Goal: Task Accomplishment & Management: Manage account settings

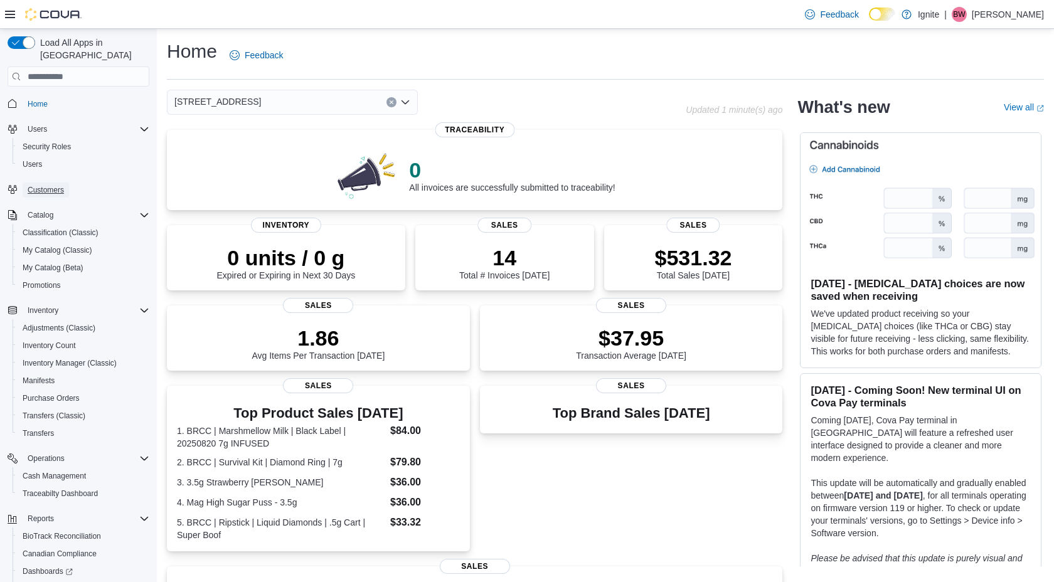
click at [50, 185] on span "Customers" at bounding box center [46, 190] width 36 height 10
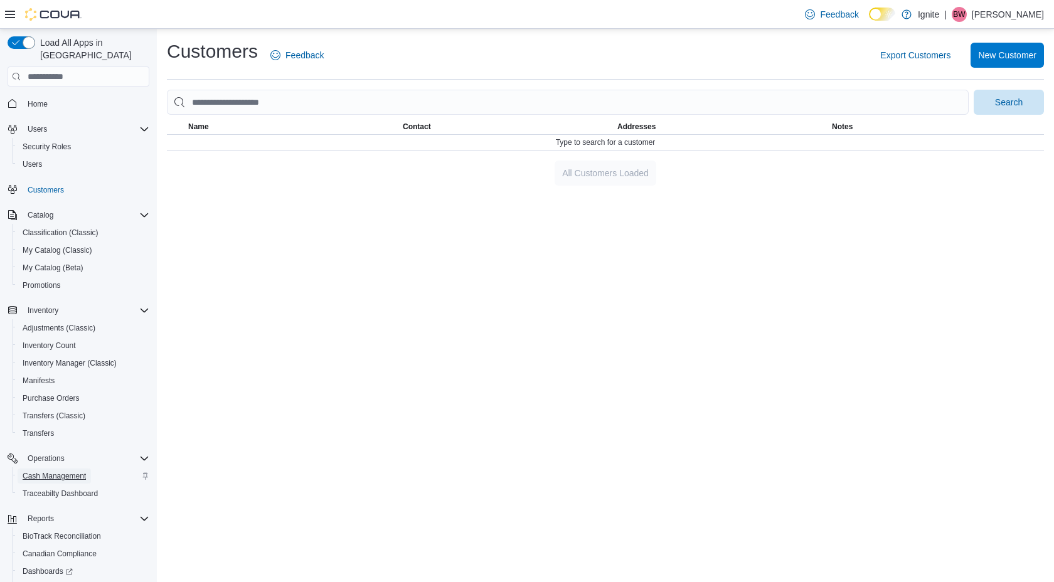
click at [83, 471] on span "Cash Management" at bounding box center [54, 476] width 63 height 10
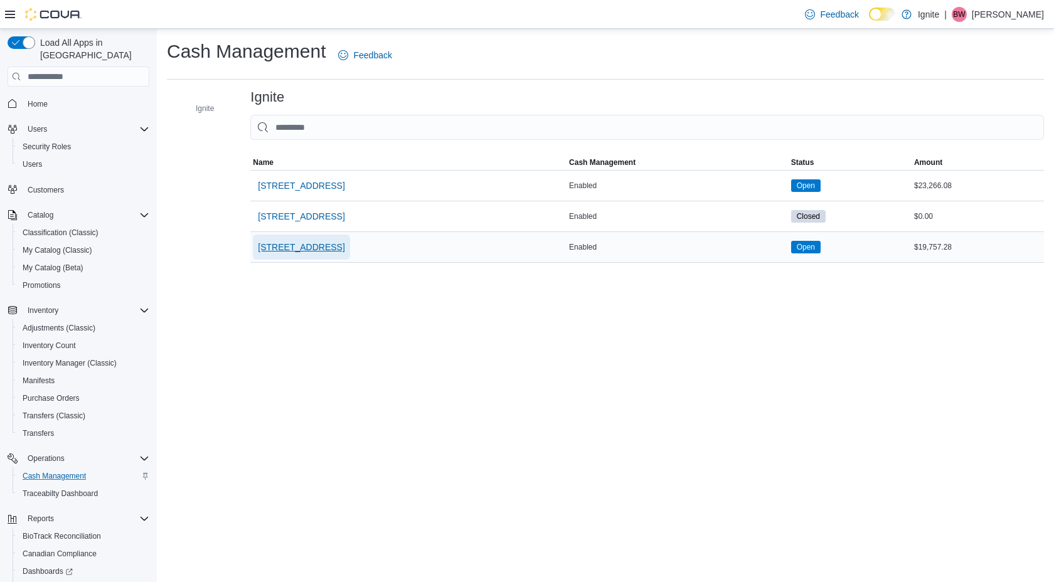
click at [329, 244] on span "5440 I-55 Frontage Road N" at bounding box center [301, 247] width 87 height 13
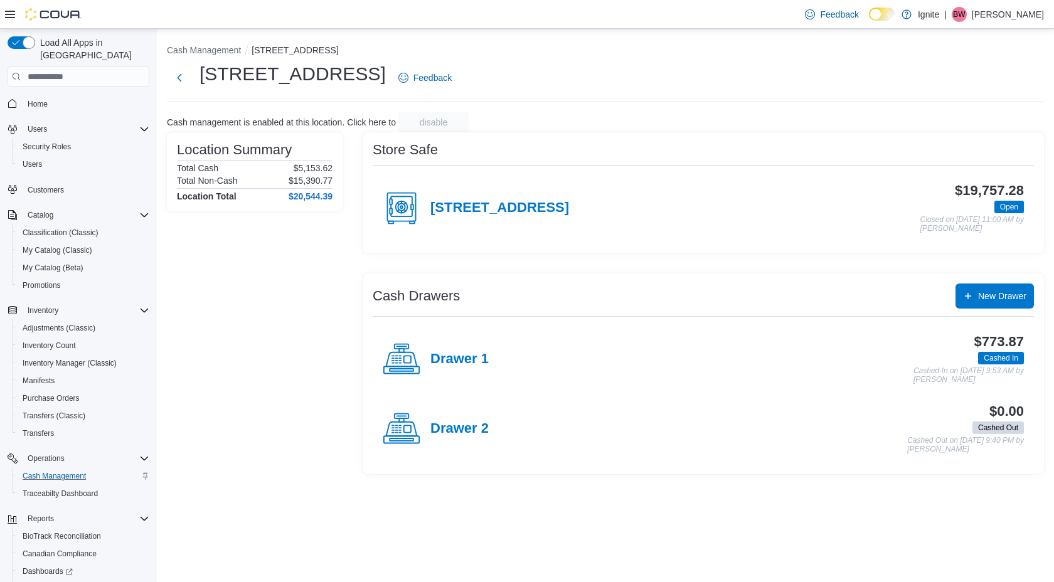
click at [406, 352] on icon at bounding box center [402, 360] width 38 height 38
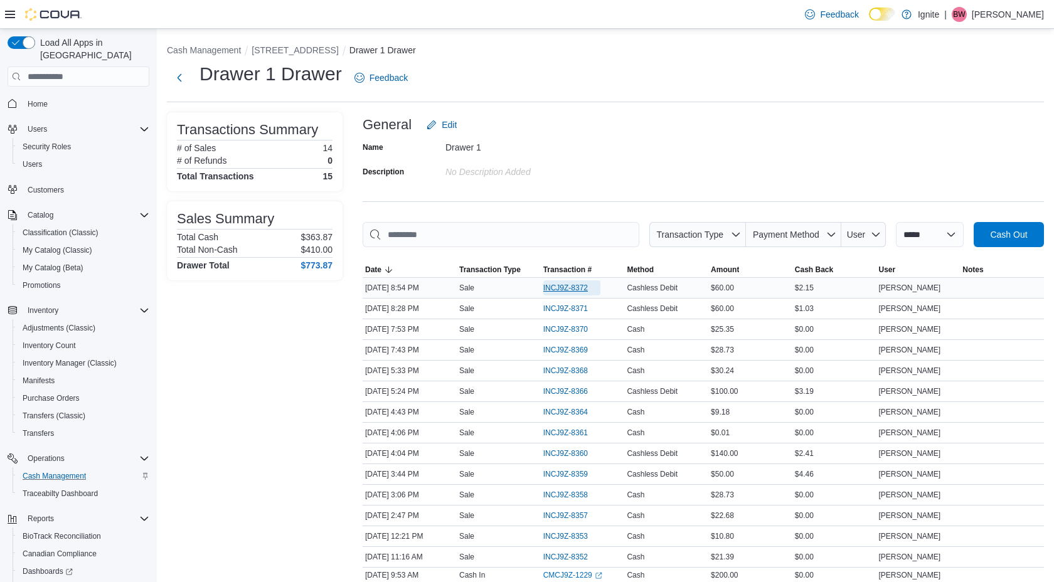
click at [573, 286] on span "INCJ9Z-8372" at bounding box center [565, 288] width 45 height 10
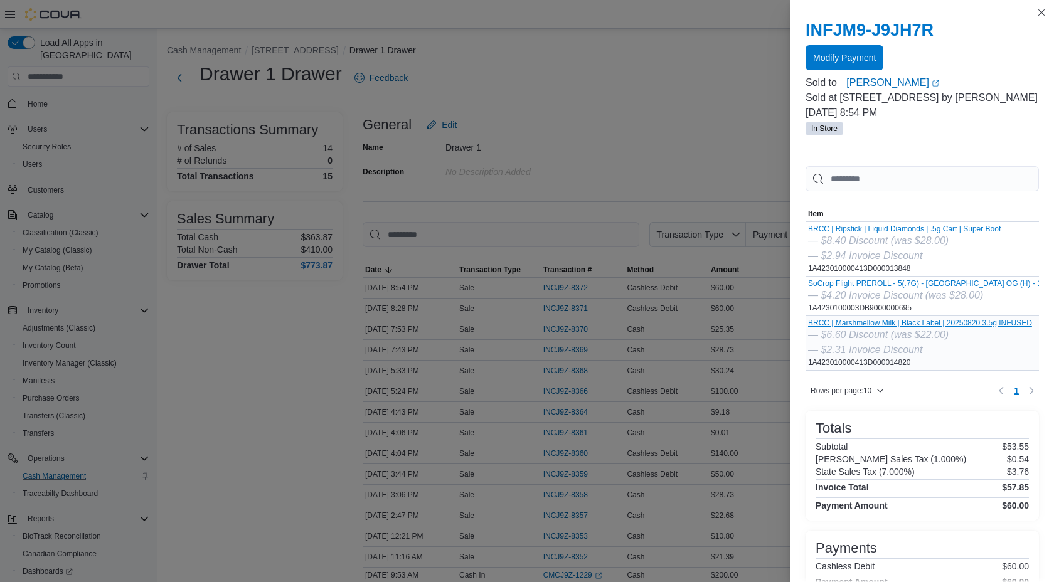
click at [934, 327] on button "BRCC | Marshmellow Milk | Black Label | 20250820 3.5g INFUSED" at bounding box center [920, 323] width 224 height 9
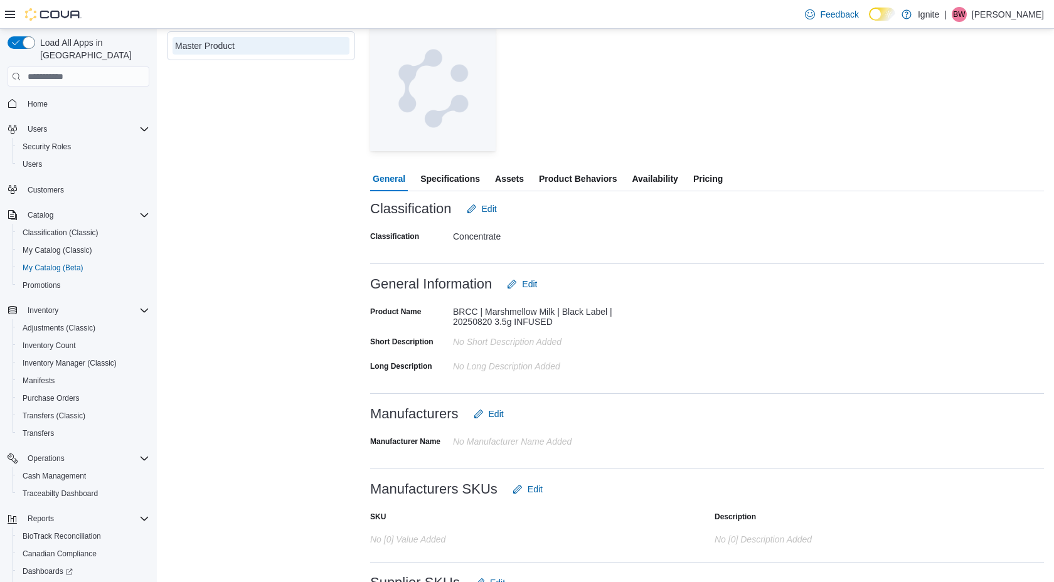
scroll to position [136, 0]
click at [572, 174] on span "Product Behaviors" at bounding box center [578, 179] width 78 height 25
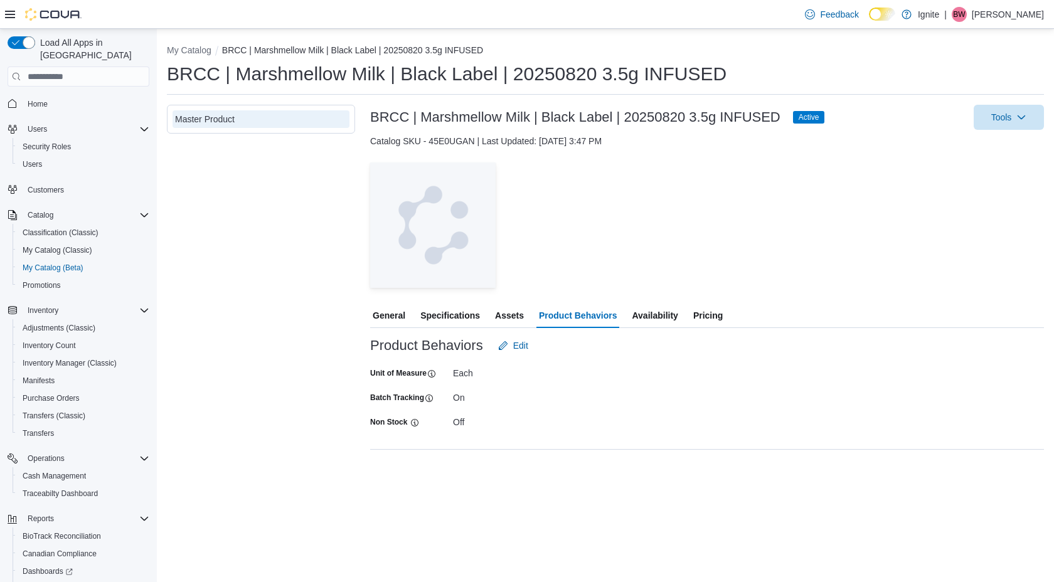
click at [460, 313] on span "Specifications" at bounding box center [450, 315] width 60 height 25
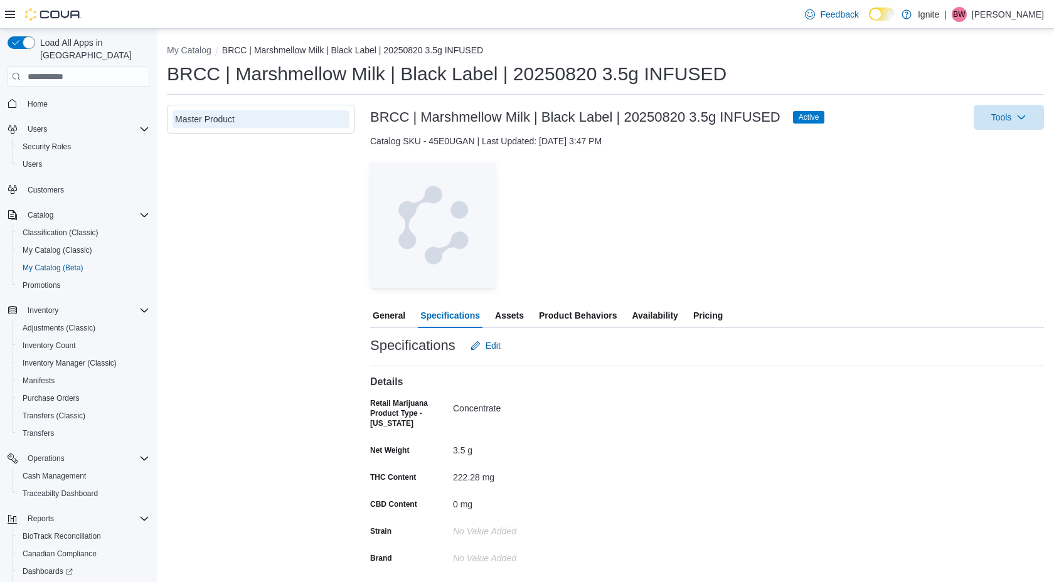
scroll to position [5, 0]
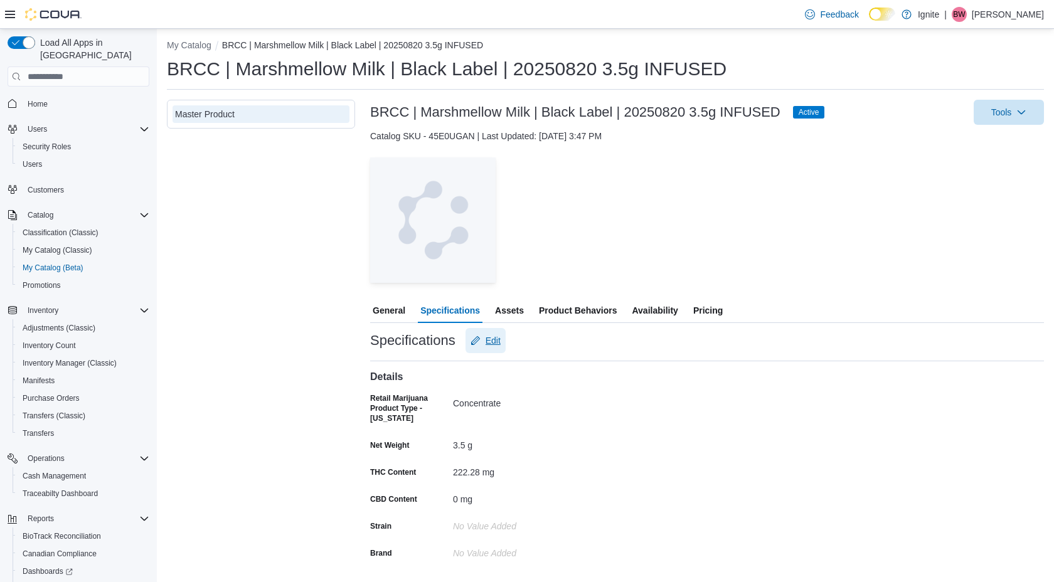
click at [492, 341] on span "Edit" at bounding box center [492, 340] width 15 height 13
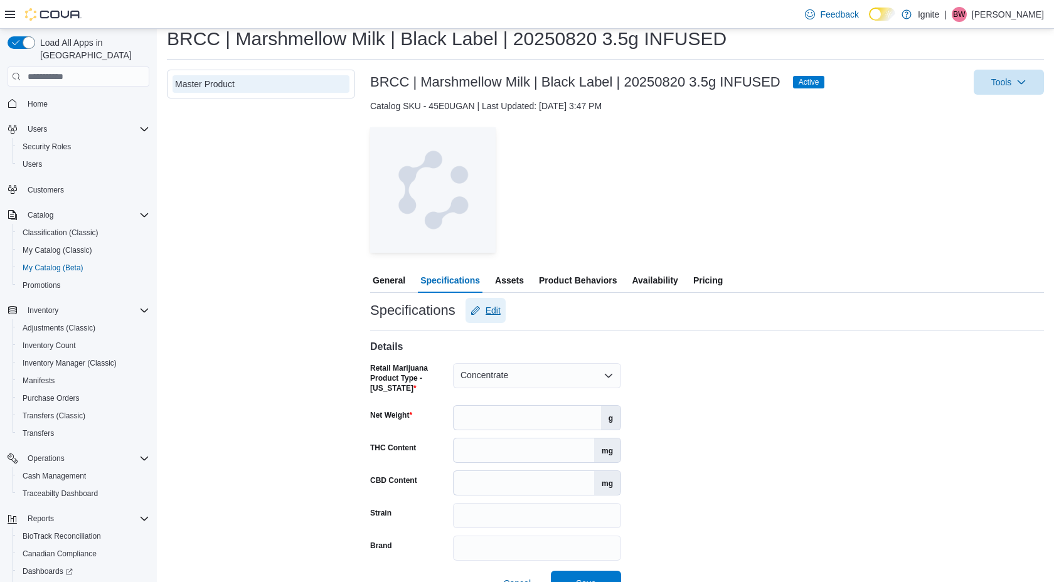
scroll to position [58, 0]
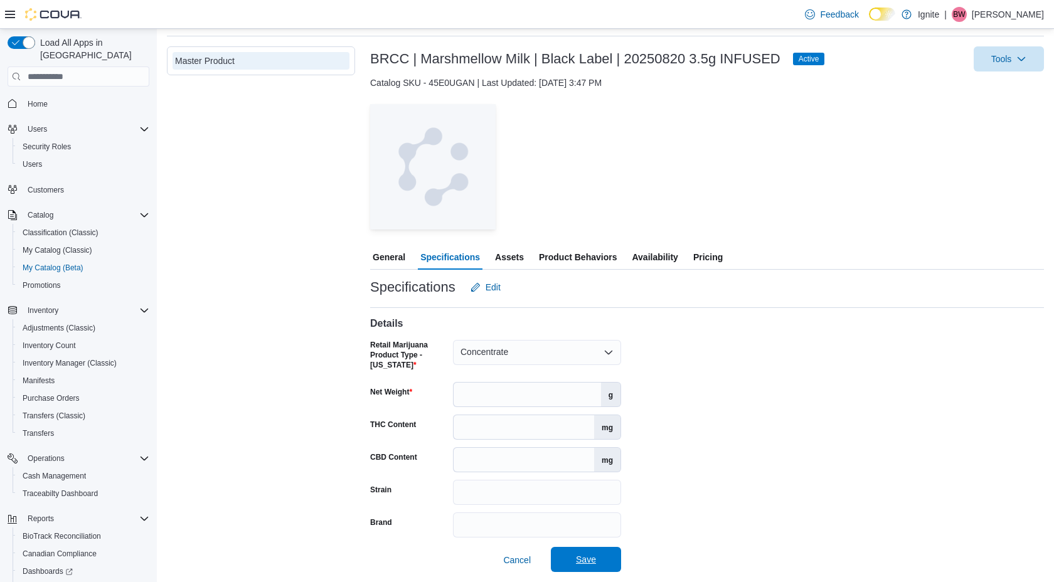
click at [583, 558] on span "Save" at bounding box center [586, 559] width 20 height 13
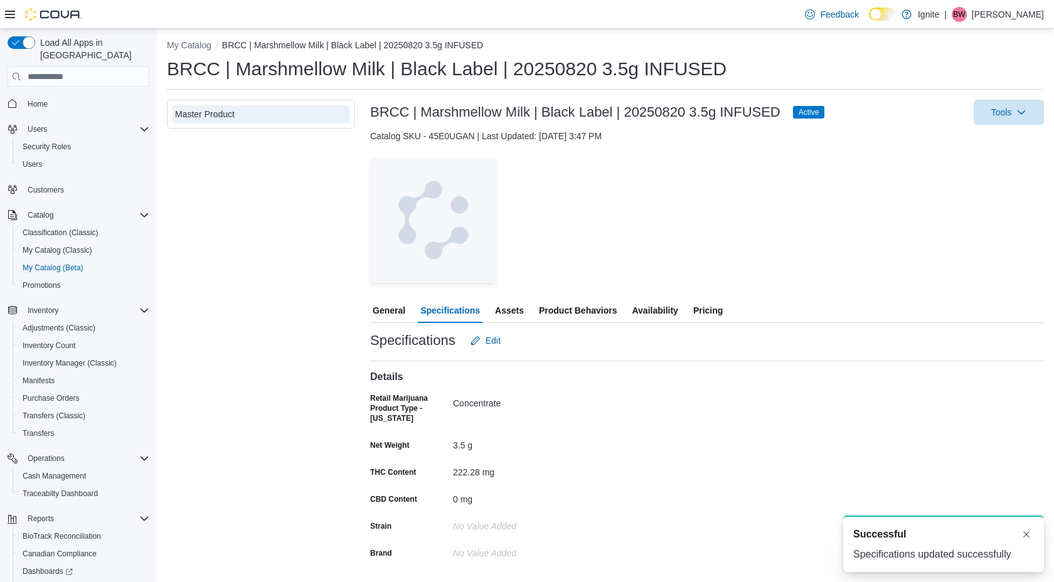
scroll to position [0, 0]
click at [186, 42] on button "My Catalog" at bounding box center [189, 45] width 45 height 10
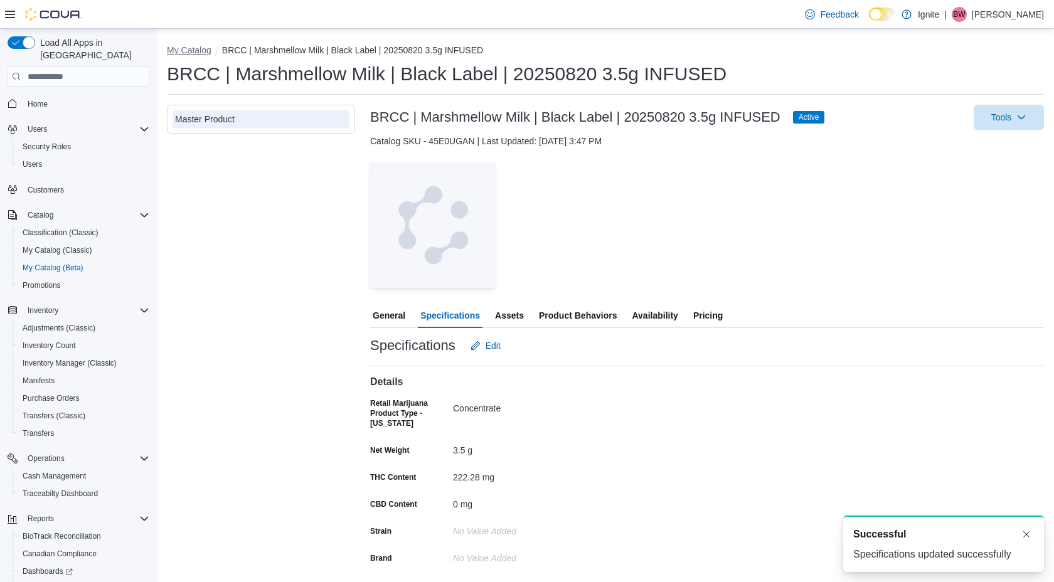
select select "**********"
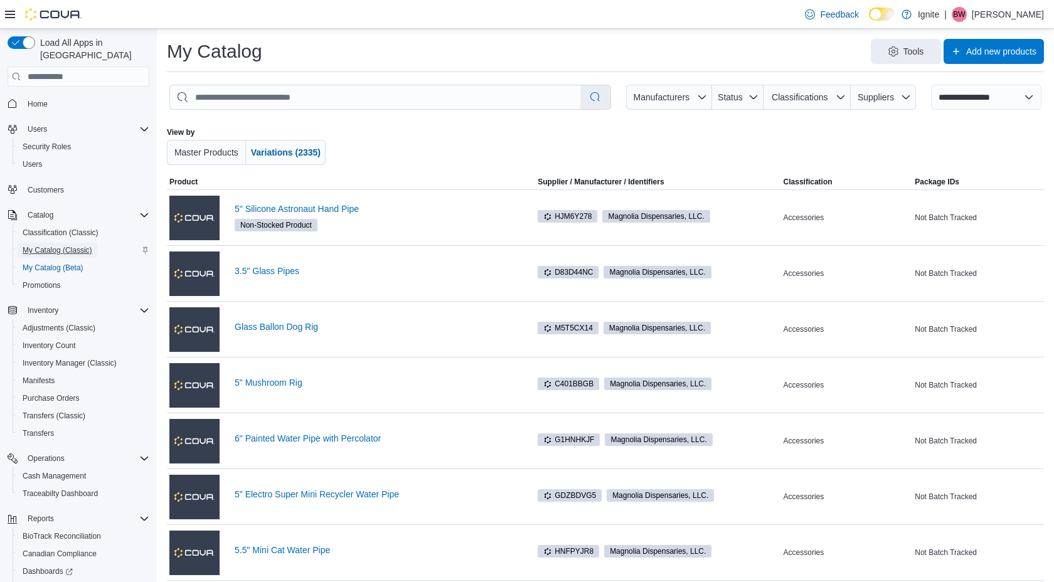
click at [46, 245] on span "My Catalog (Classic)" at bounding box center [58, 250] width 70 height 10
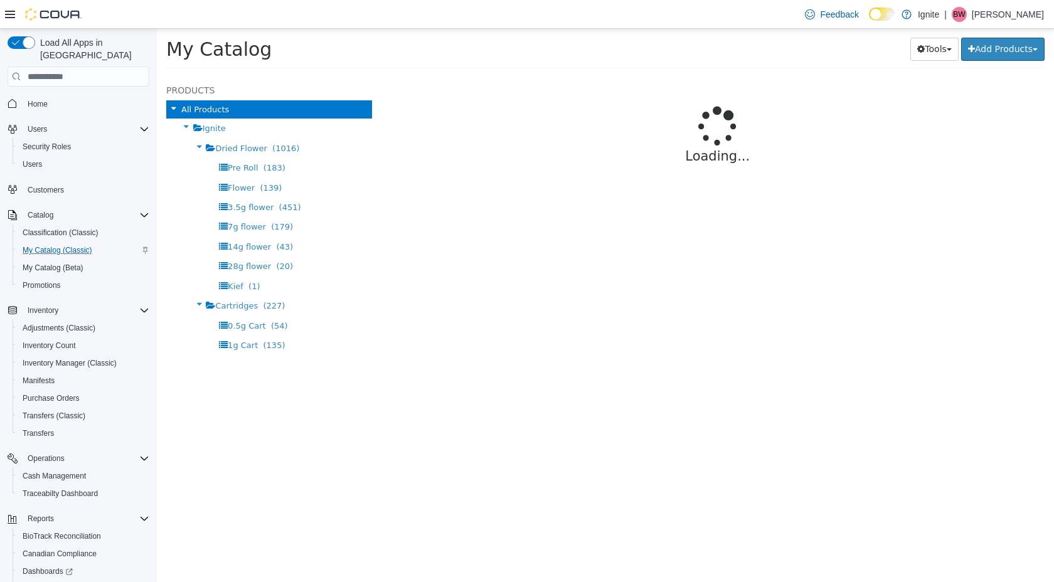
select select "**********"
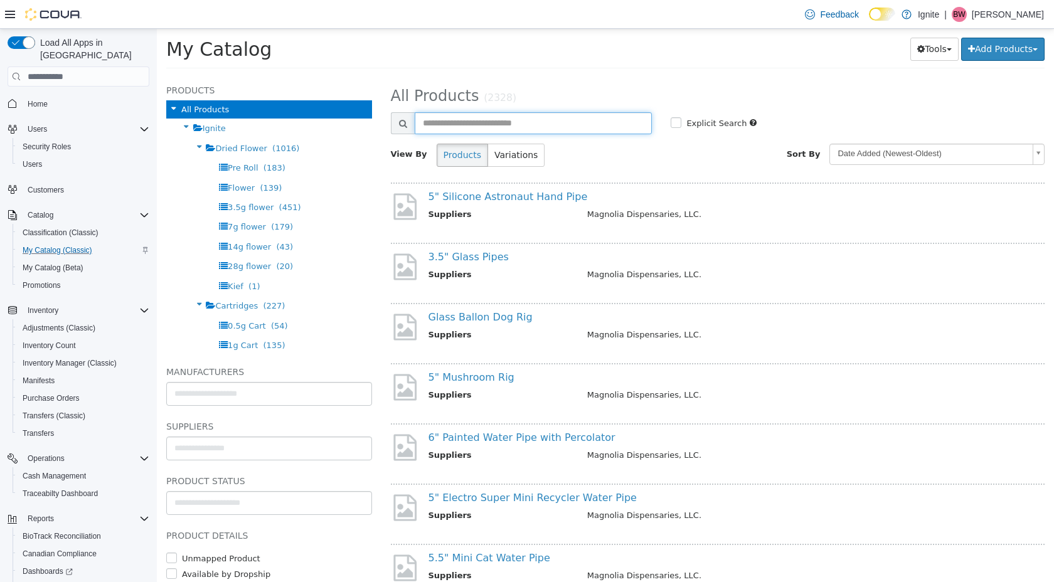
click at [452, 122] on input "text" at bounding box center [534, 123] width 238 height 22
type input "**********"
select select "**********"
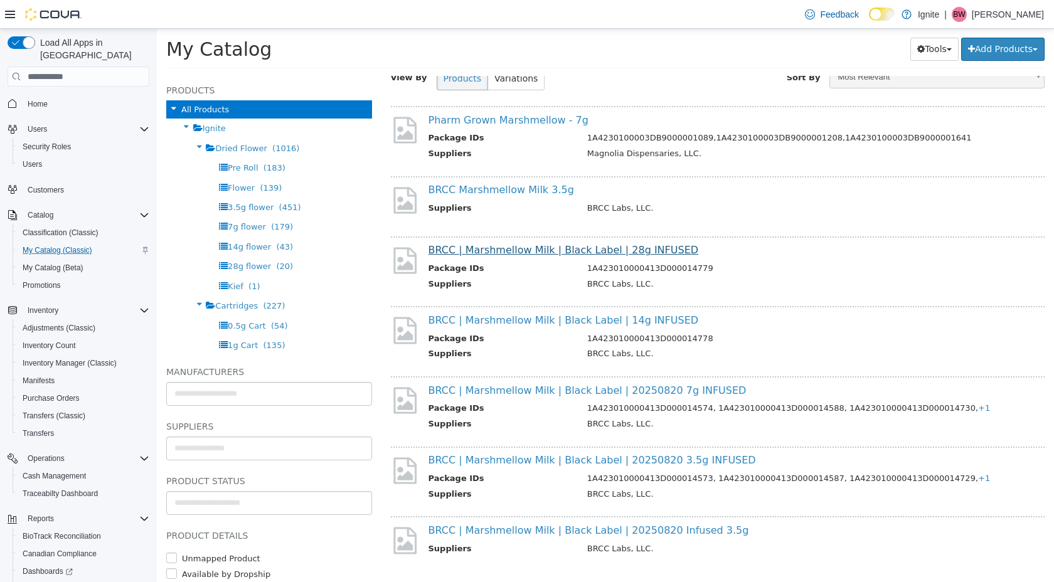
scroll to position [94, 0]
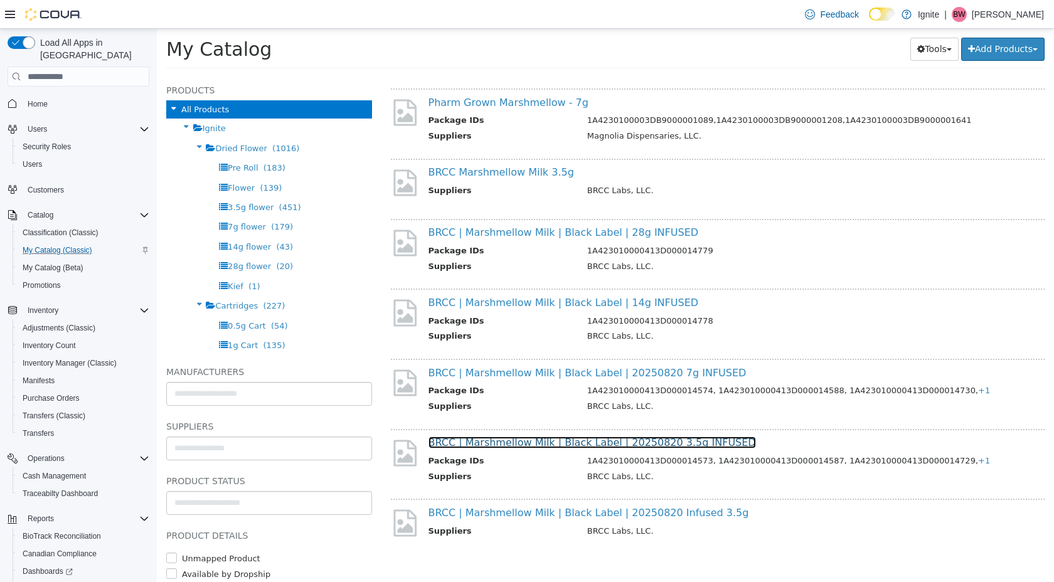
click at [529, 445] on link "BRCC | Marshmellow Milk | Black Label | 20250820 3.5g INFUSED" at bounding box center [591, 443] width 327 height 12
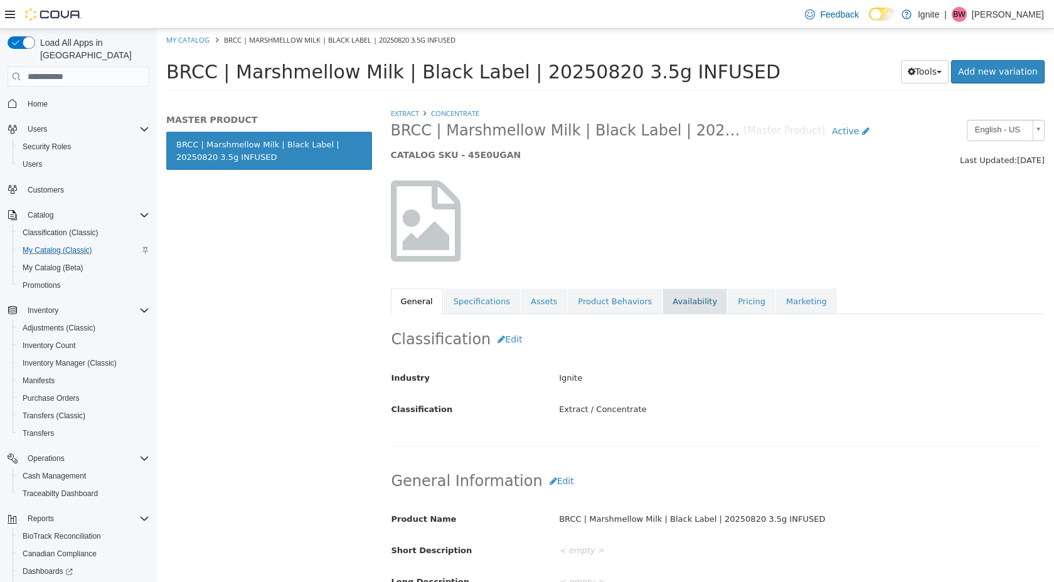
click at [682, 304] on link "Availability" at bounding box center [694, 301] width 65 height 26
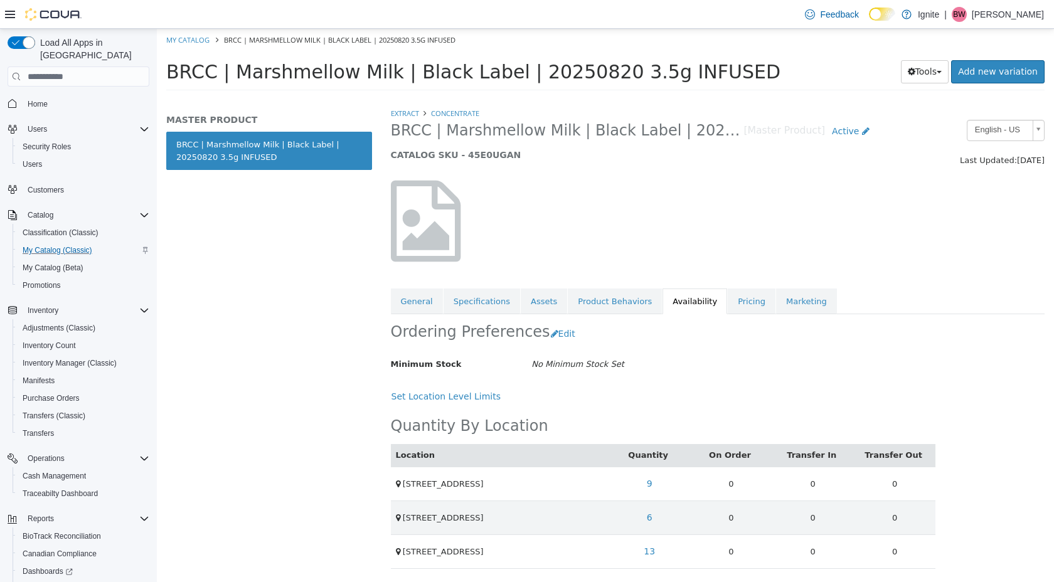
scroll to position [1, 0]
click at [651, 552] on link "13" at bounding box center [649, 551] width 25 height 23
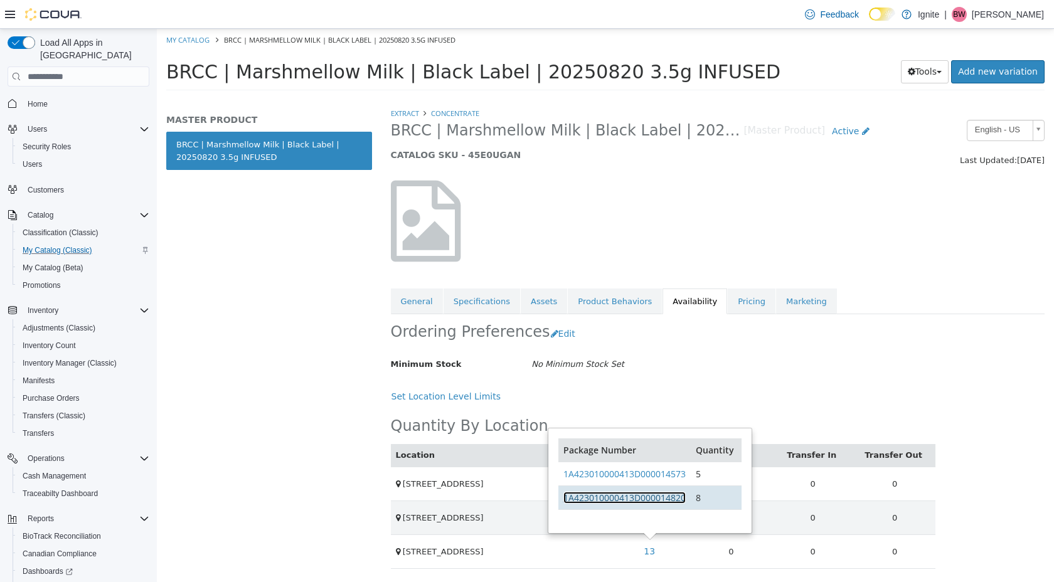
click at [681, 500] on link "1A423010000413D000014820" at bounding box center [624, 498] width 122 height 12
click at [639, 497] on link "1A423010000413D000014820" at bounding box center [624, 498] width 122 height 12
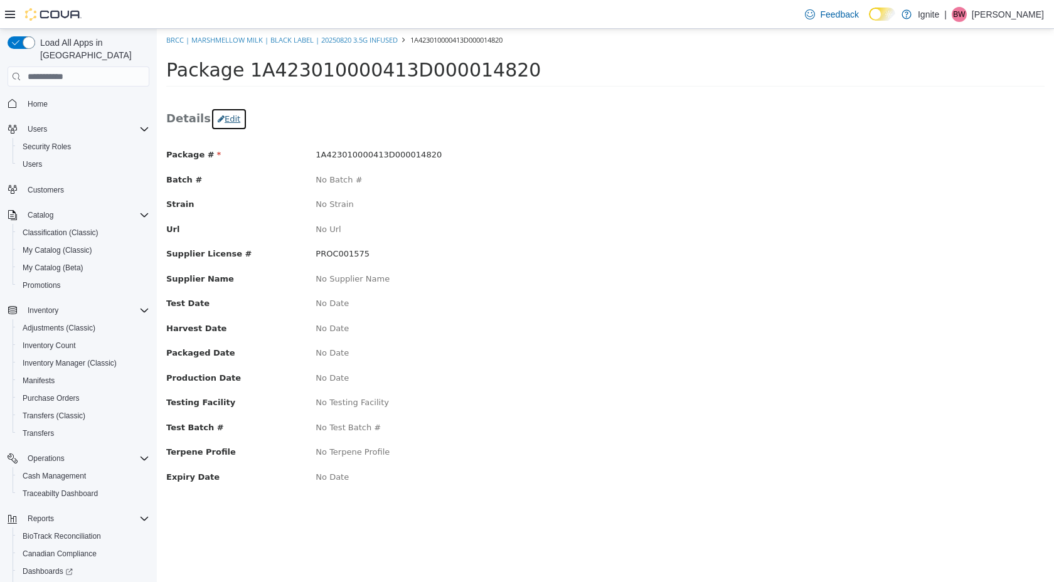
click at [228, 122] on button "Edit" at bounding box center [229, 119] width 36 height 23
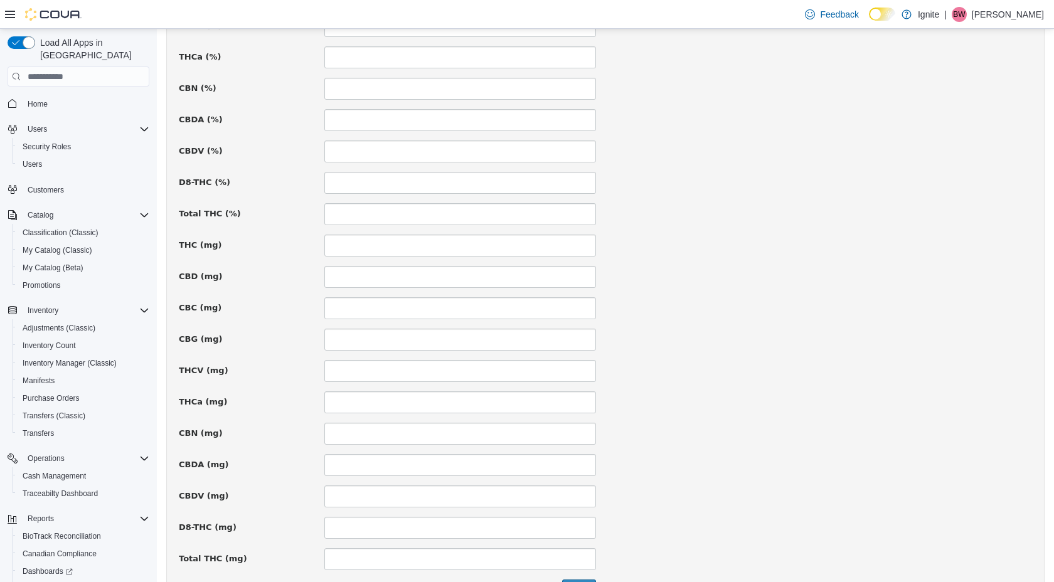
scroll to position [785, 0]
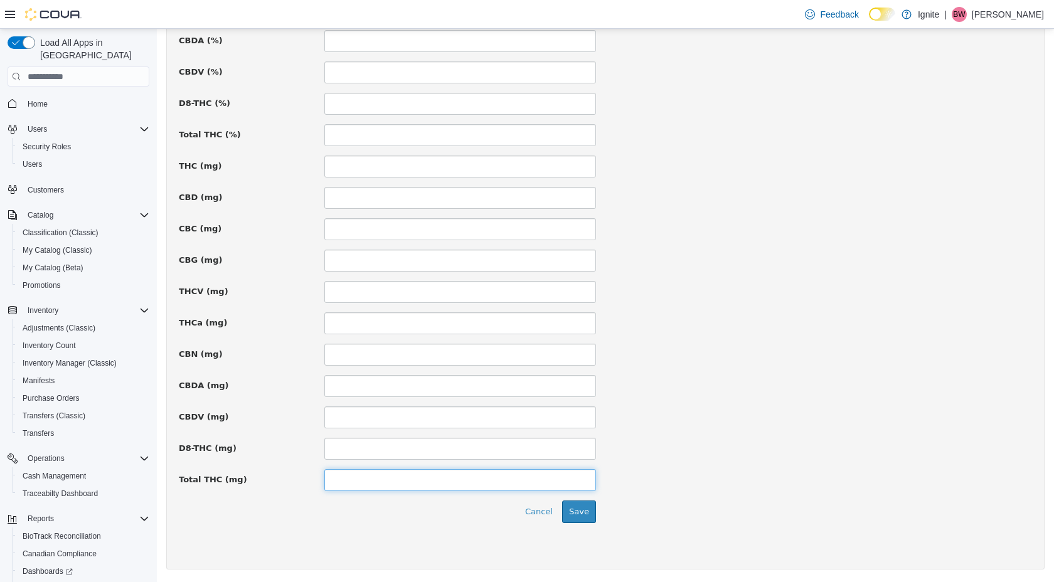
click at [374, 477] on input at bounding box center [460, 480] width 272 height 22
type input "******"
click at [576, 510] on button "Save" at bounding box center [579, 511] width 34 height 23
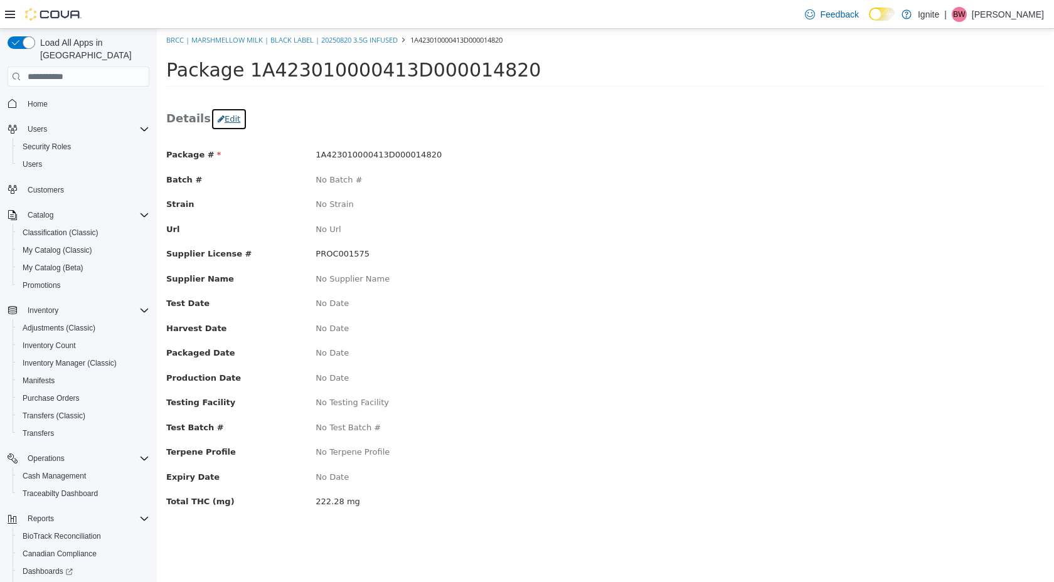
click at [227, 118] on button "Edit" at bounding box center [229, 119] width 36 height 23
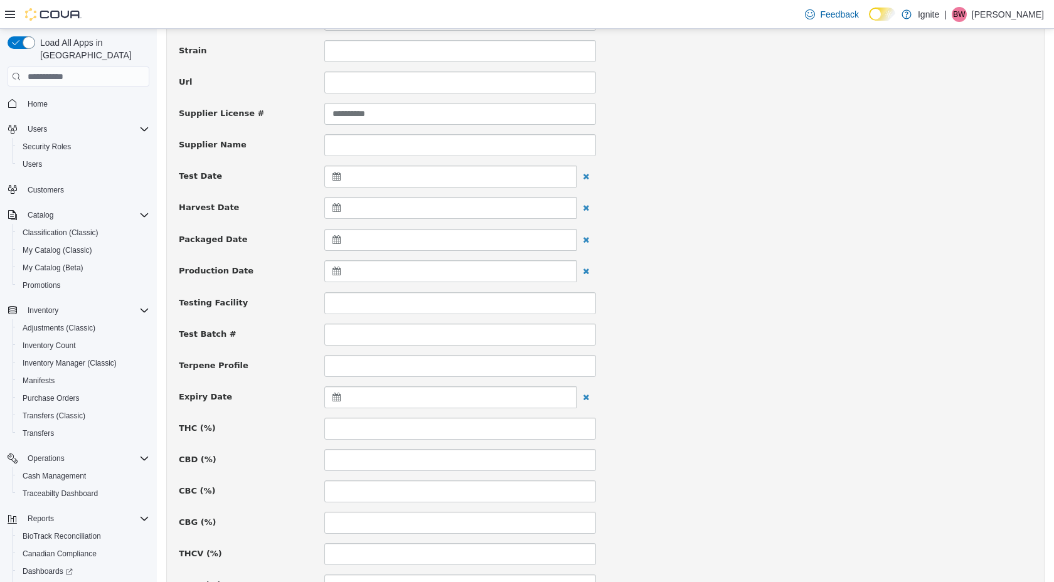
scroll to position [179, 0]
click at [361, 428] on input at bounding box center [460, 427] width 272 height 22
type input "****"
click at [670, 472] on div "**********" at bounding box center [605, 560] width 853 height 1180
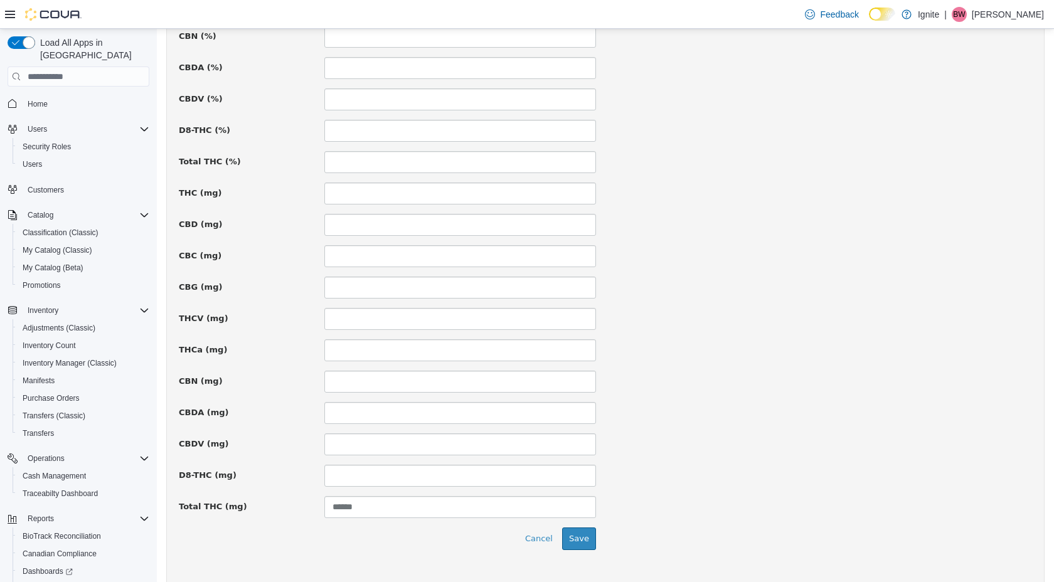
scroll to position [785, 0]
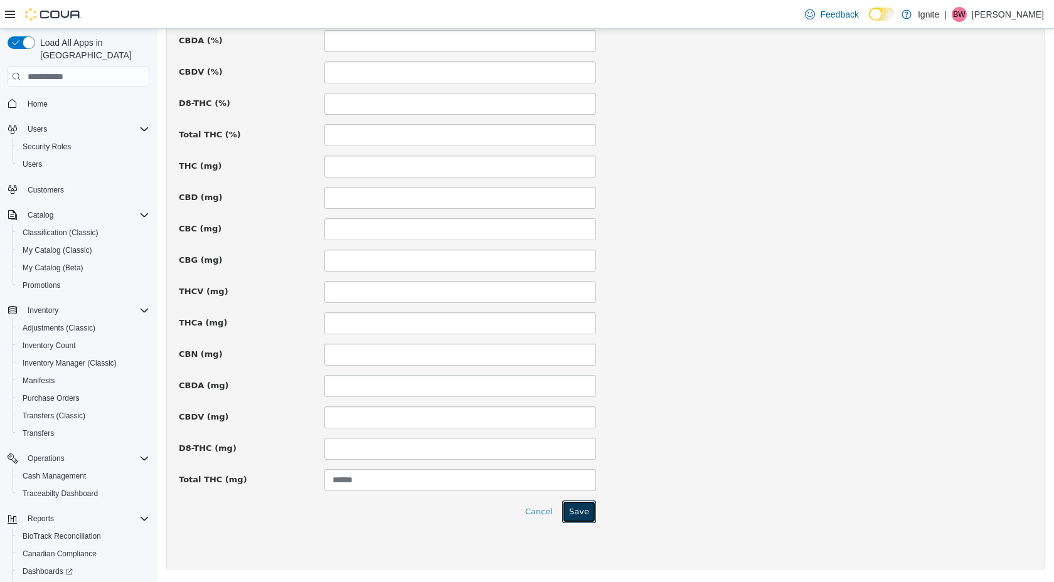
click at [582, 512] on button "Save" at bounding box center [579, 511] width 34 height 23
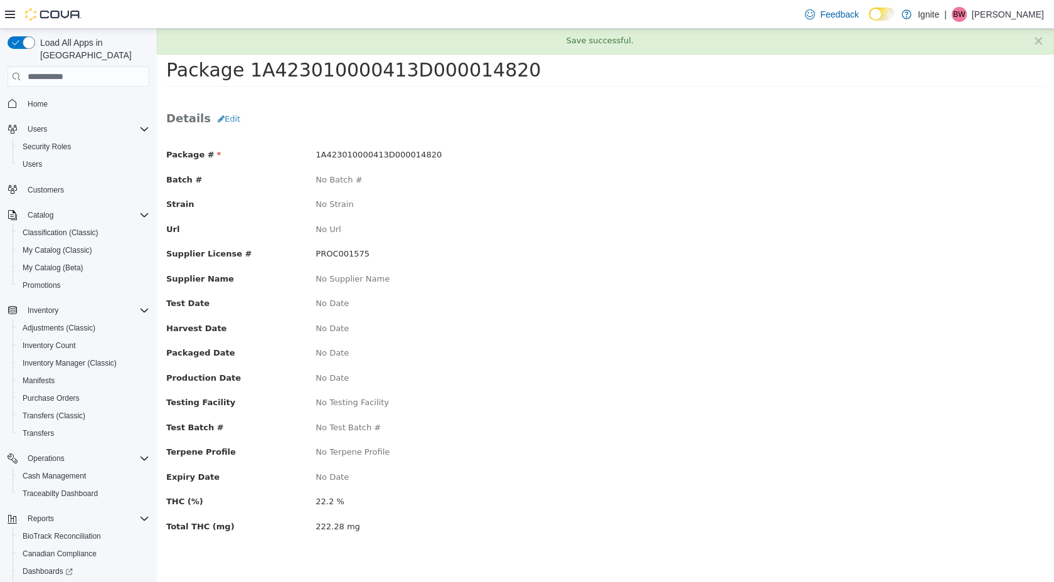
scroll to position [0, 0]
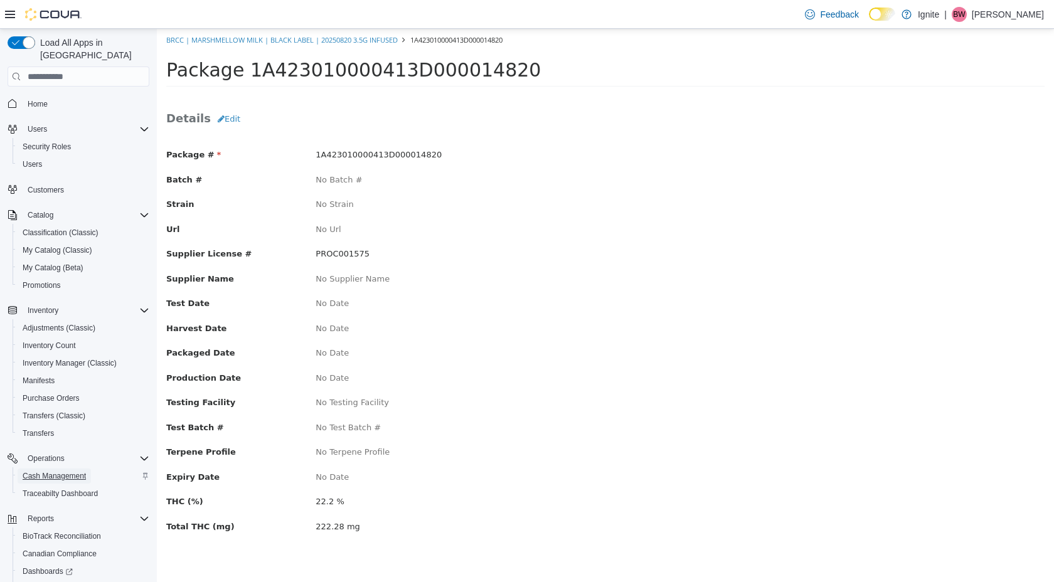
click at [53, 471] on span "Cash Management" at bounding box center [54, 476] width 63 height 10
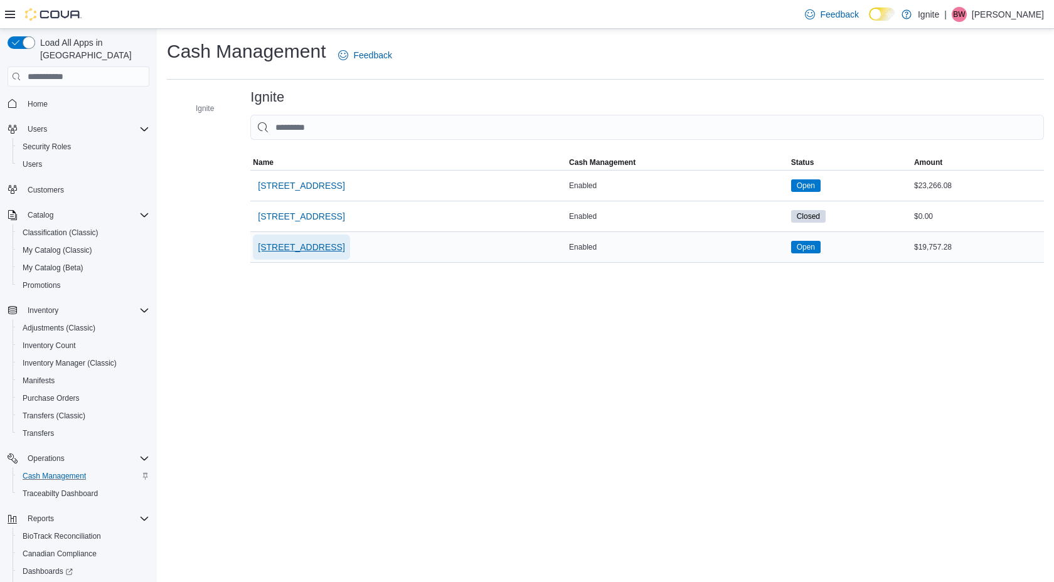
click at [338, 247] on span "5440 I-55 Frontage Road N" at bounding box center [301, 247] width 87 height 13
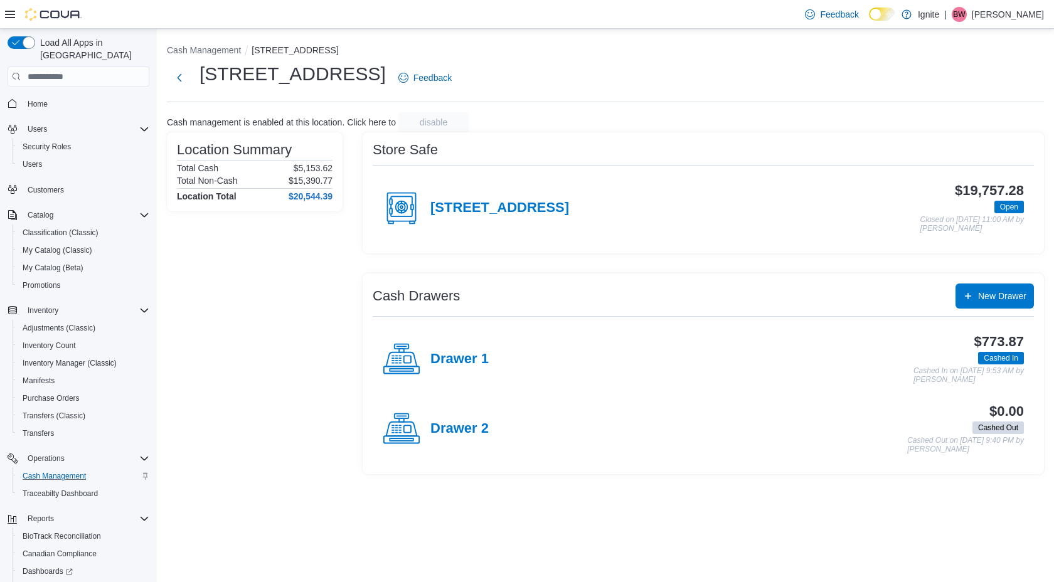
click at [399, 362] on icon at bounding box center [400, 362] width 2 height 0
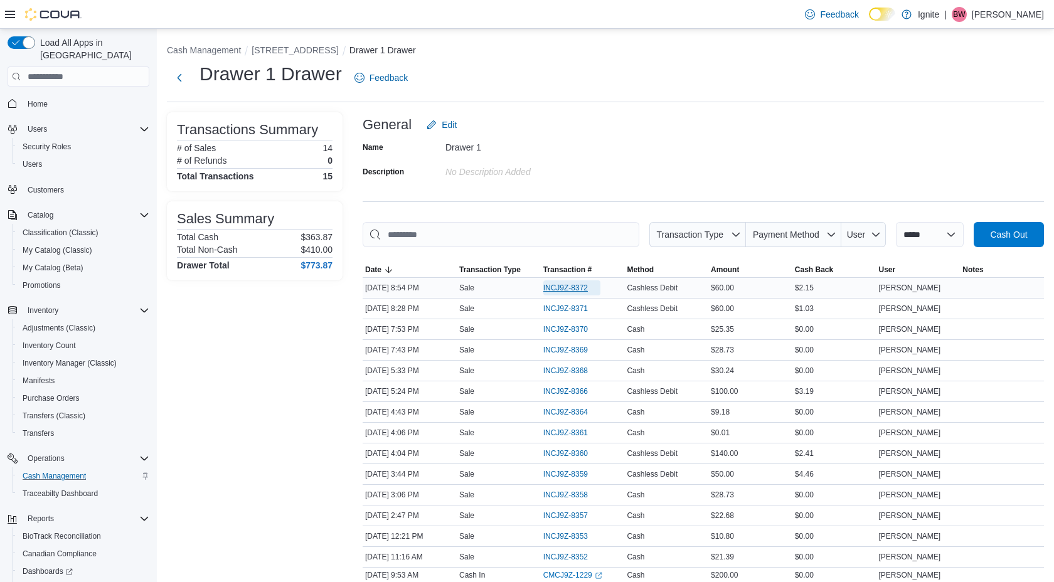
click at [562, 288] on span "INCJ9Z-8372" at bounding box center [565, 288] width 45 height 10
click at [35, 159] on span "Users" at bounding box center [32, 164] width 19 height 10
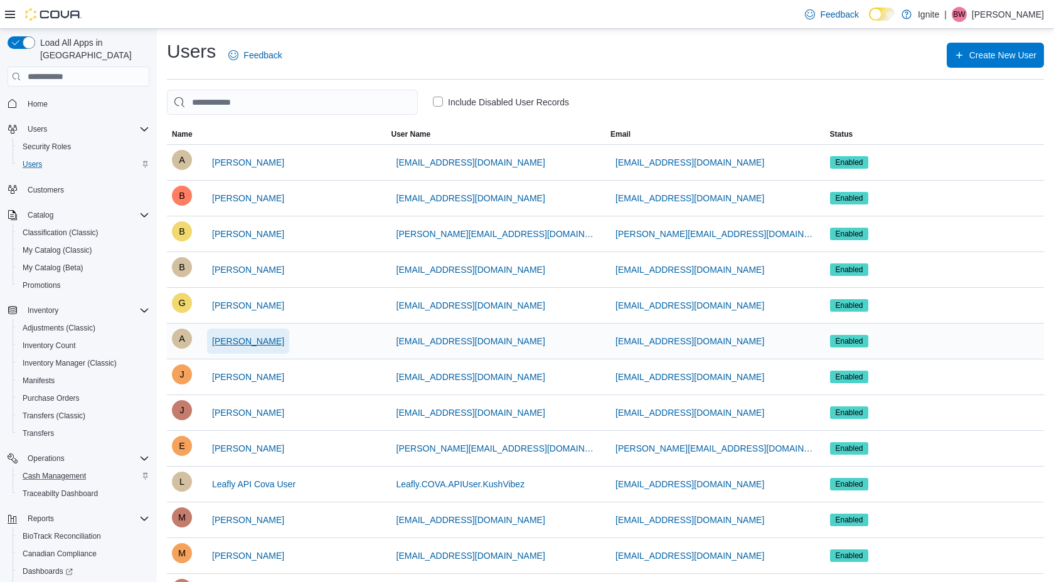
click at [254, 341] on span "Aubrey Ruby" at bounding box center [248, 341] width 72 height 13
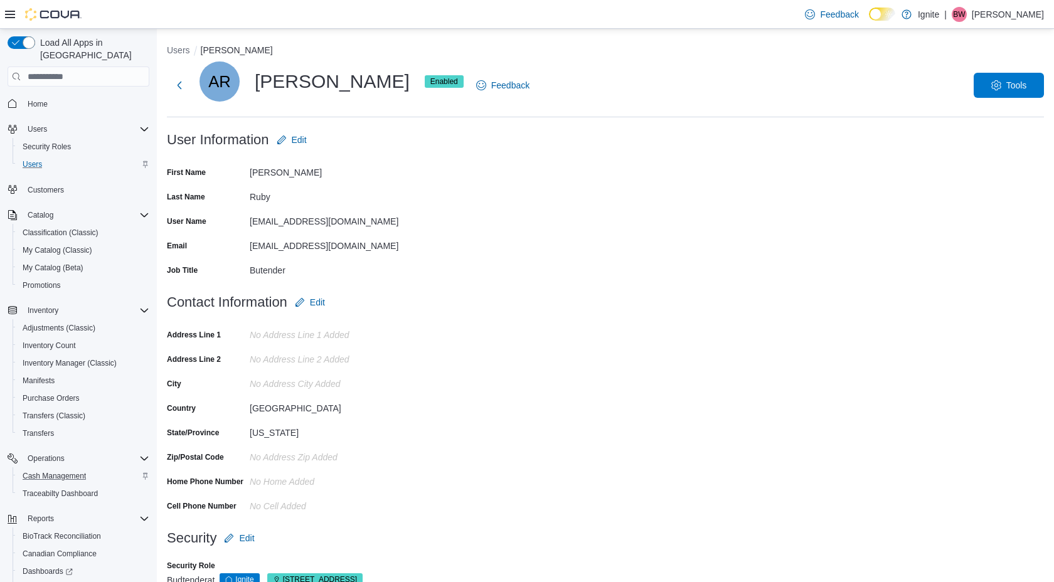
scroll to position [34, 0]
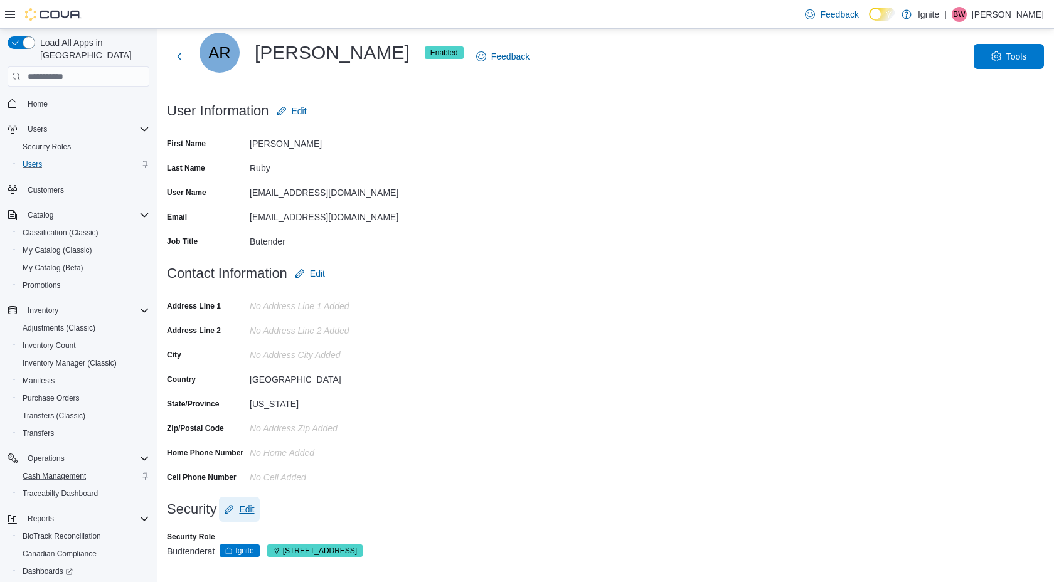
click at [250, 510] on span "Edit" at bounding box center [246, 509] width 15 height 13
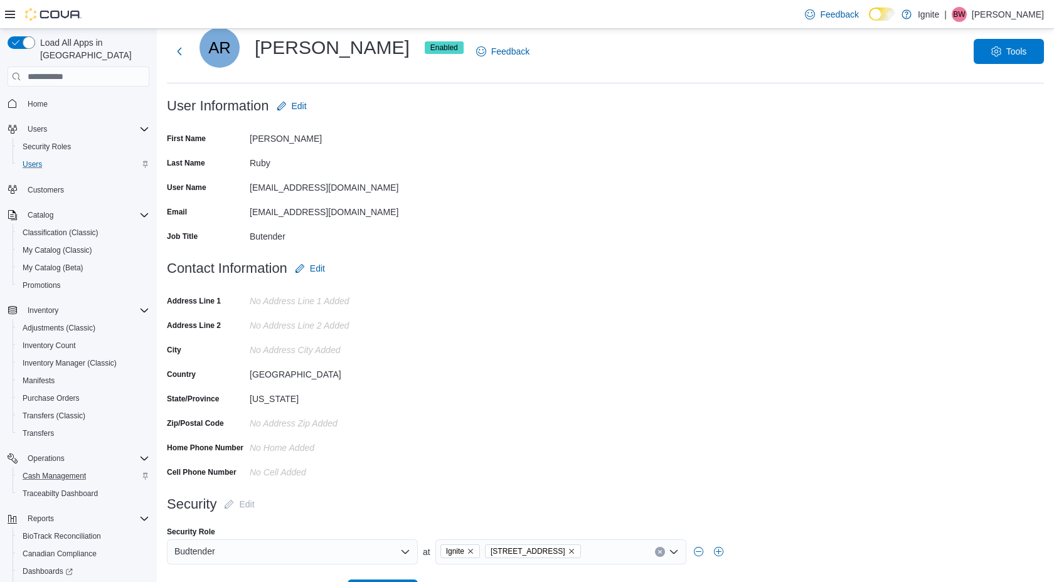
scroll to position [71, 0]
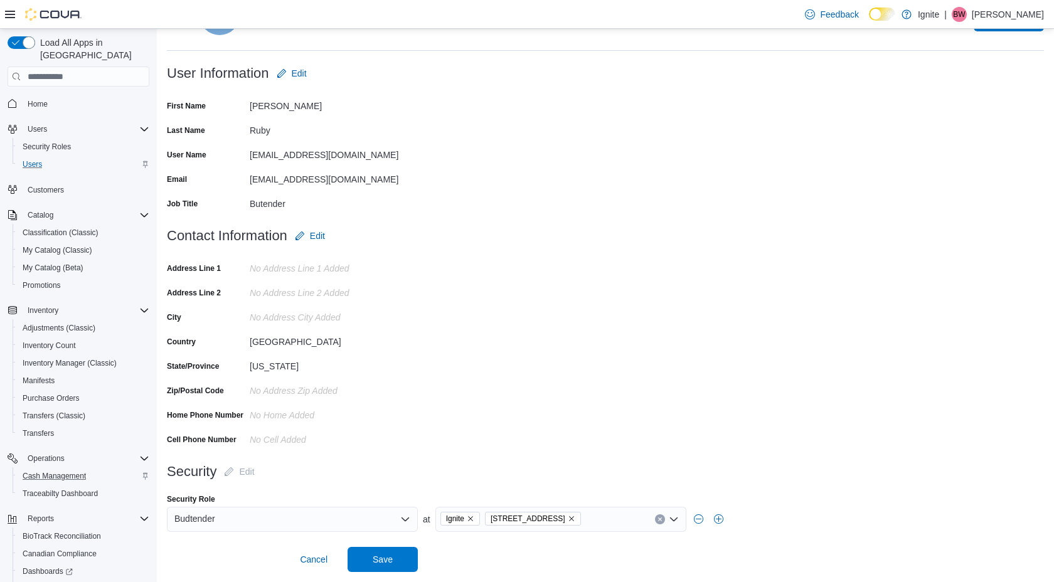
click at [404, 520] on icon "Open list of options" at bounding box center [405, 519] width 8 height 4
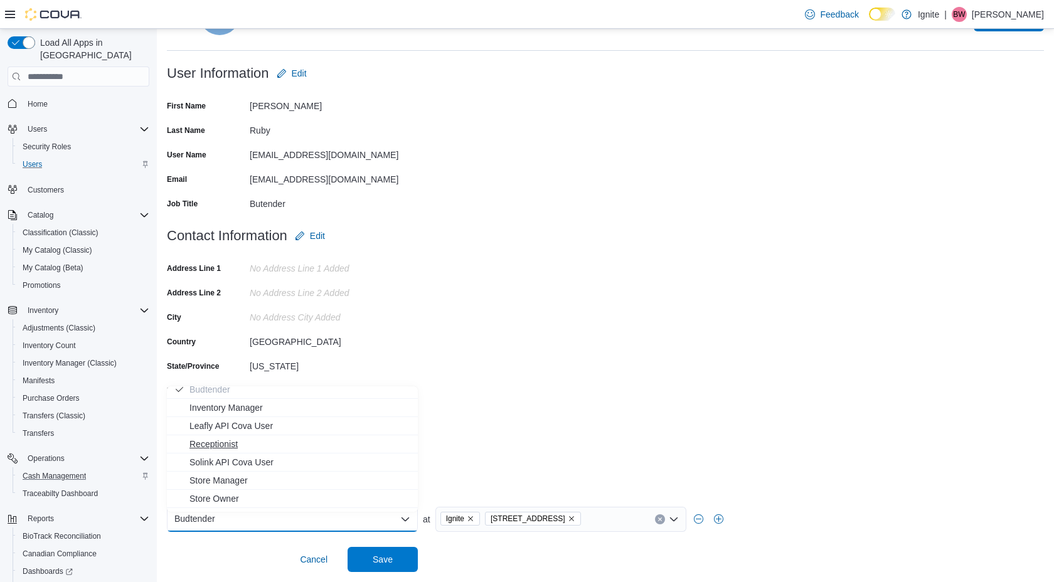
scroll to position [56, 0]
click at [236, 460] on span "Store Manager" at bounding box center [299, 466] width 221 height 13
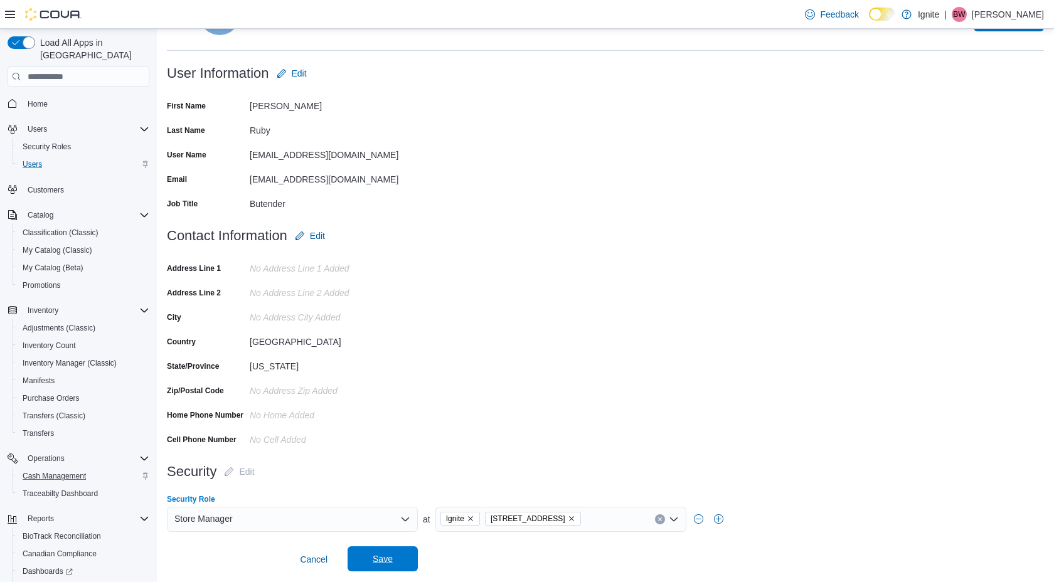
click at [386, 561] on span "Save" at bounding box center [383, 559] width 20 height 13
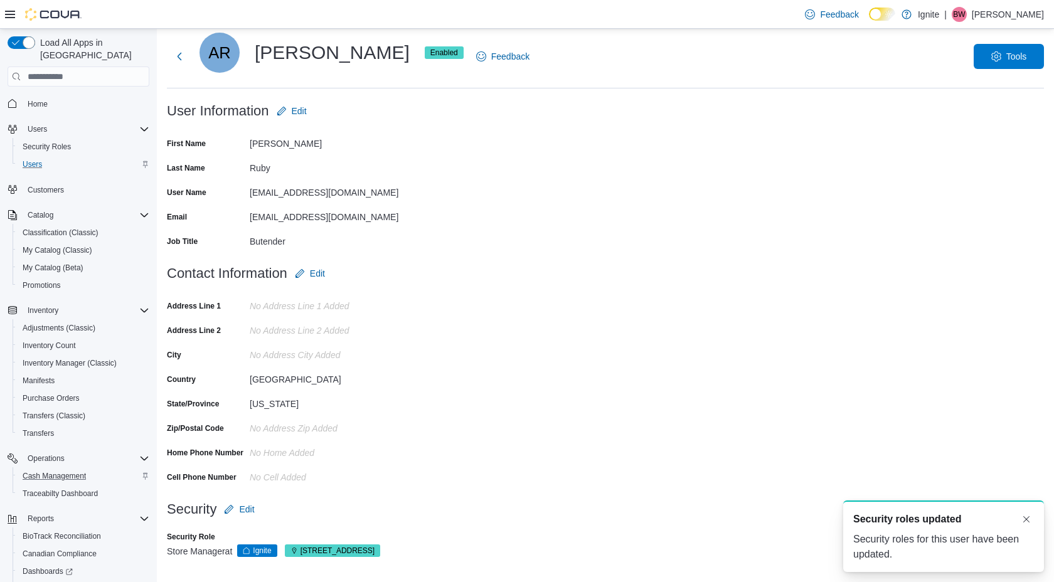
scroll to position [0, 0]
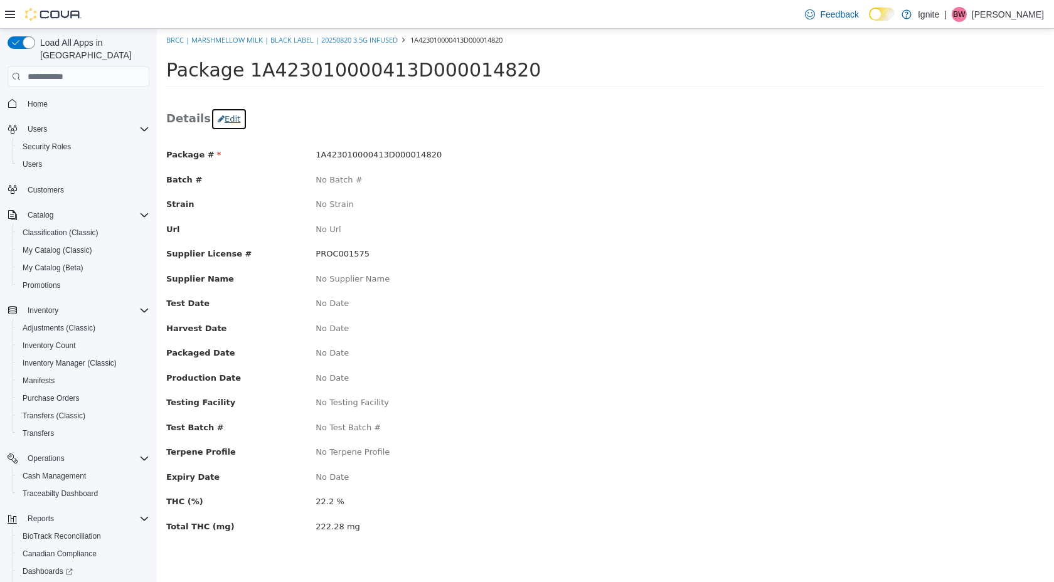
click at [230, 120] on button "Edit" at bounding box center [229, 119] width 36 height 23
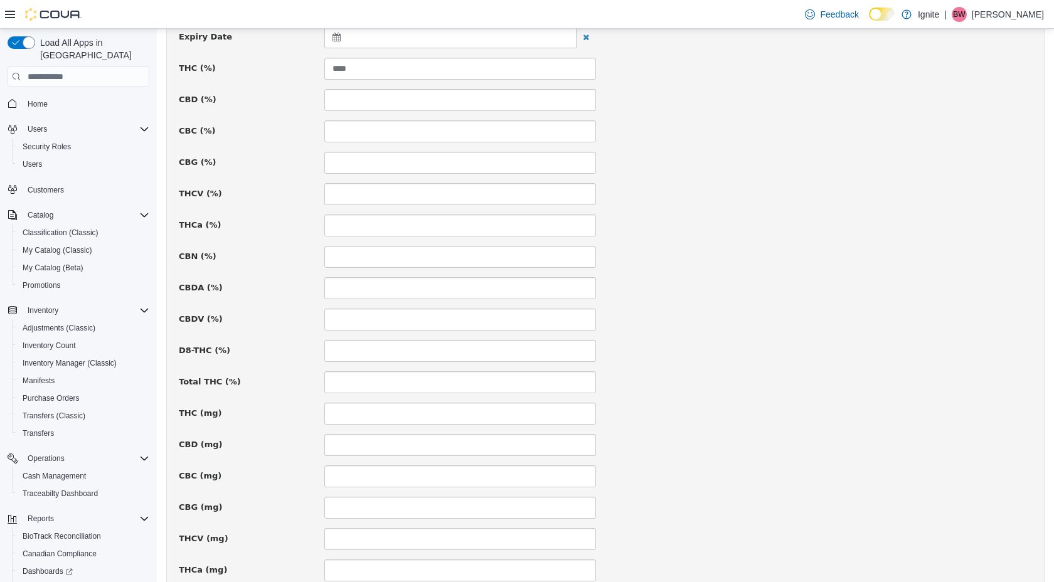
scroll to position [540, 0]
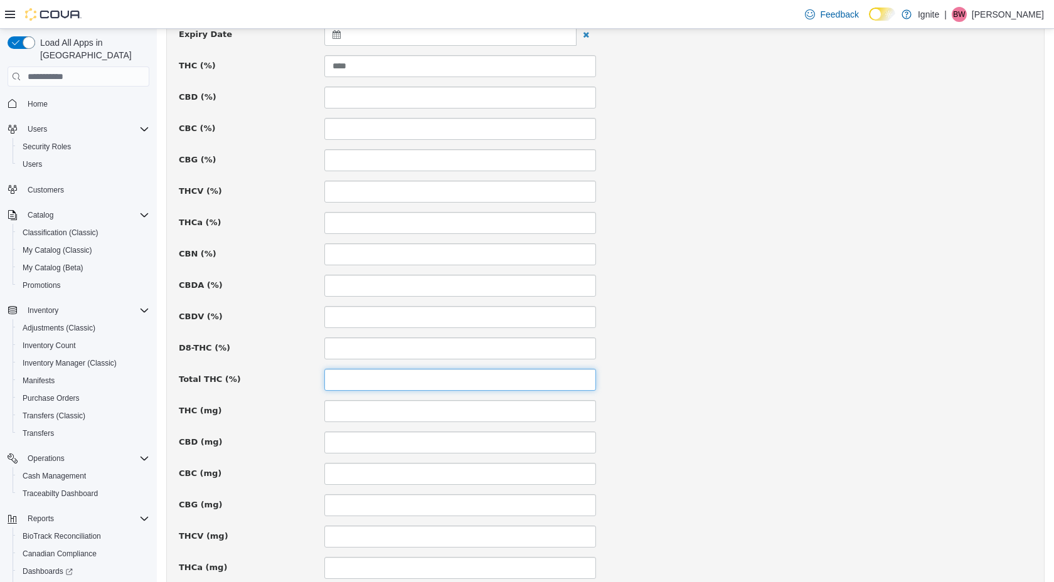
click at [370, 385] on input at bounding box center [460, 380] width 272 height 22
type input "****"
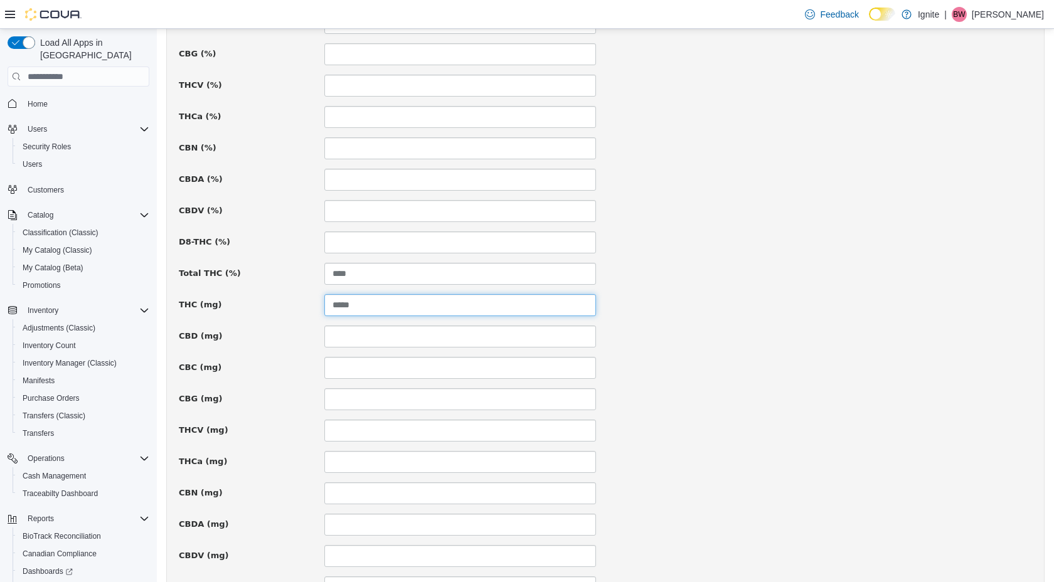
scroll to position [785, 0]
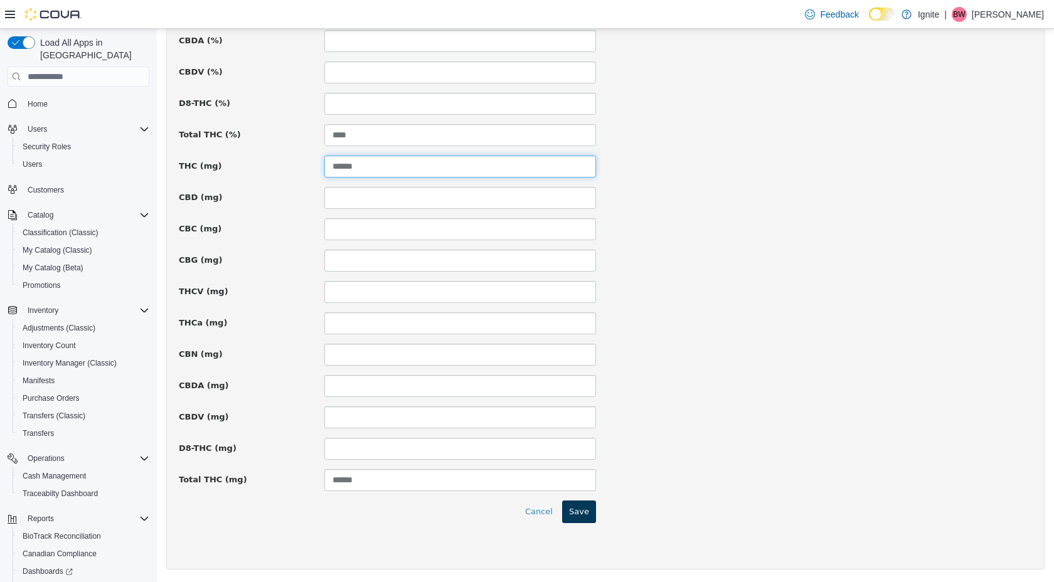
type input "******"
click at [585, 515] on button "Save" at bounding box center [579, 511] width 34 height 23
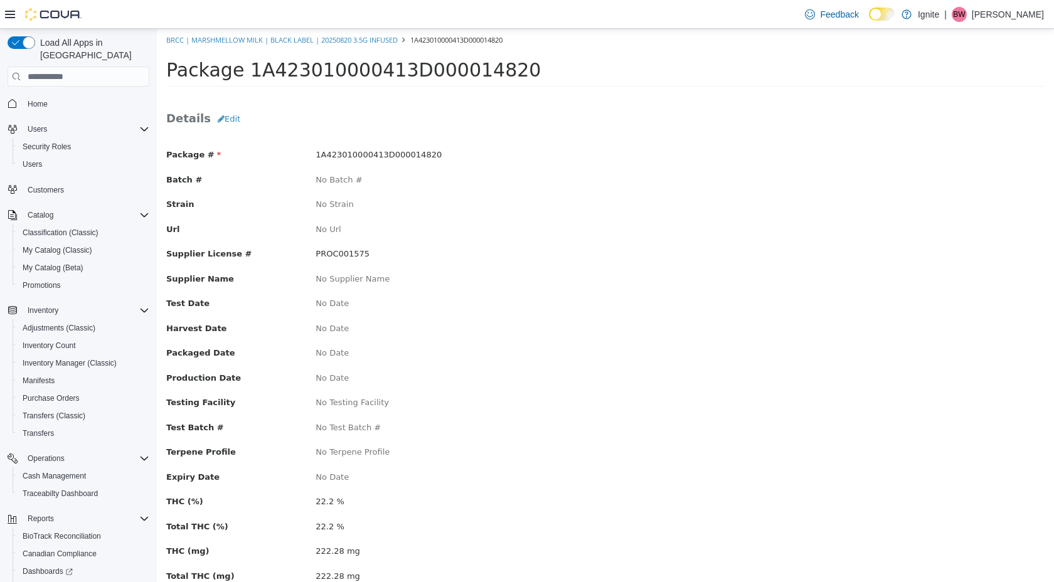
scroll to position [38, 0]
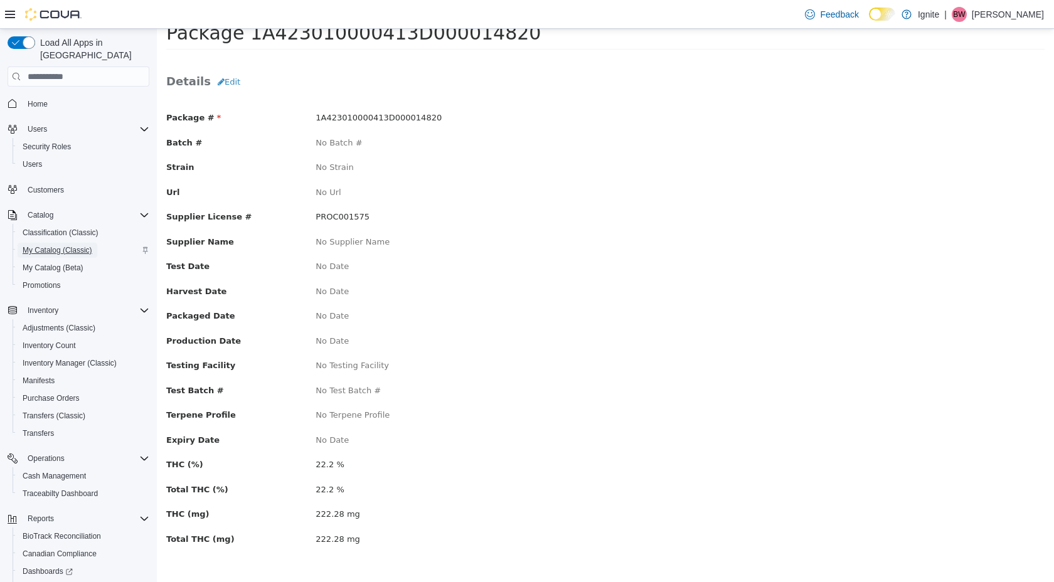
click at [48, 245] on span "My Catalog (Classic)" at bounding box center [58, 250] width 70 height 10
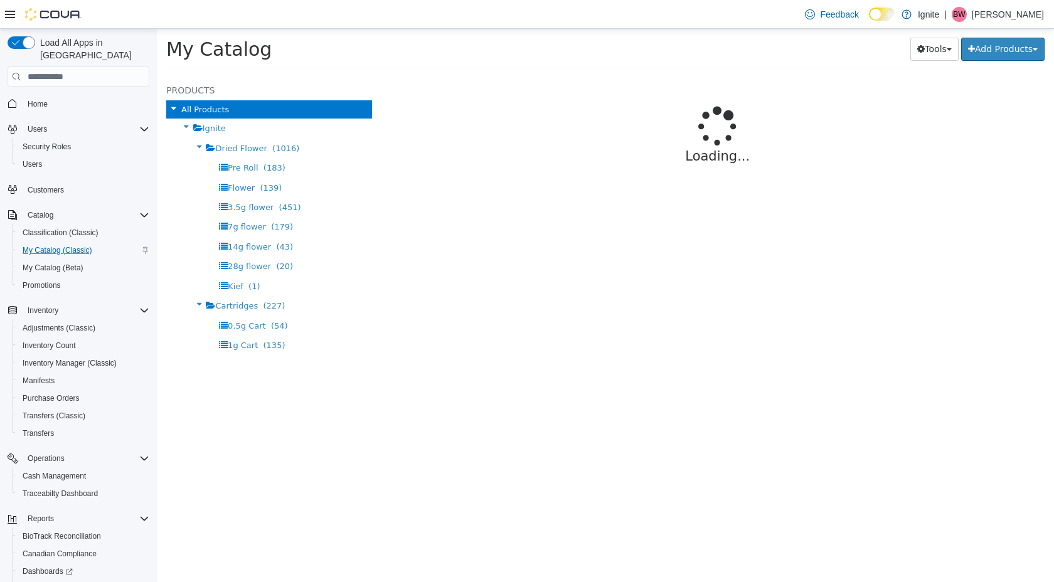
select select "**********"
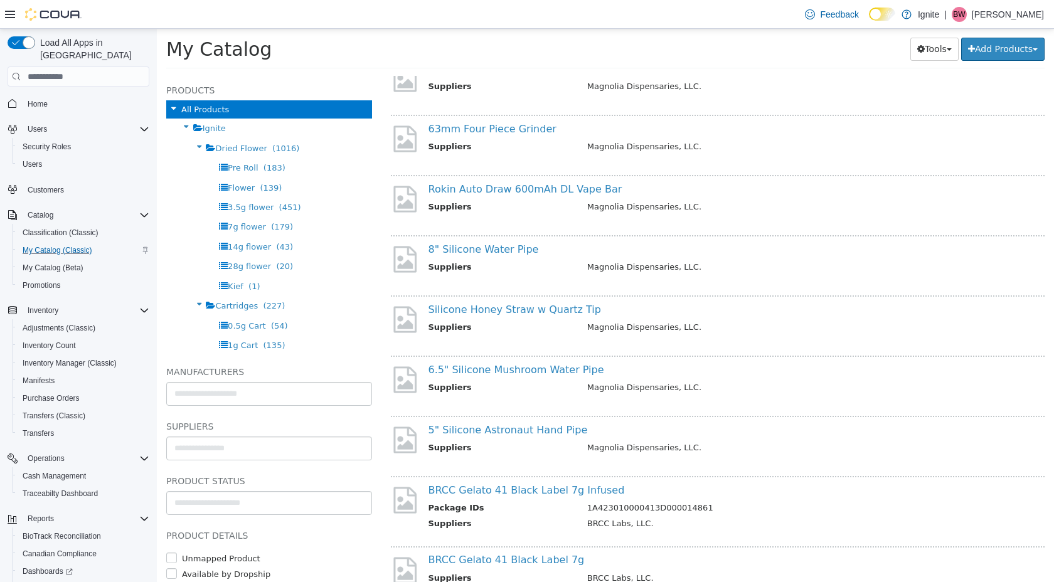
scroll to position [874, 0]
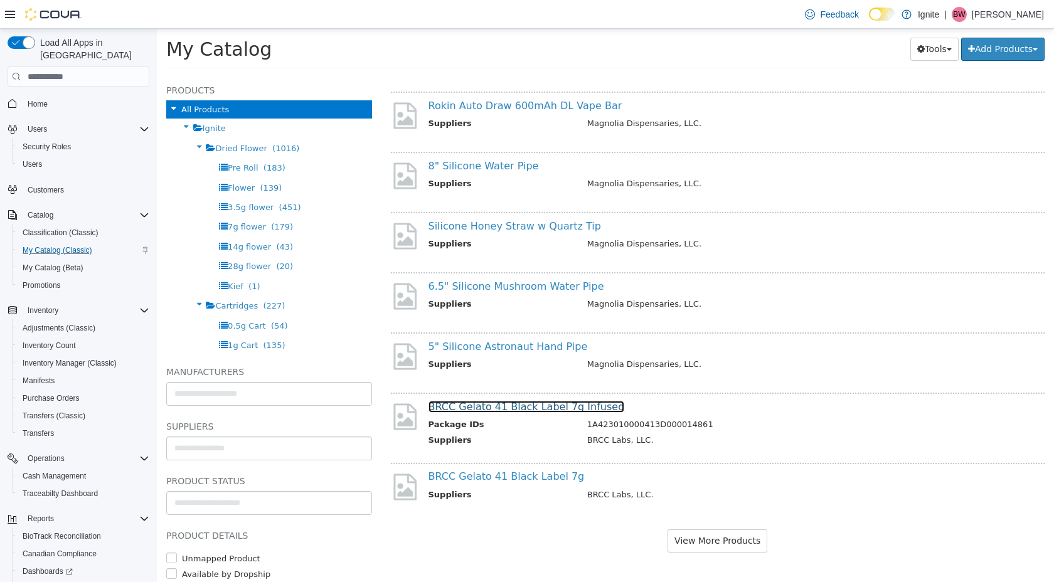
click at [523, 406] on link "BRCC Gelato 41 Black Label 7g Infused" at bounding box center [526, 407] width 196 height 12
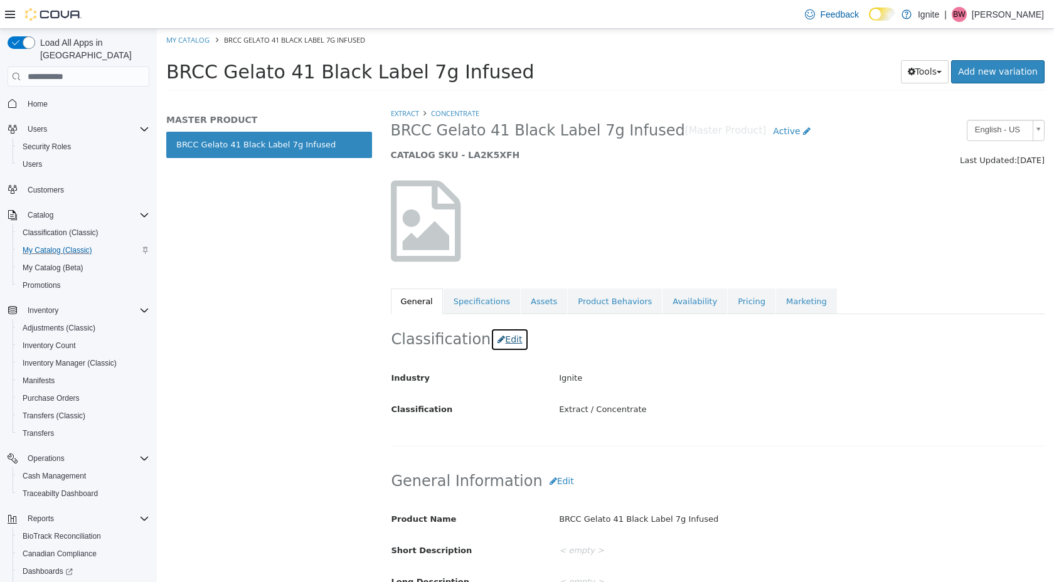
click at [504, 342] on button "Edit" at bounding box center [509, 339] width 38 height 23
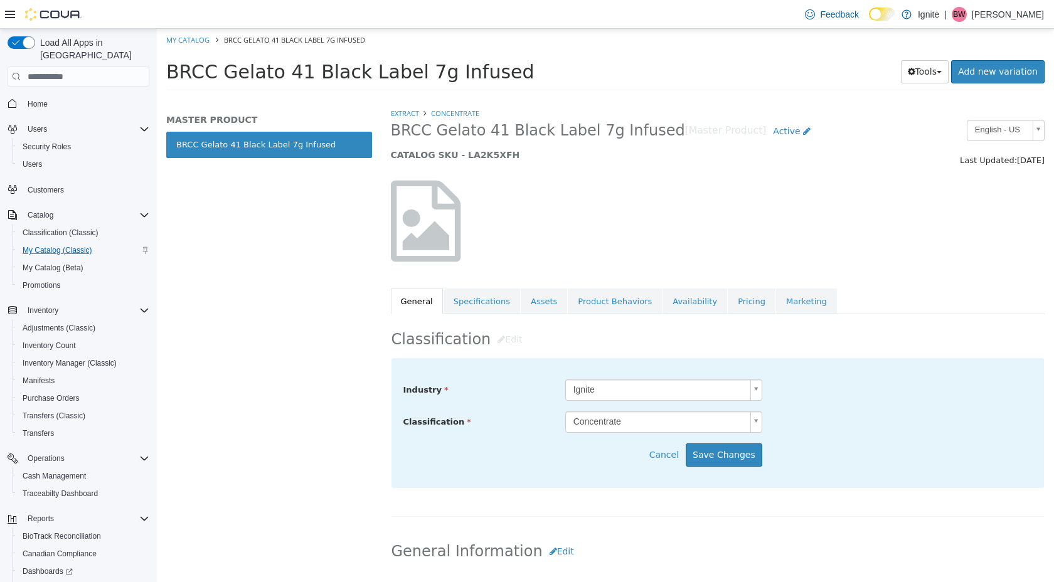
click at [640, 98] on body "Saving Bulk Changes... × My Catalog BRCC Gelato 41 Black Label 7g Infused BRCC …" at bounding box center [605, 64] width 897 height 70
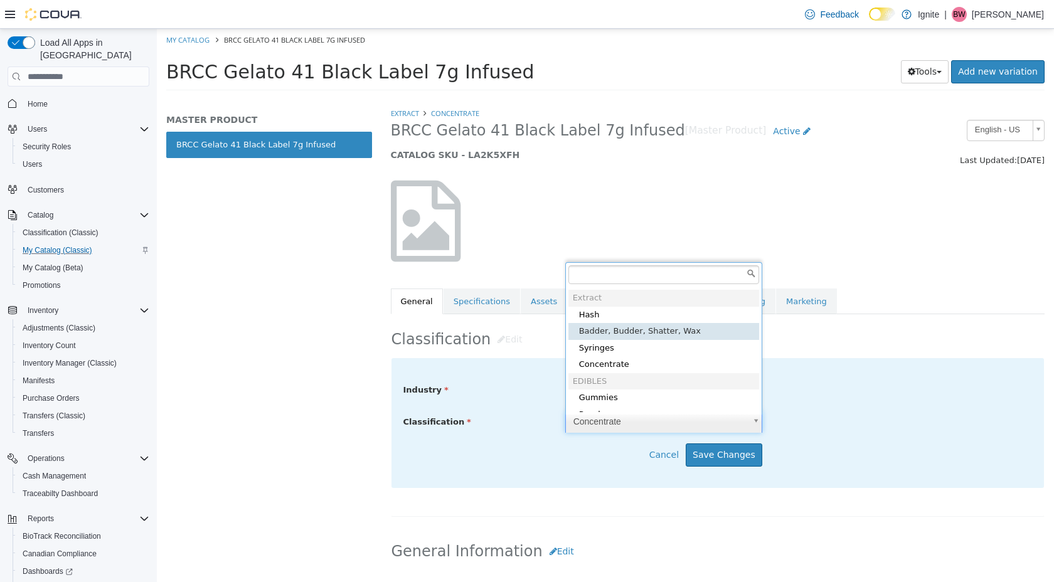
scroll to position [311, 0]
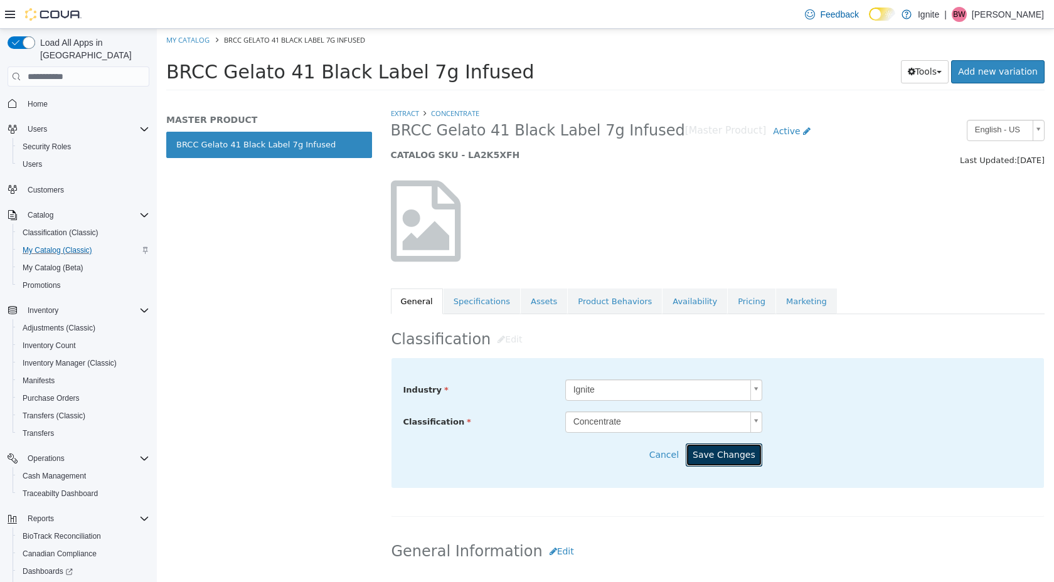
click at [731, 457] on button "Save Changes" at bounding box center [723, 454] width 77 height 23
click at [675, 305] on link "Availability" at bounding box center [694, 301] width 65 height 26
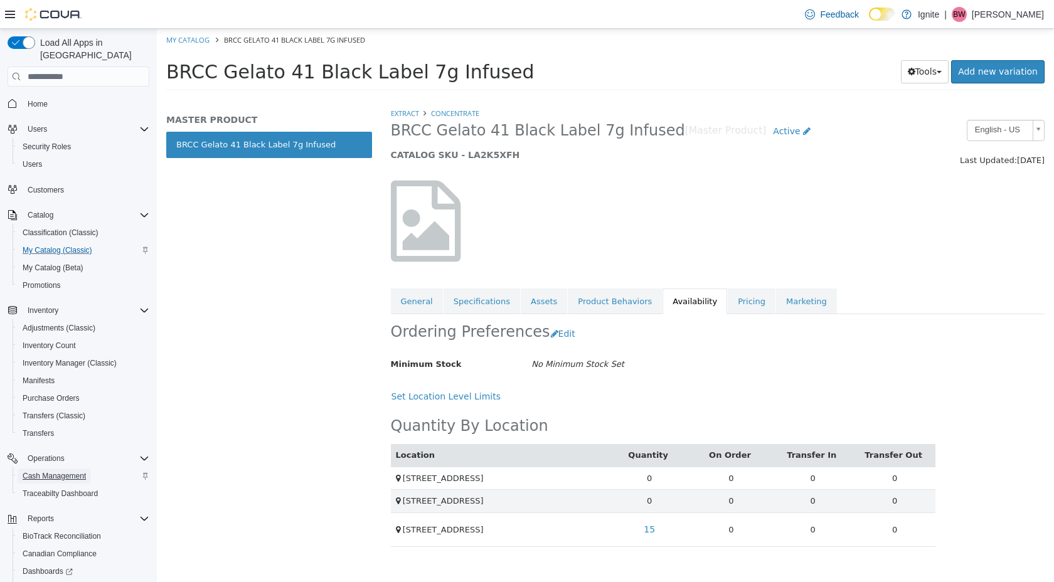
click at [76, 471] on span "Cash Management" at bounding box center [54, 476] width 63 height 10
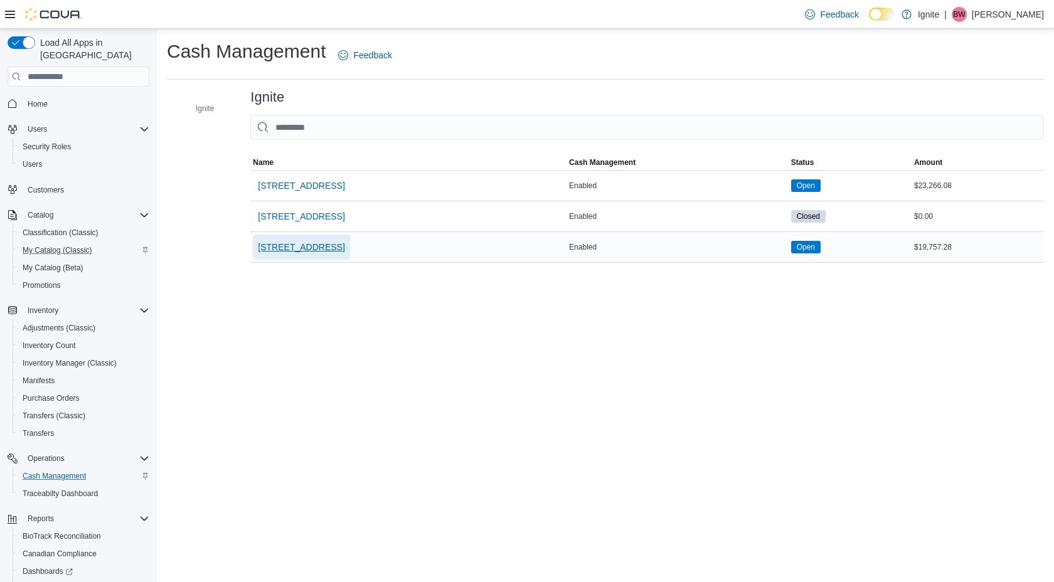
click at [303, 241] on span "[STREET_ADDRESS]" at bounding box center [301, 247] width 87 height 13
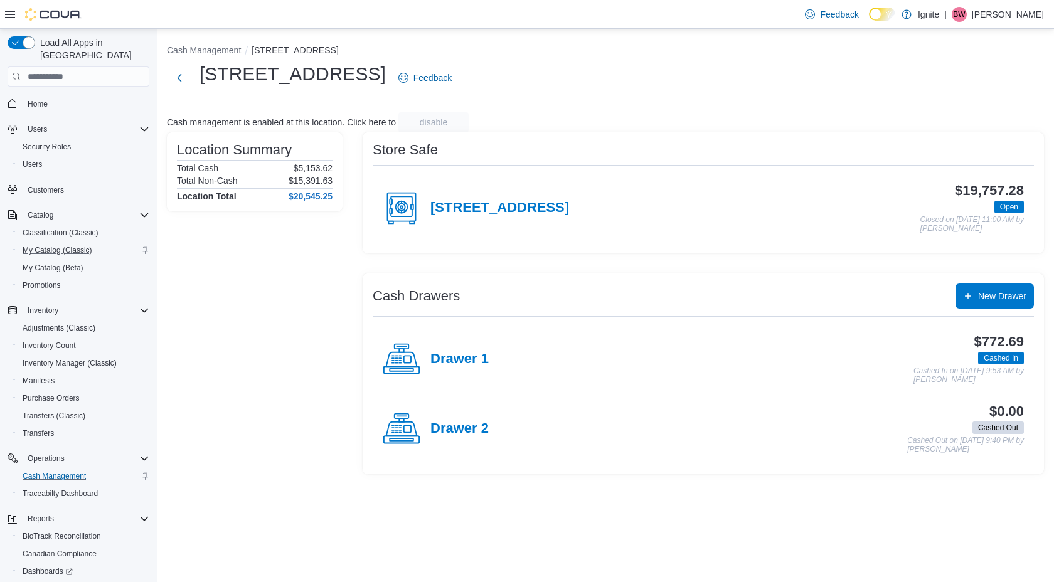
click at [406, 356] on icon at bounding box center [402, 360] width 38 height 38
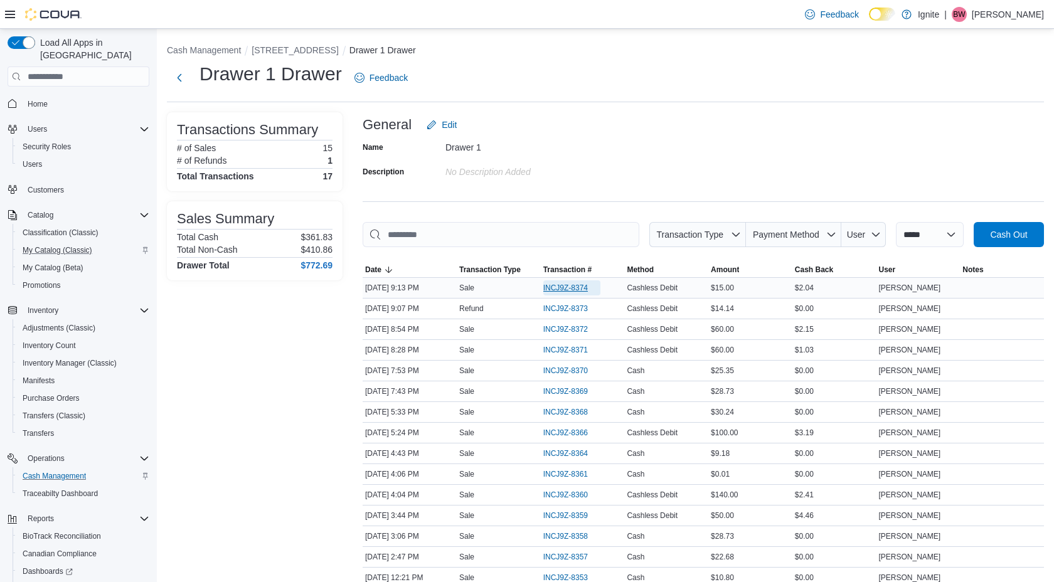
click at [565, 287] on span "INCJ9Z-8374" at bounding box center [565, 288] width 45 height 10
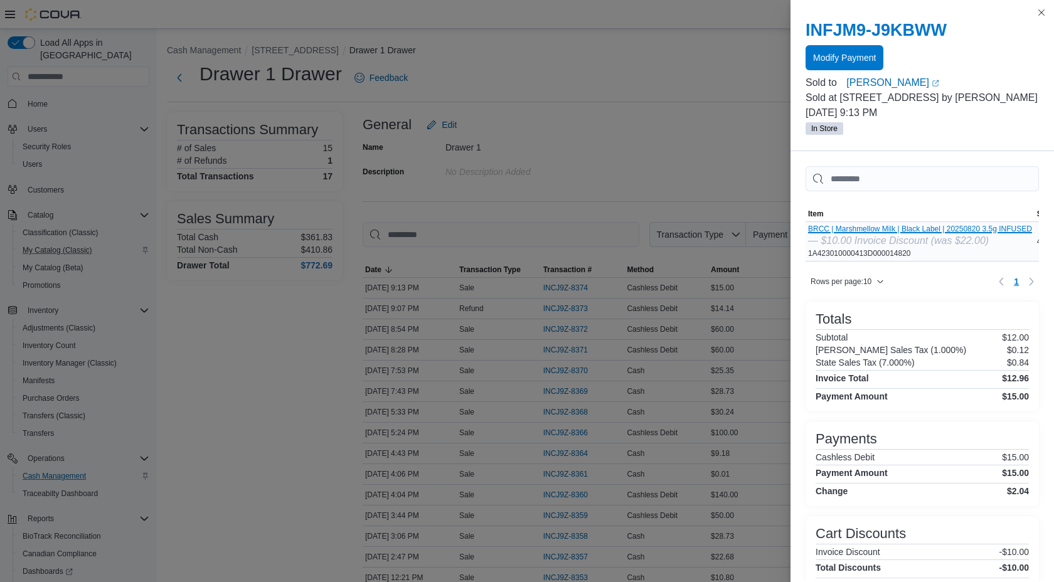
click at [923, 230] on button "BRCC | Marshmellow Milk | Black Label | 20250820 3.5g INFUSED" at bounding box center [920, 229] width 224 height 9
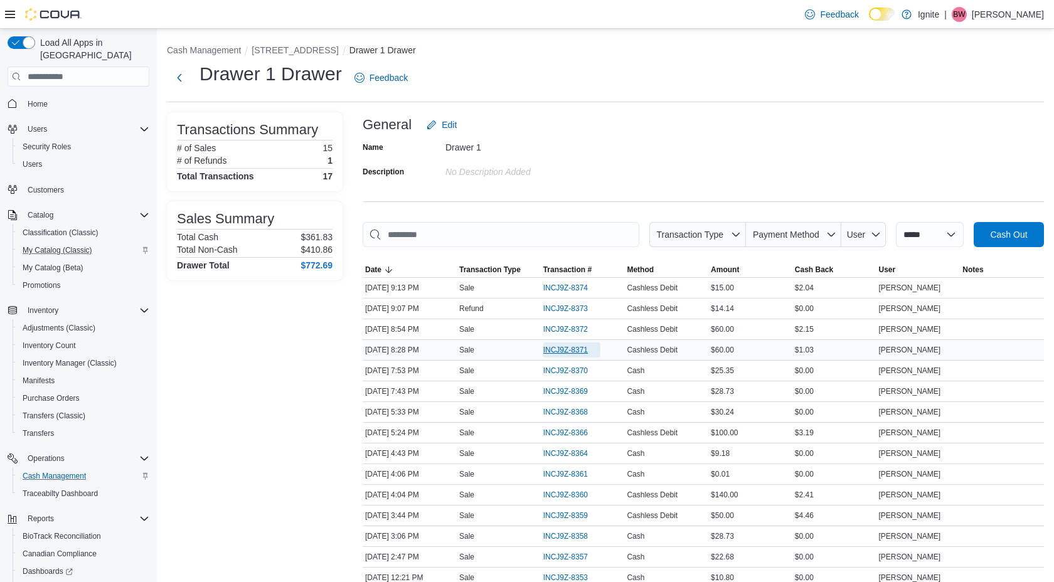
click at [574, 349] on span "INCJ9Z-8371" at bounding box center [565, 350] width 45 height 10
click at [571, 329] on span "INCJ9Z-8372" at bounding box center [565, 329] width 45 height 10
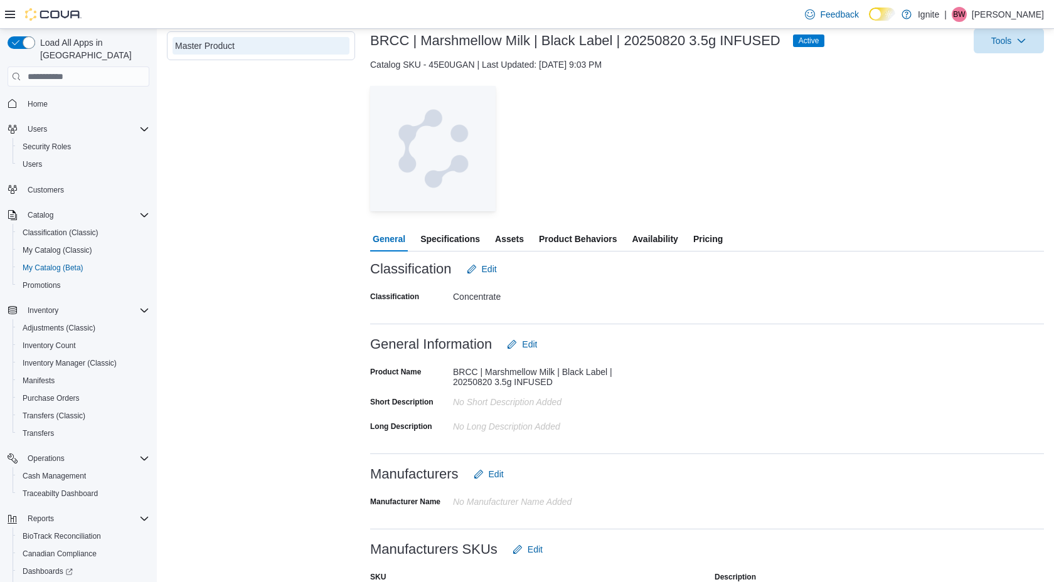
scroll to position [73, 0]
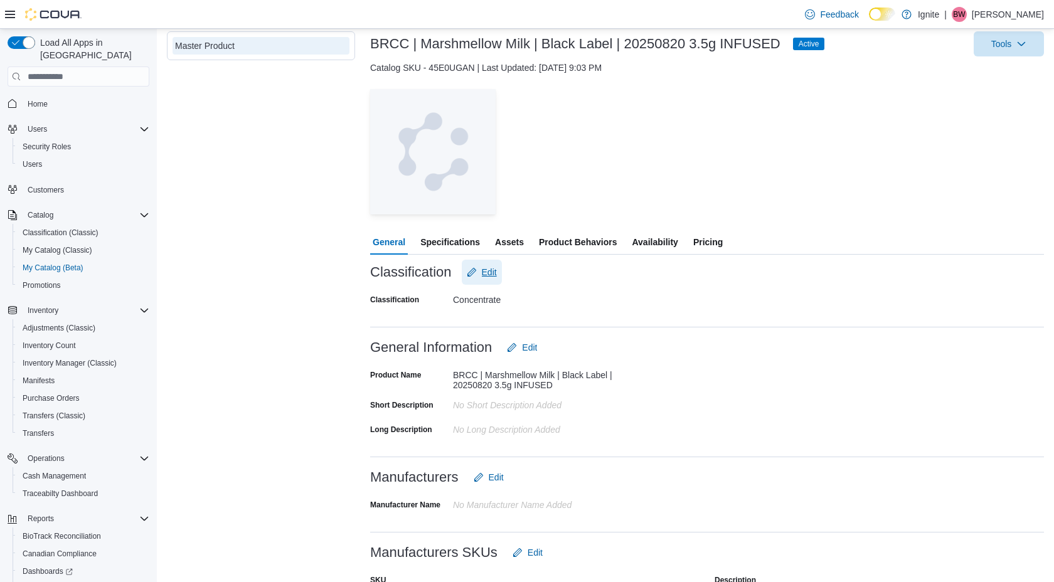
click at [493, 272] on span "Edit" at bounding box center [489, 272] width 15 height 13
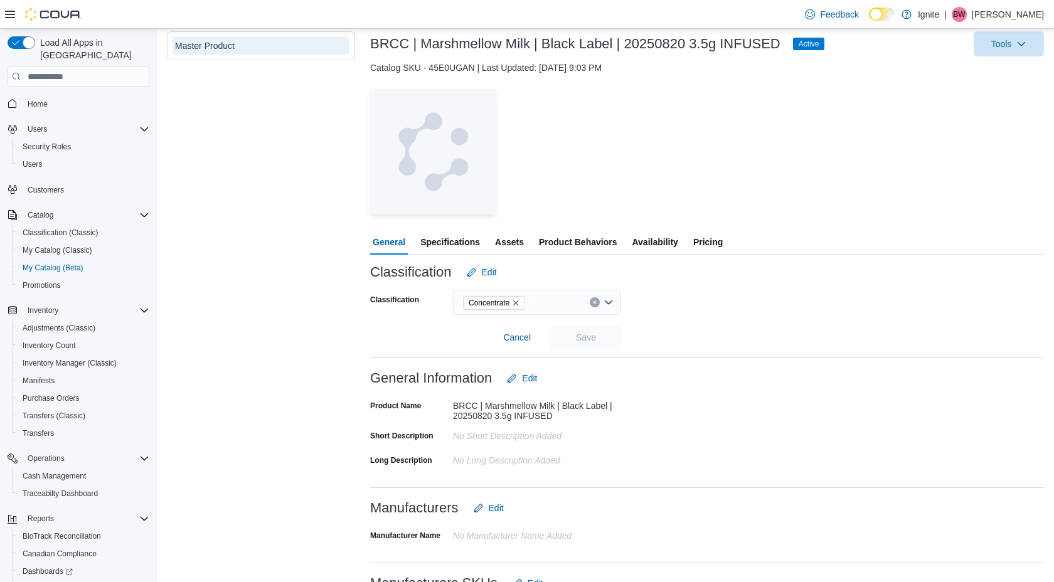
click at [608, 301] on div "Concentrate" at bounding box center [537, 302] width 168 height 25
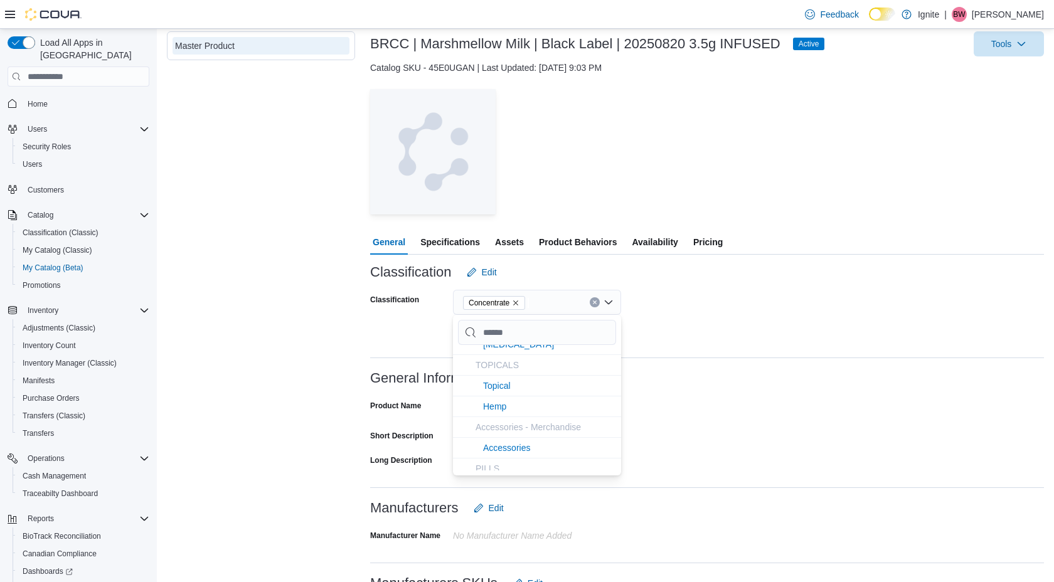
scroll to position [726, 0]
click at [655, 340] on div "Classification Concentrate Cancel Save" at bounding box center [707, 317] width 674 height 65
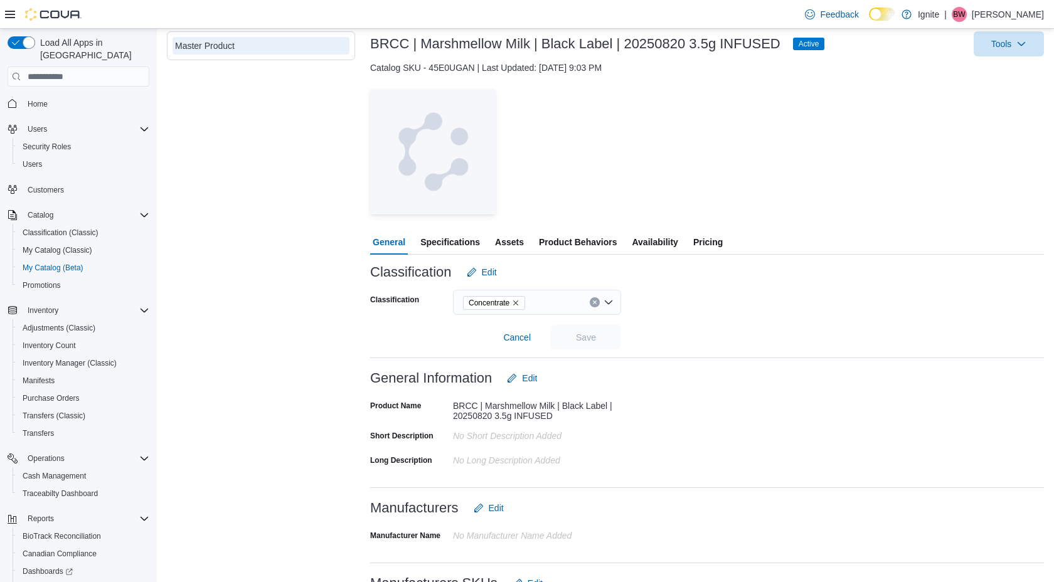
click at [662, 241] on span "Availability" at bounding box center [655, 242] width 46 height 25
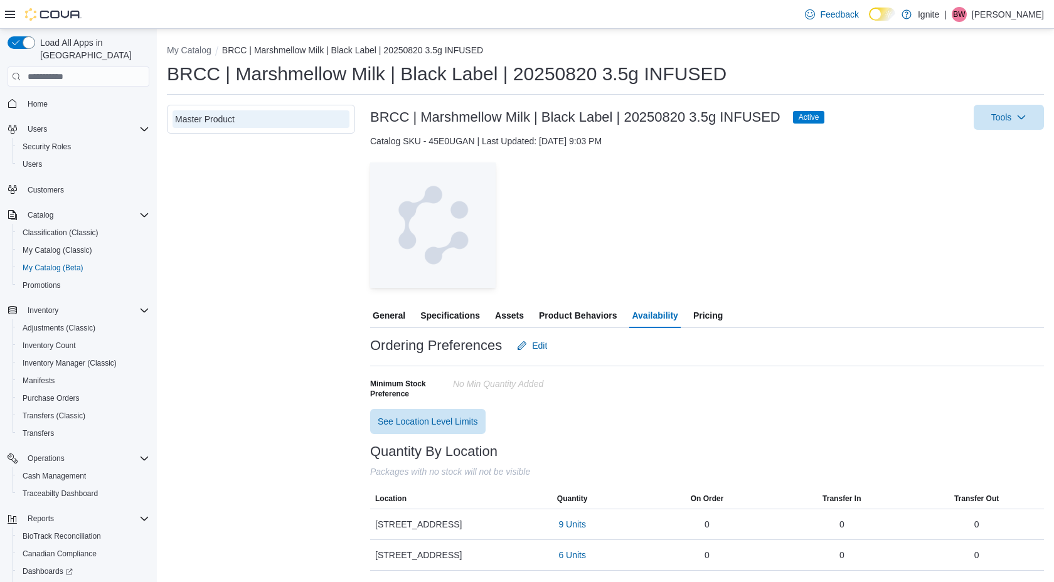
scroll to position [29, 0]
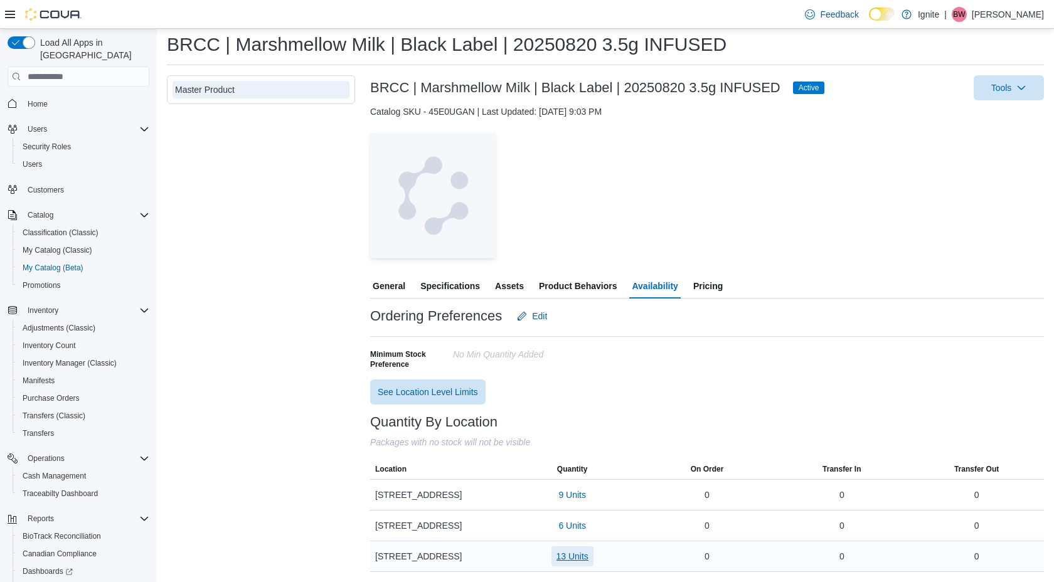
click at [583, 558] on span "13 Units" at bounding box center [572, 556] width 32 height 13
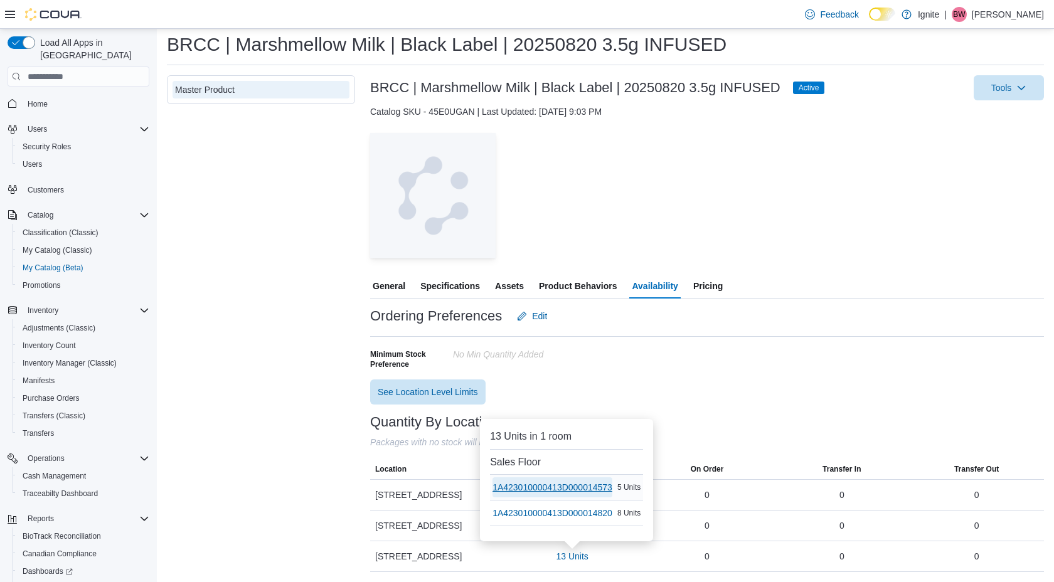
click at [600, 490] on span "1A423010000413D000014573" at bounding box center [552, 487] width 120 height 13
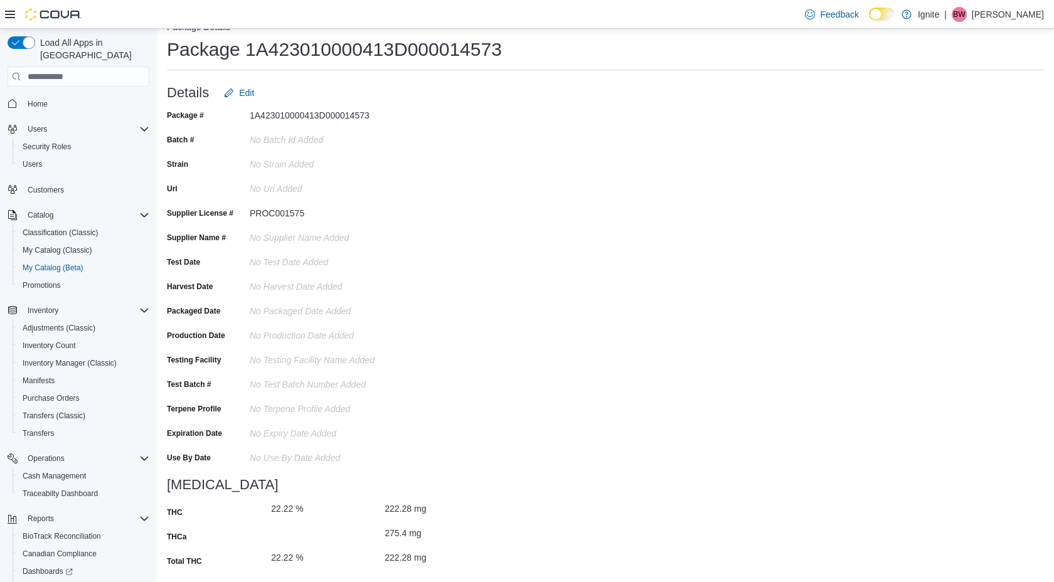
scroll to position [26, 0]
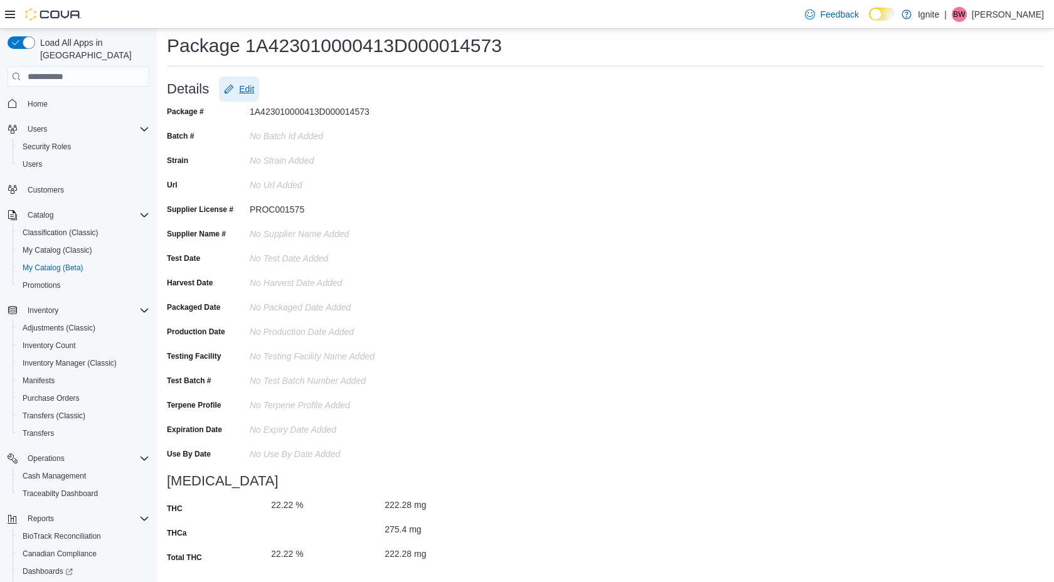
click at [249, 90] on span "Edit" at bounding box center [246, 89] width 15 height 13
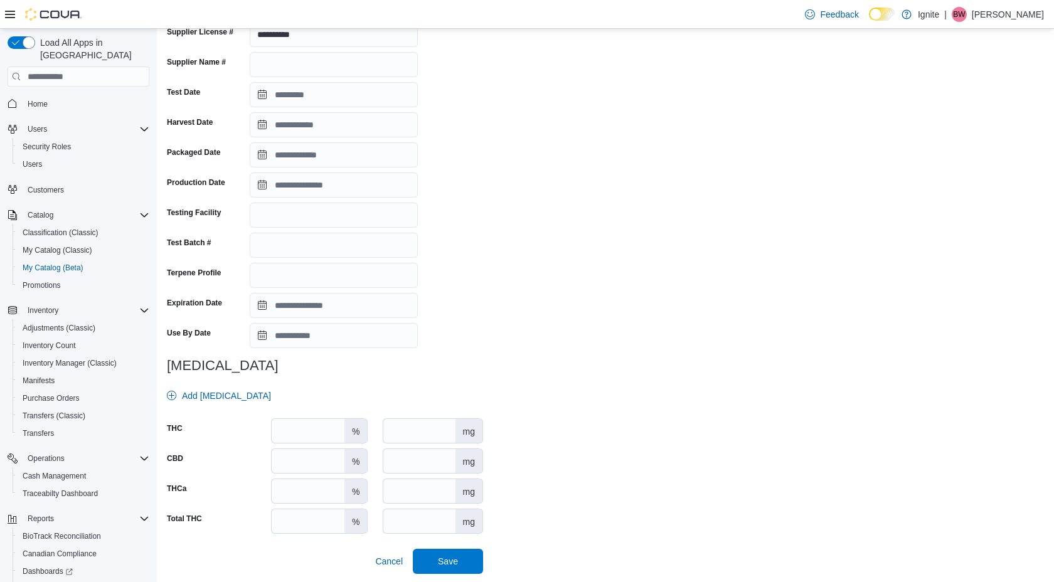
scroll to position [223, 0]
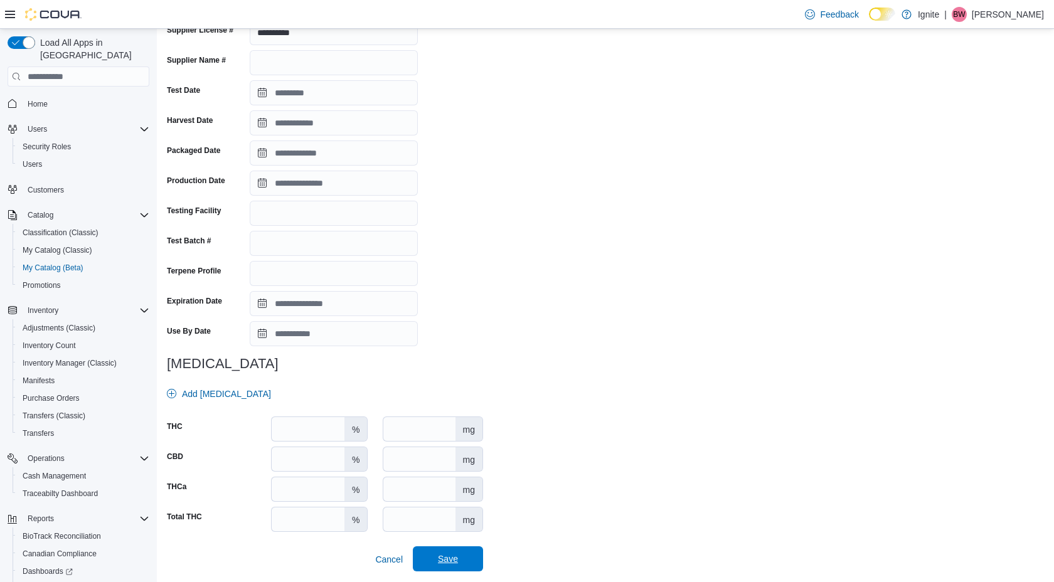
click at [448, 557] on span "Save" at bounding box center [448, 559] width 20 height 13
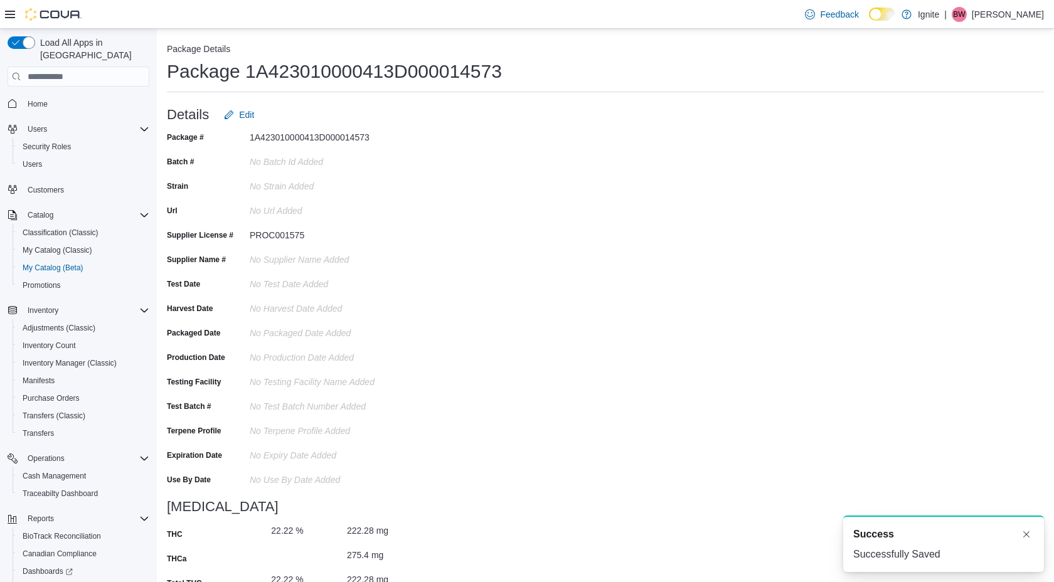
scroll to position [0, 0]
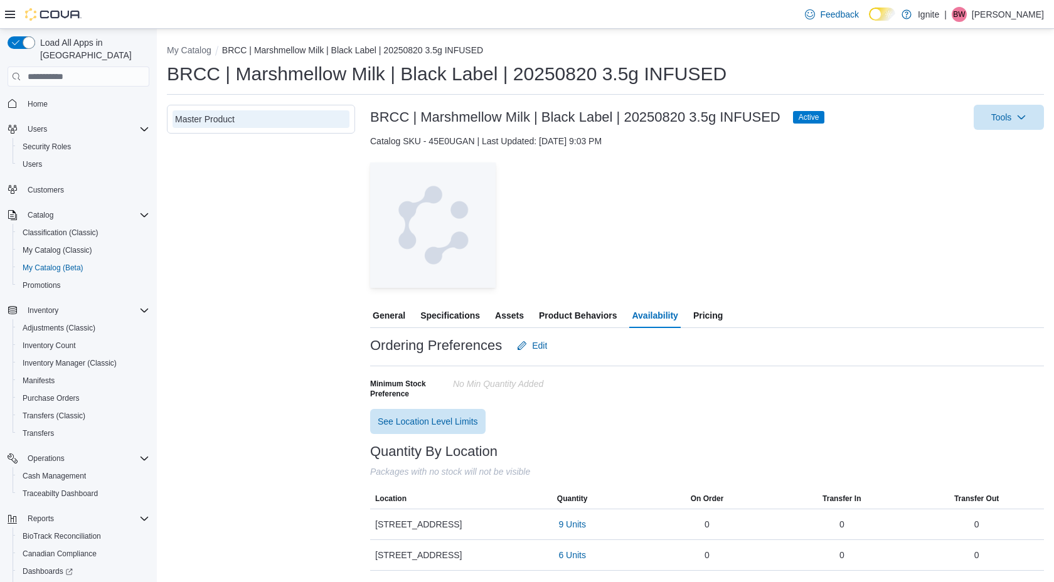
scroll to position [29, 0]
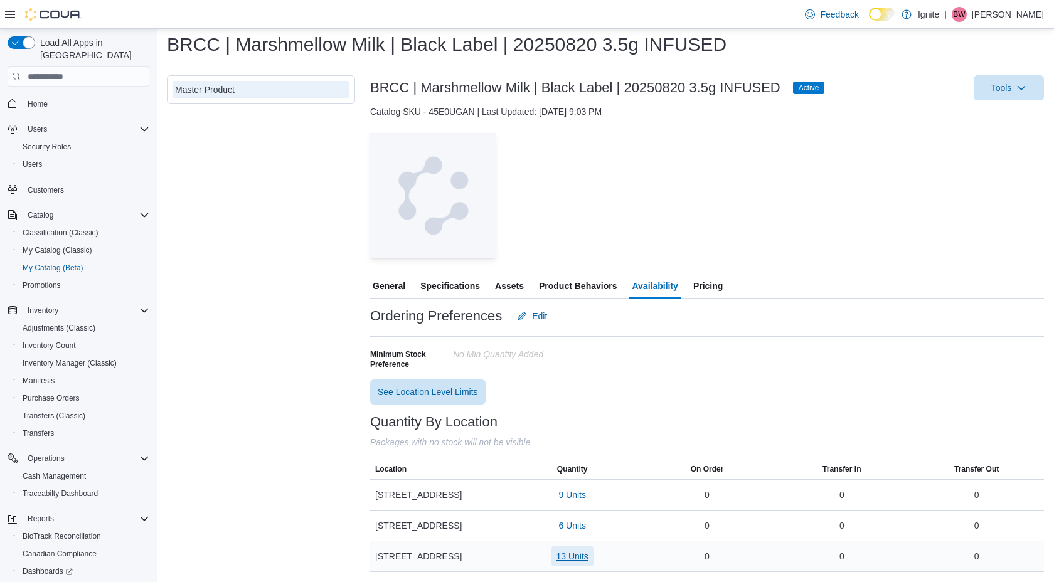
click at [575, 556] on span "13 Units" at bounding box center [572, 556] width 32 height 13
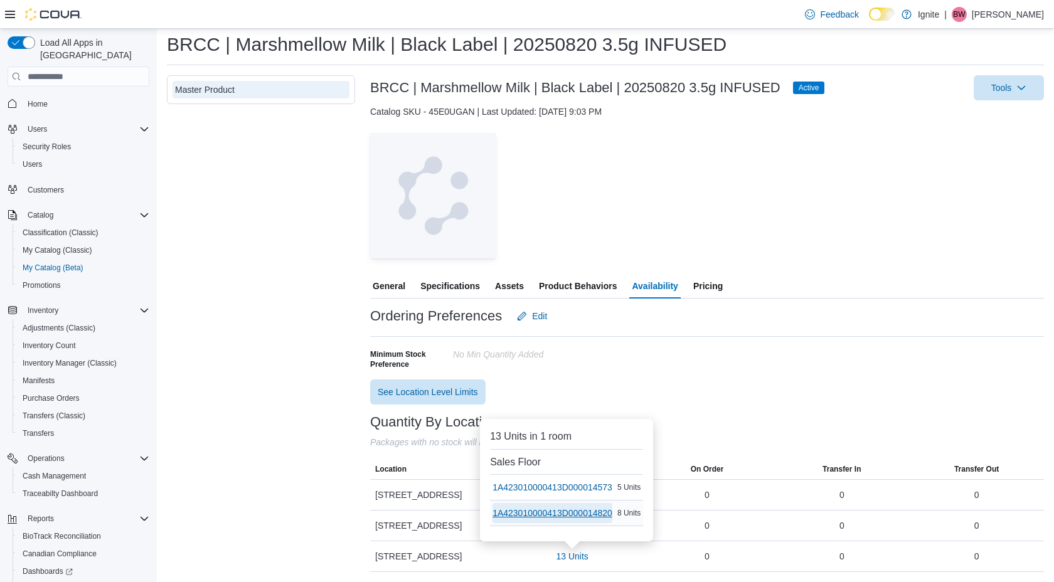
click at [597, 514] on span "1A423010000413D000014820" at bounding box center [552, 513] width 120 height 13
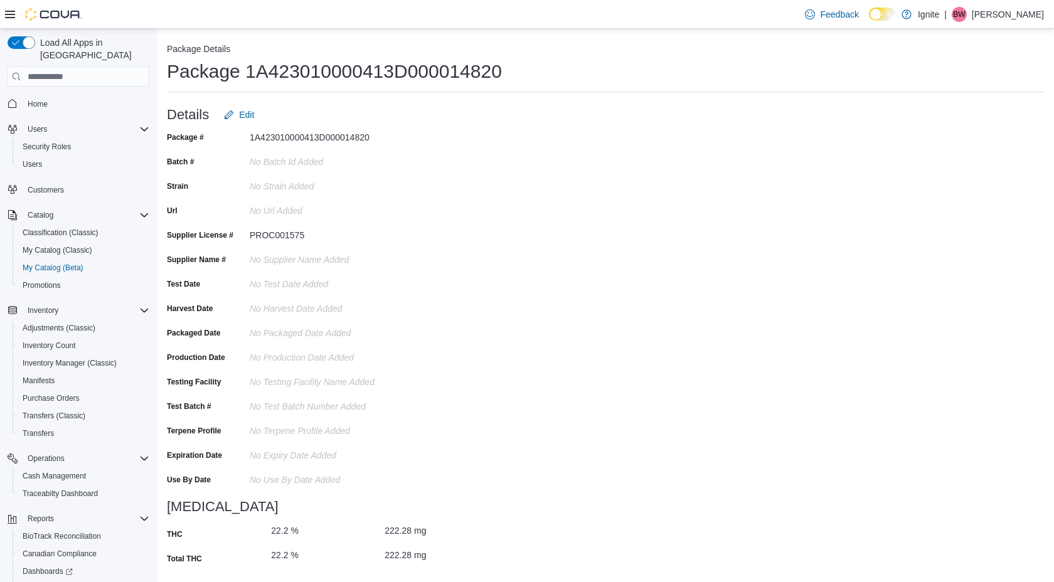
scroll to position [2, 0]
click at [245, 112] on span "Edit" at bounding box center [246, 113] width 15 height 13
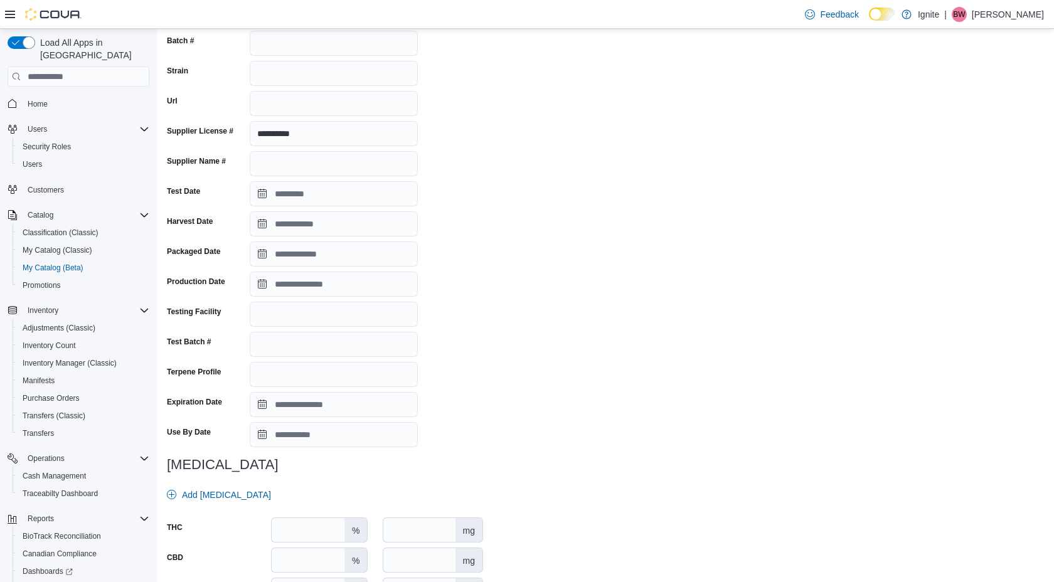
scroll to position [193, 0]
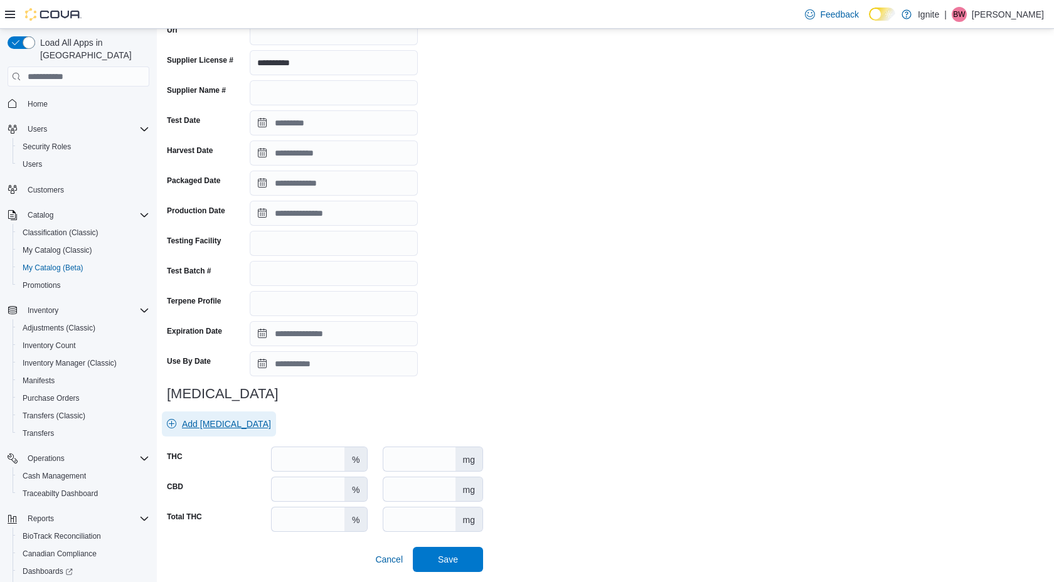
click at [220, 424] on span "Add [MEDICAL_DATA]" at bounding box center [226, 424] width 89 height 13
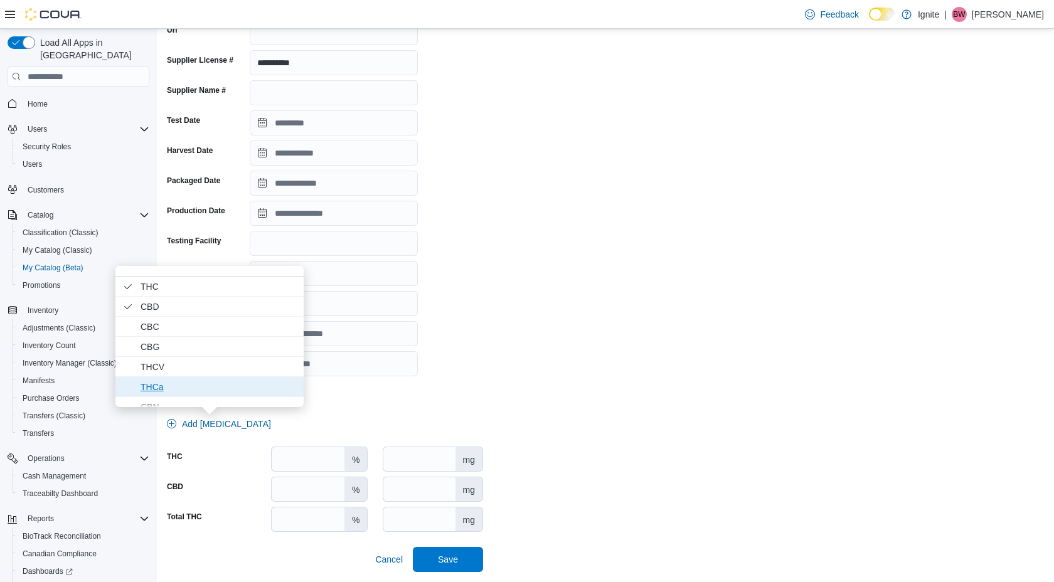
click at [172, 388] on span "THCa" at bounding box center [218, 386] width 156 height 15
click at [400, 522] on input "number" at bounding box center [418, 519] width 71 height 24
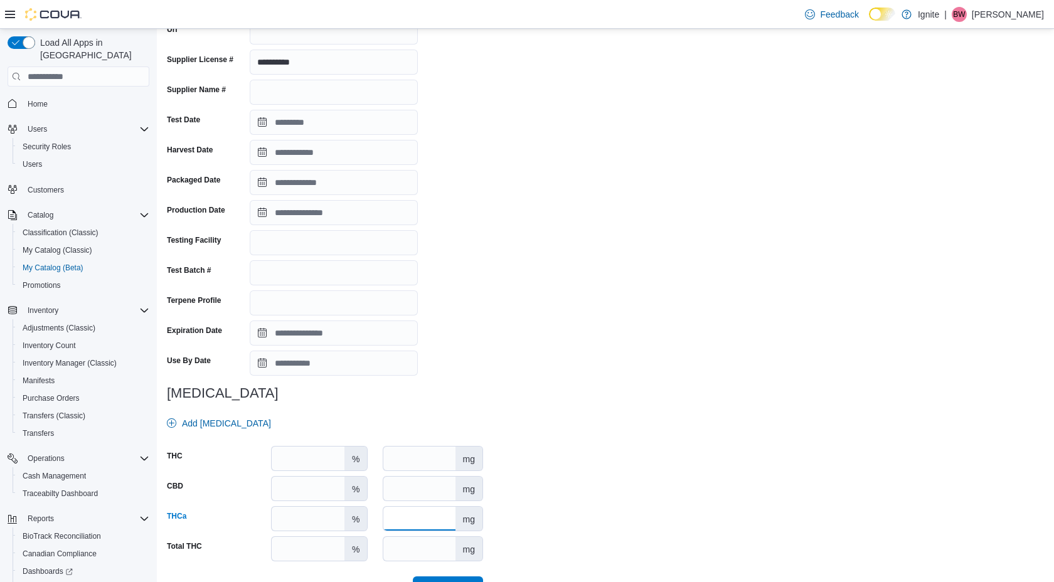
type input "***"
click at [566, 526] on div "**********" at bounding box center [605, 268] width 877 height 667
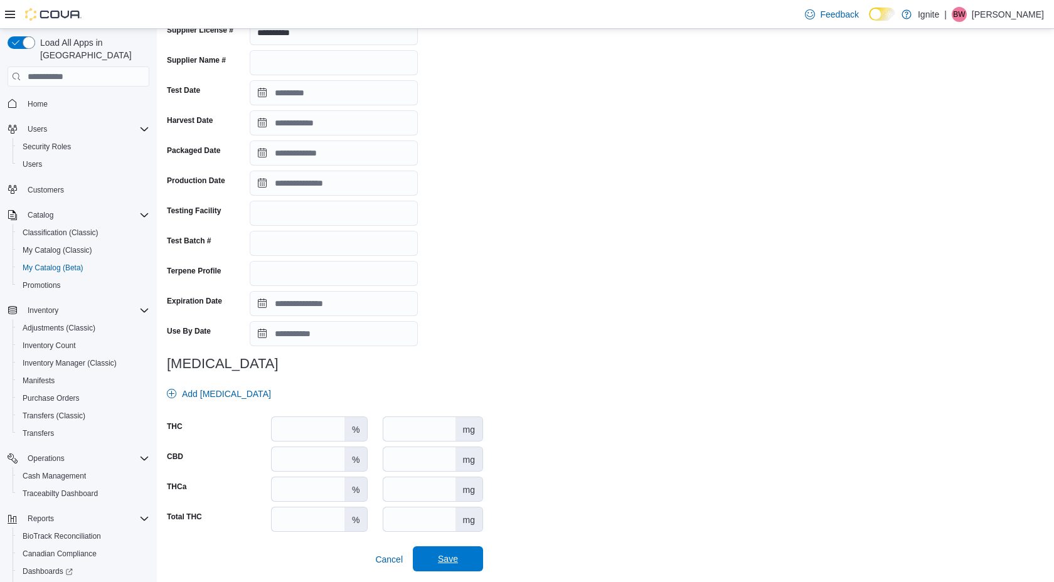
click at [450, 559] on span "Save" at bounding box center [448, 559] width 20 height 13
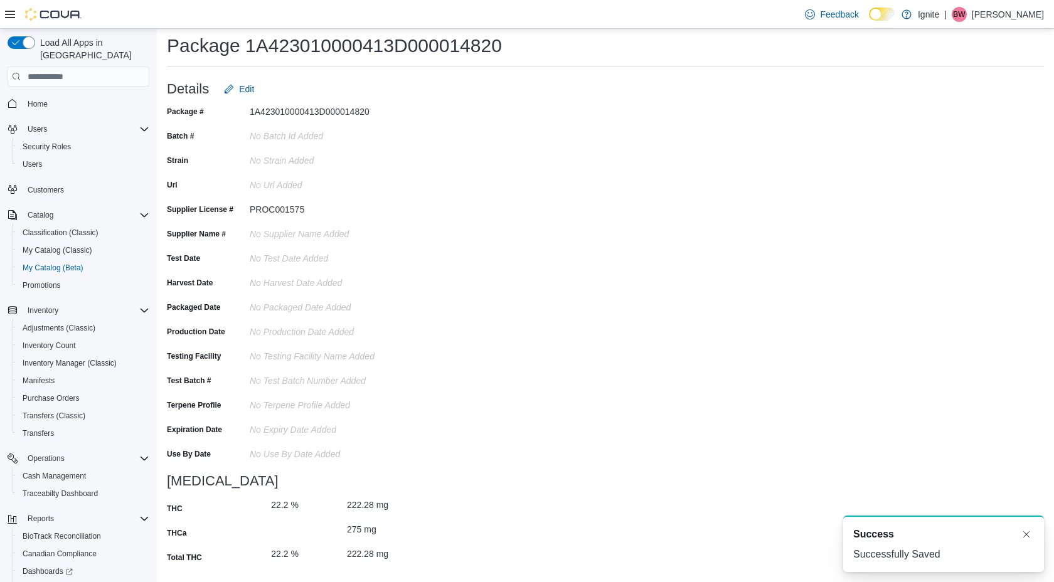
scroll to position [0, 0]
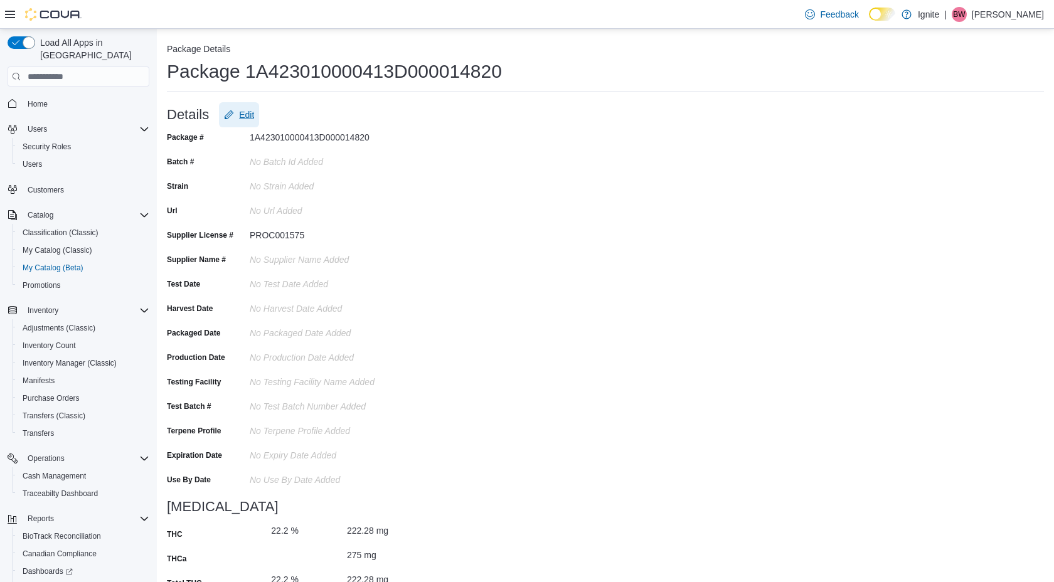
click at [248, 117] on span "Edit" at bounding box center [246, 114] width 15 height 13
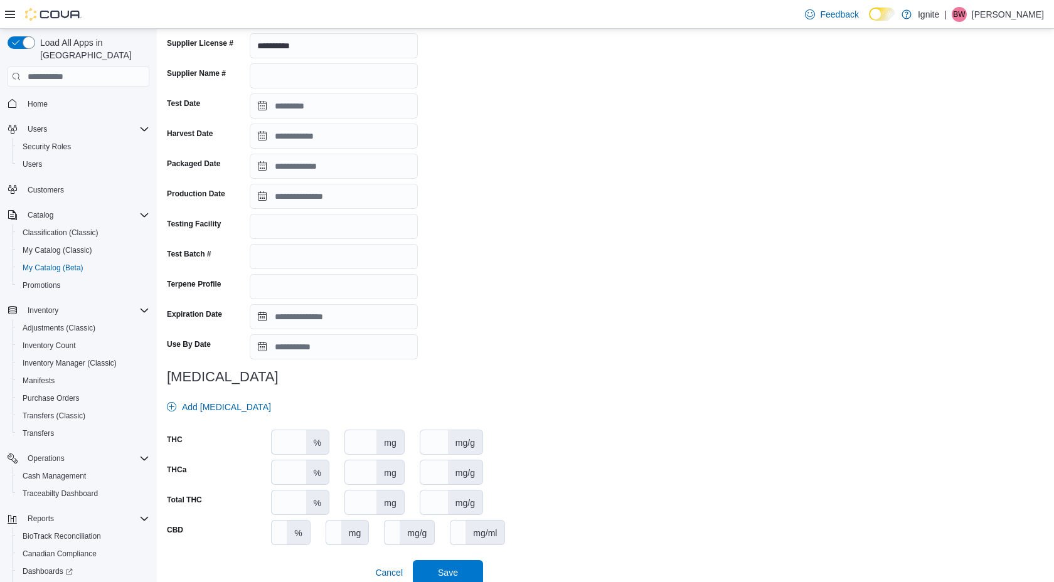
scroll to position [223, 0]
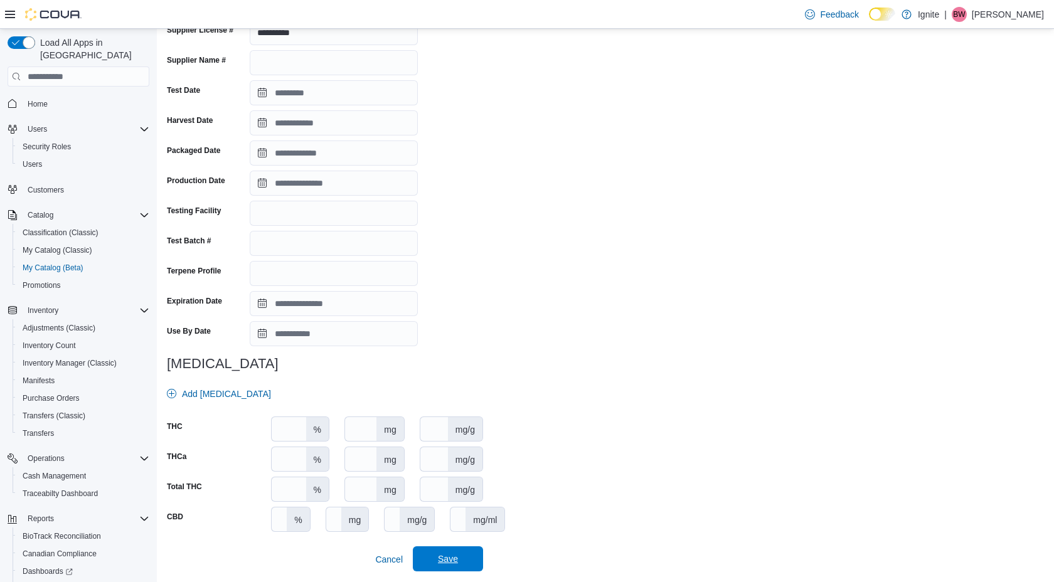
click at [449, 559] on span "Save" at bounding box center [448, 559] width 20 height 13
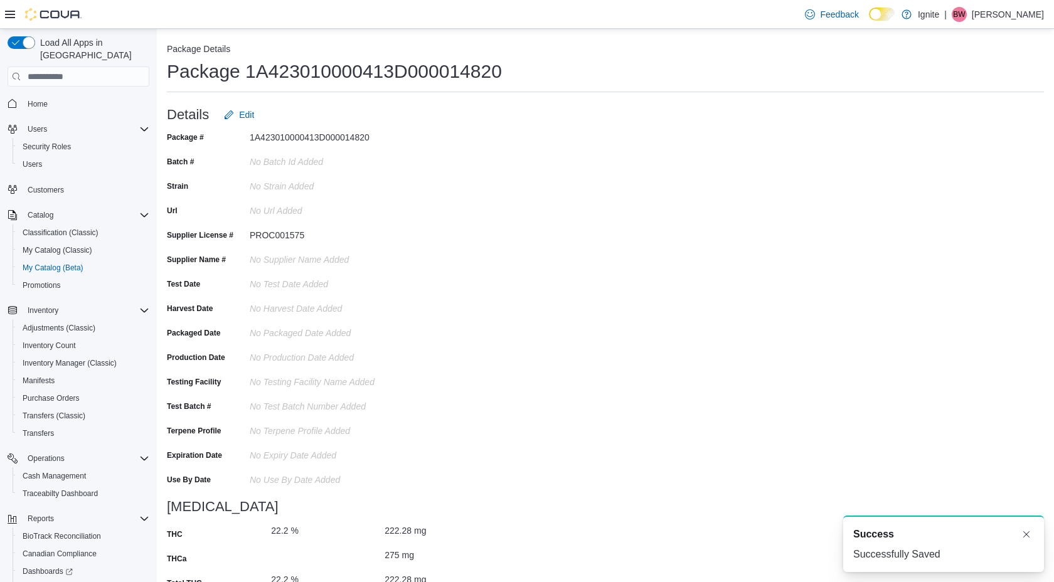
scroll to position [0, 0]
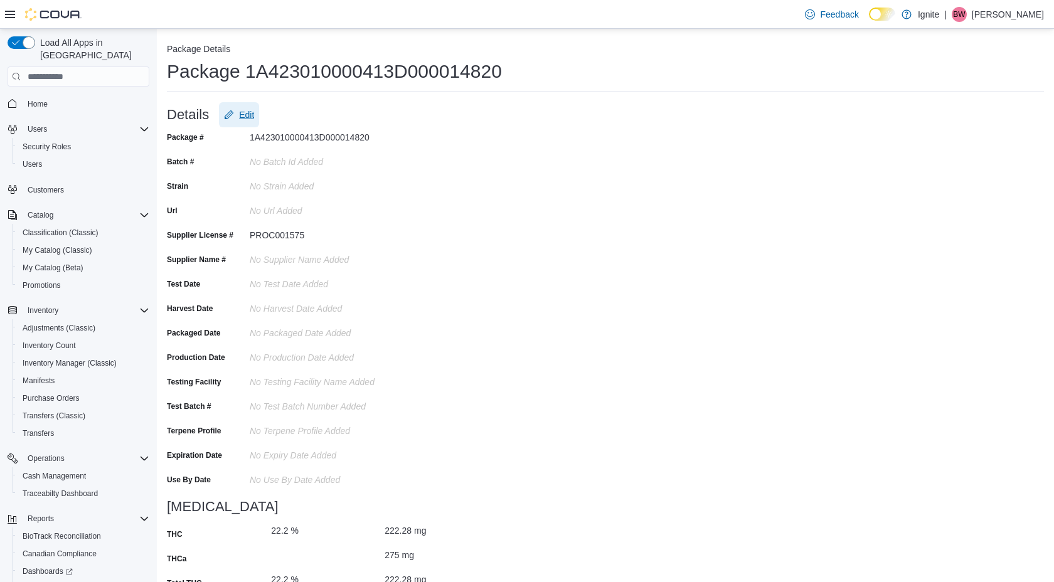
click at [249, 113] on span "Edit" at bounding box center [246, 114] width 15 height 13
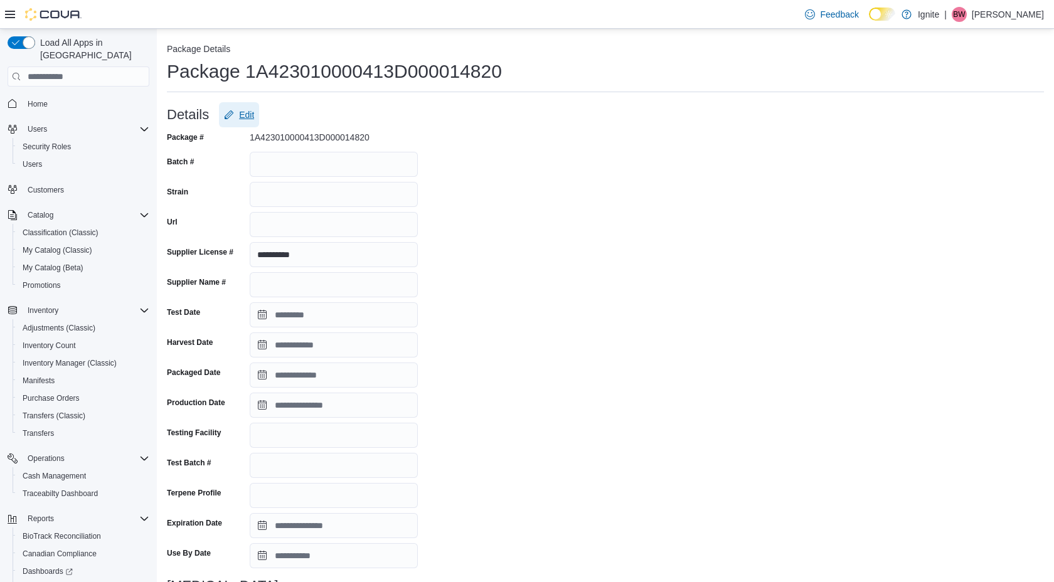
click at [249, 113] on span "Edit" at bounding box center [246, 114] width 15 height 13
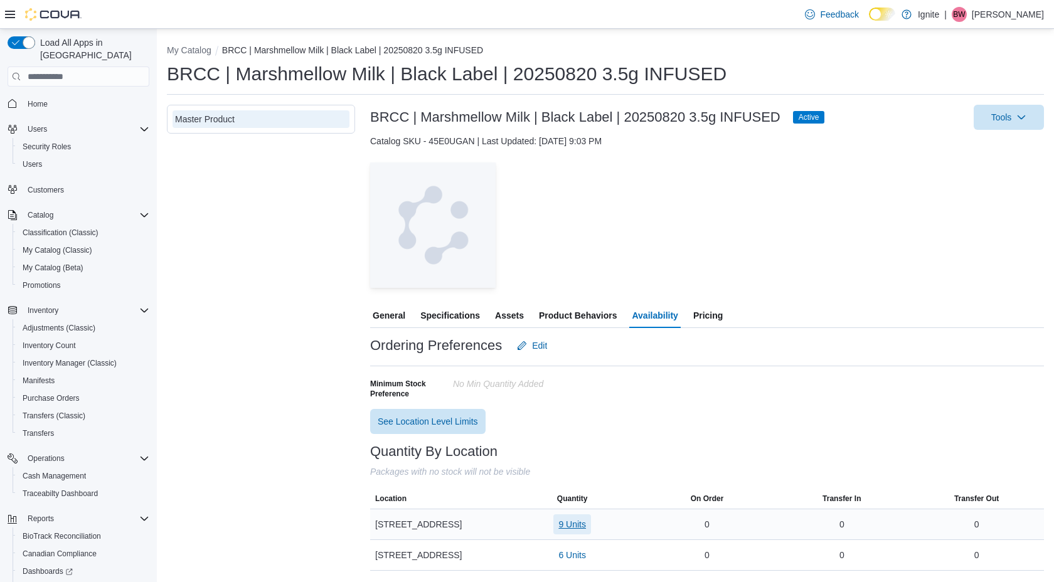
click at [578, 524] on span "9 Units" at bounding box center [572, 524] width 28 height 13
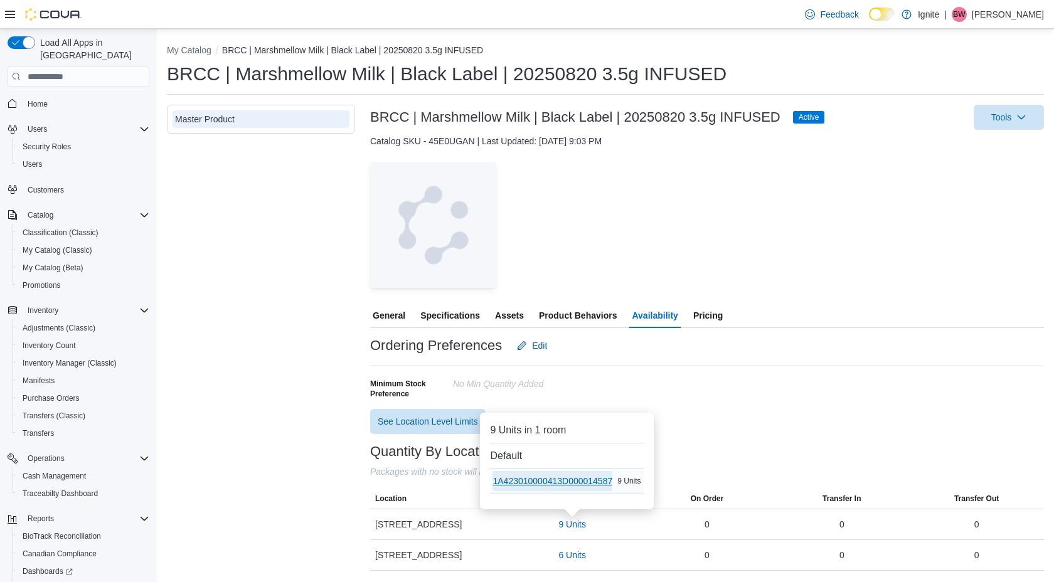
click at [595, 482] on span "1A423010000413D000014587" at bounding box center [552, 481] width 120 height 13
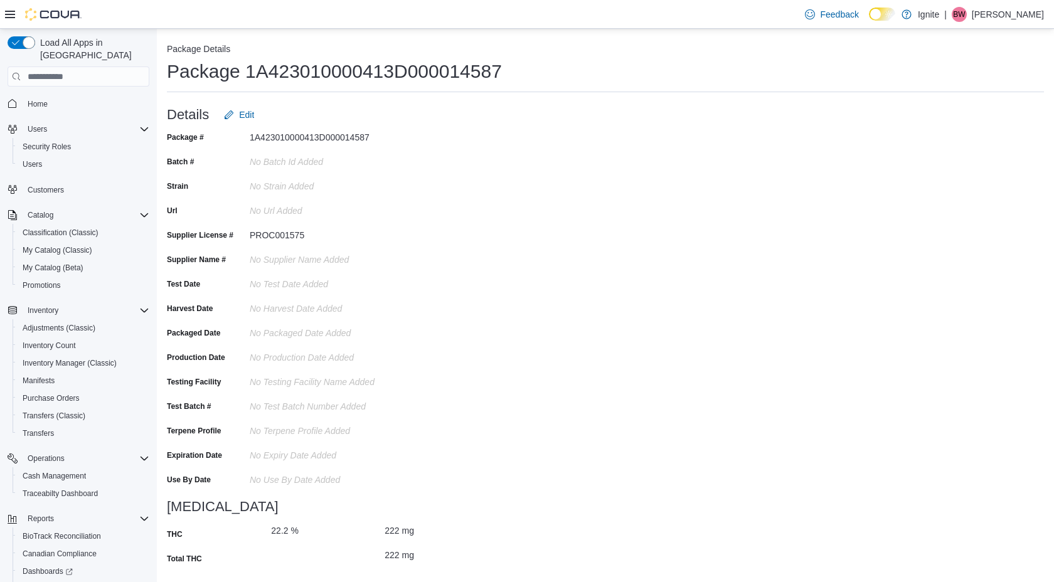
scroll to position [2, 0]
click at [246, 112] on span "Edit" at bounding box center [246, 113] width 15 height 13
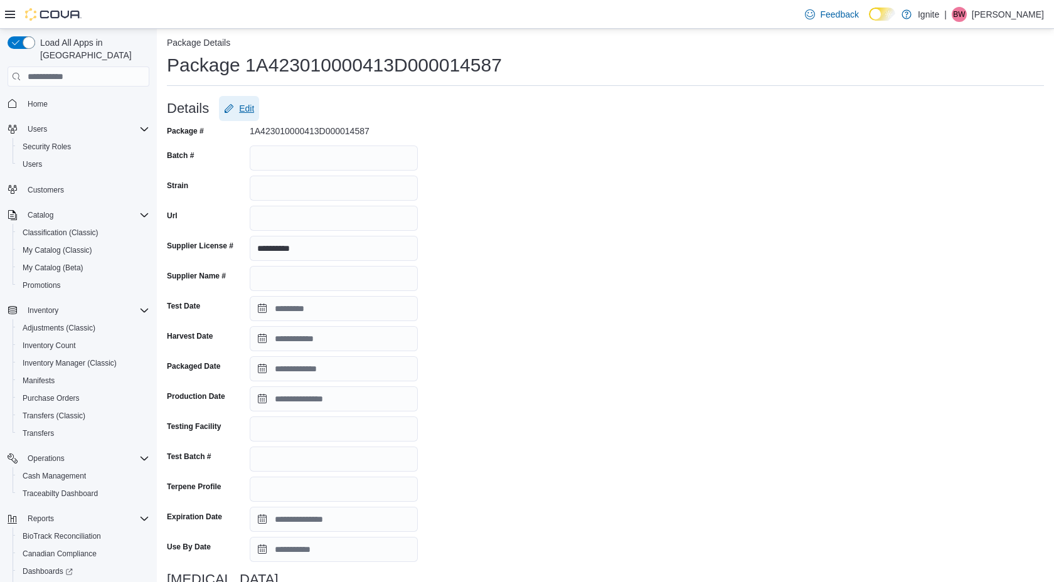
scroll to position [0, 0]
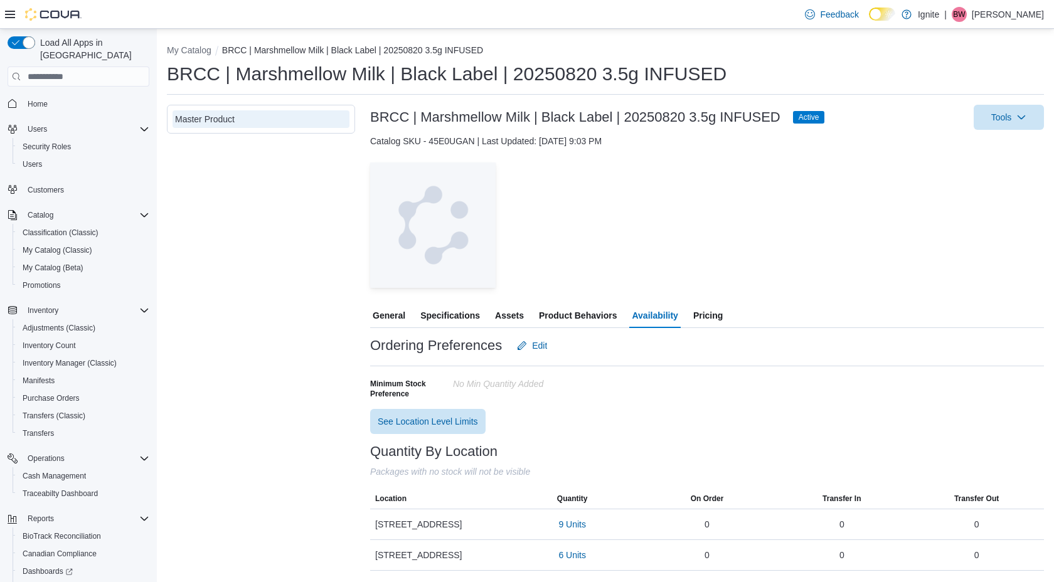
scroll to position [29, 0]
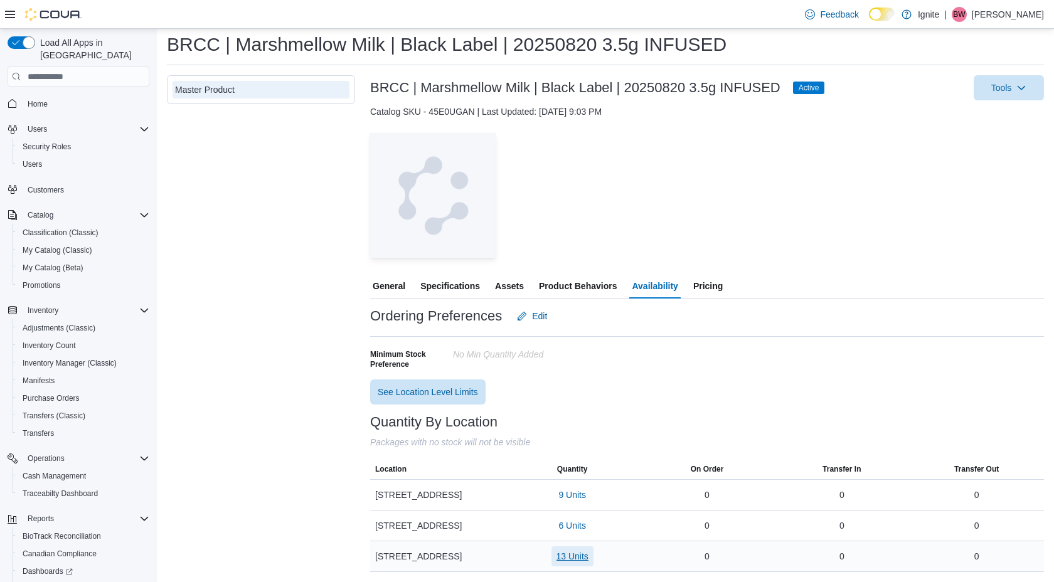
click at [578, 559] on span "13 Units" at bounding box center [572, 556] width 32 height 13
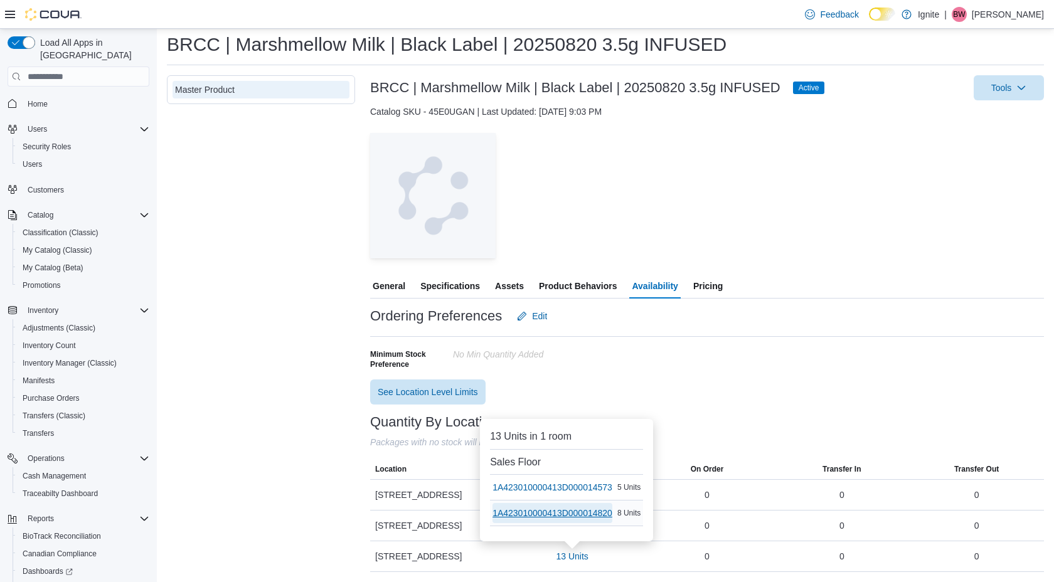
click at [588, 514] on span "1A423010000413D000014820" at bounding box center [552, 513] width 120 height 13
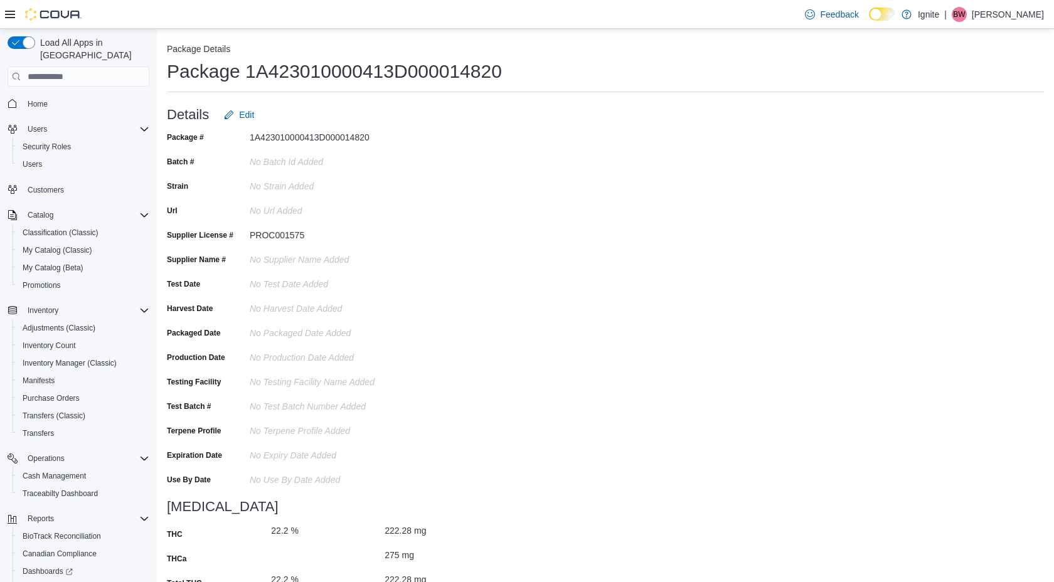
scroll to position [26, 0]
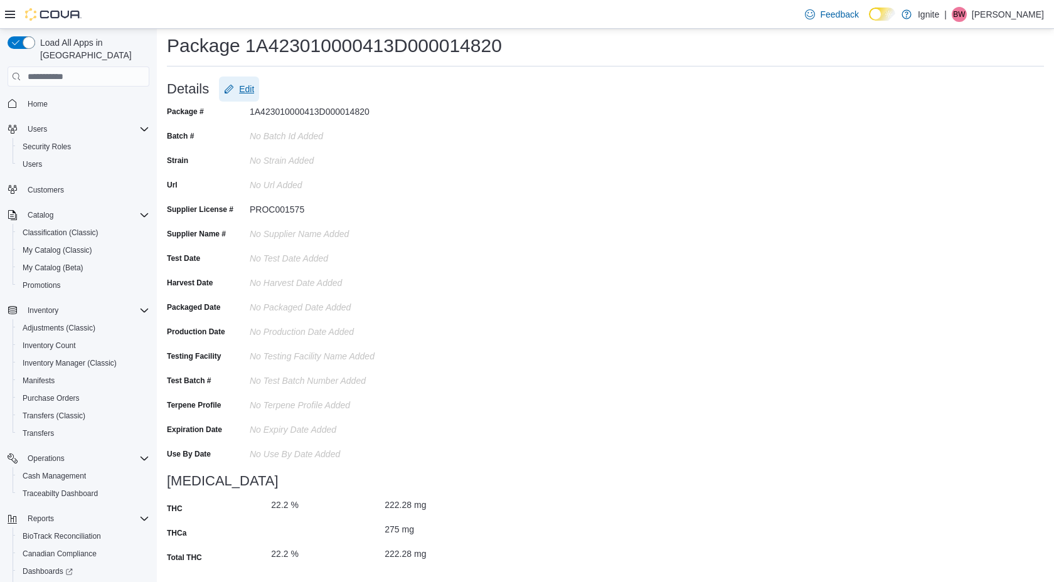
click at [245, 86] on span "Edit" at bounding box center [246, 89] width 15 height 13
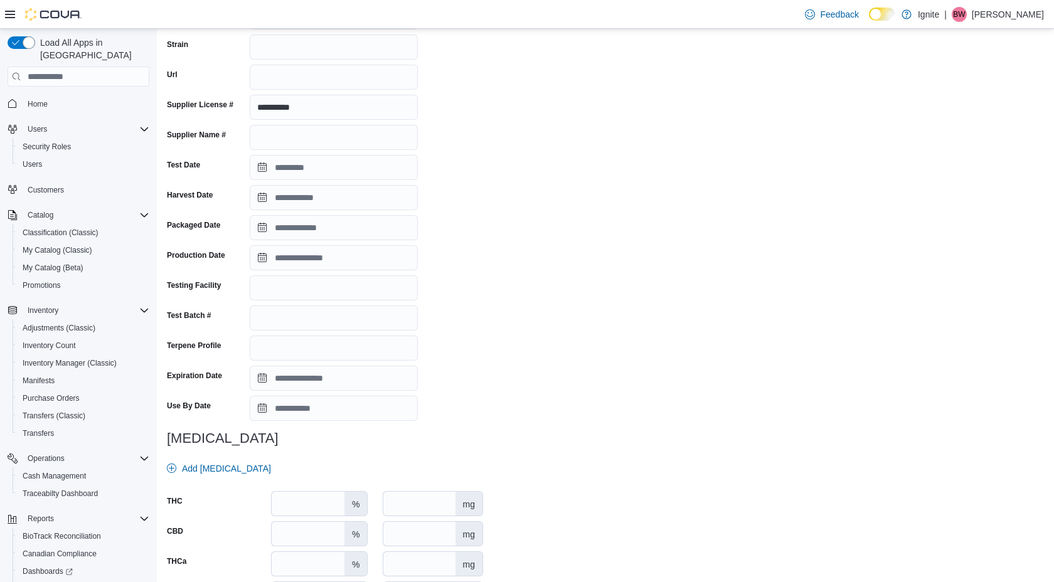
scroll to position [223, 0]
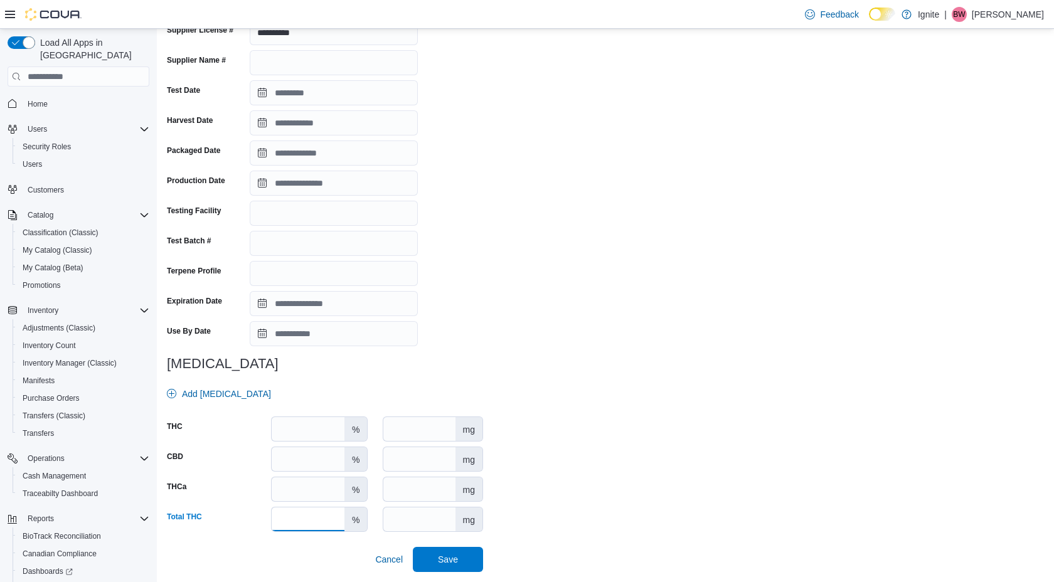
click at [308, 522] on input "****" at bounding box center [308, 519] width 73 height 24
type input "*"
click at [438, 519] on input "******" at bounding box center [418, 519] width 71 height 24
type input "*****"
click at [431, 428] on input "******" at bounding box center [418, 429] width 71 height 24
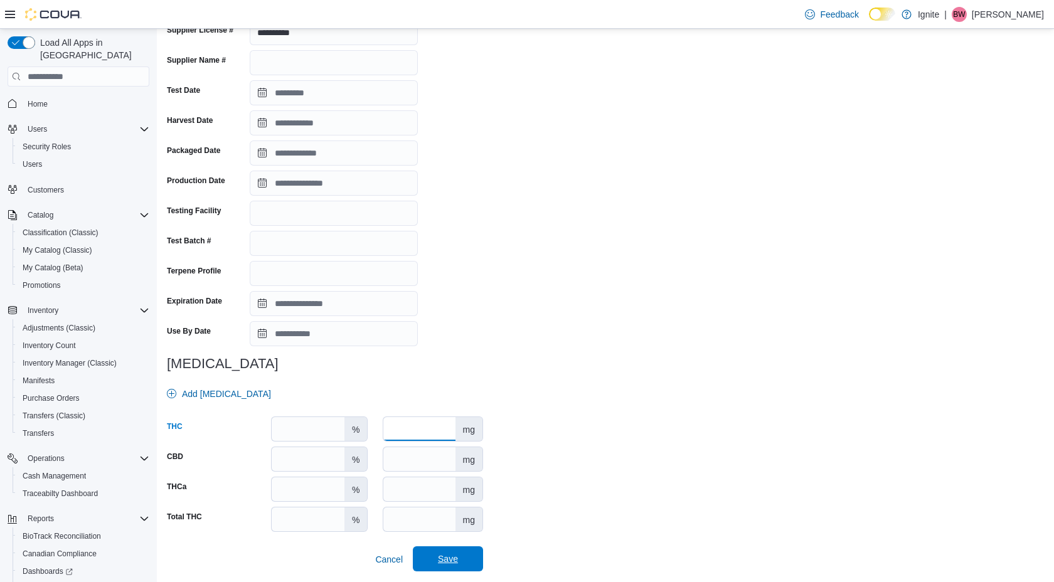
type input "*****"
click at [447, 559] on span "Save" at bounding box center [448, 559] width 20 height 13
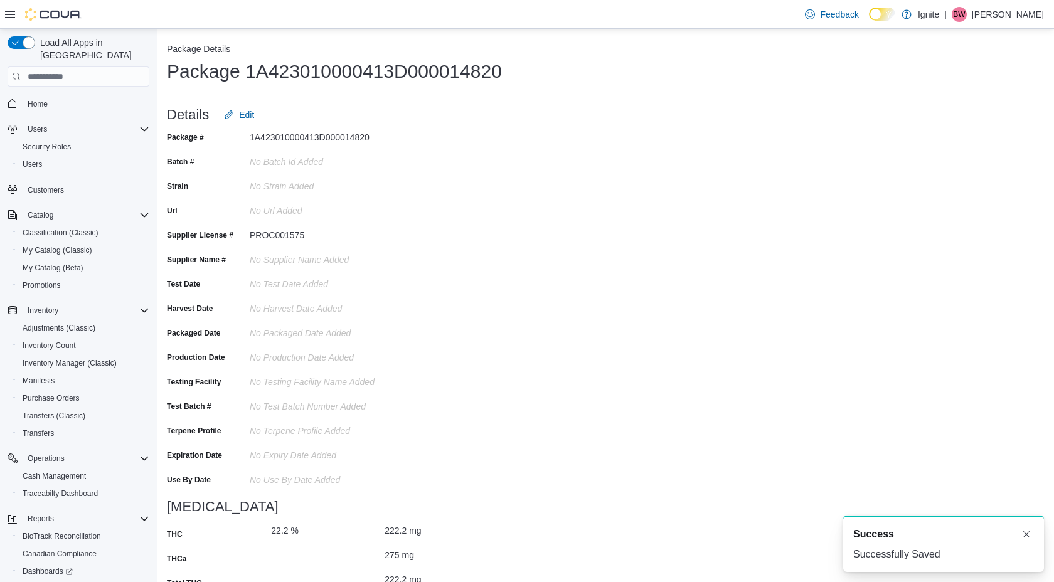
scroll to position [0, 0]
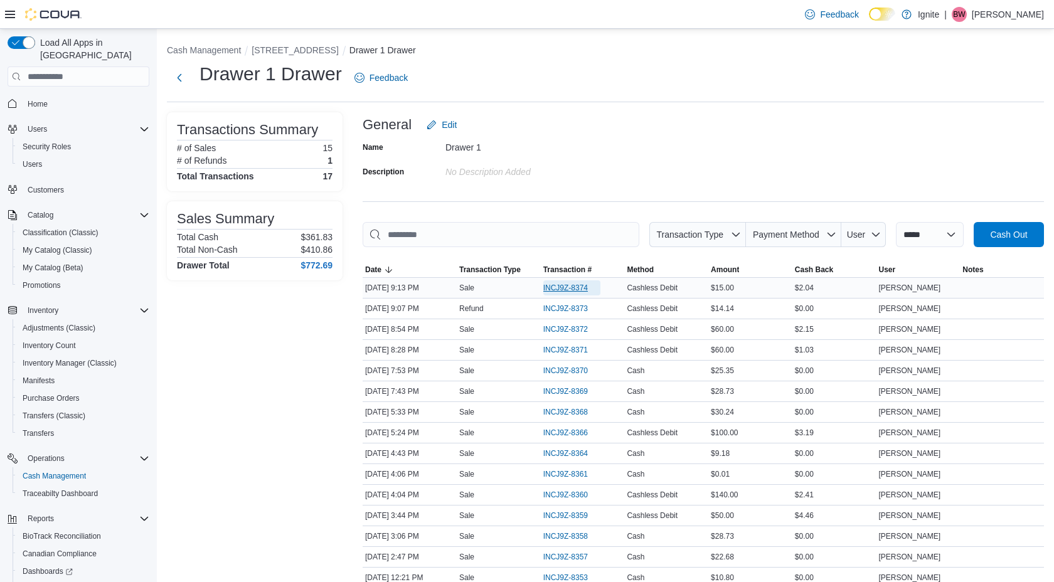
click at [569, 290] on span "INCJ9Z-8374" at bounding box center [565, 288] width 45 height 10
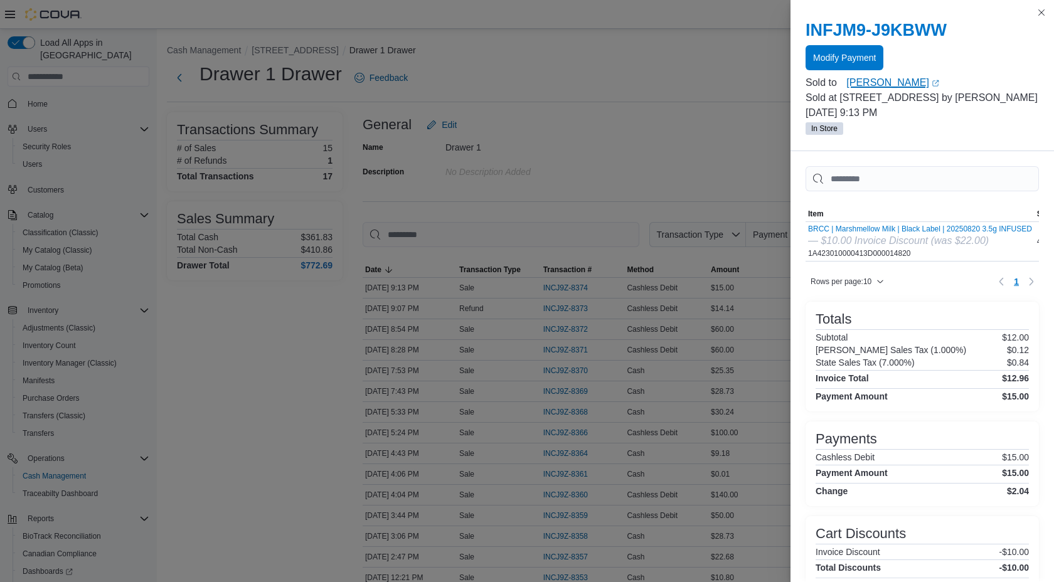
click at [887, 84] on link "[PERSON_NAME] (opens in a new tab or window)" at bounding box center [942, 82] width 193 height 15
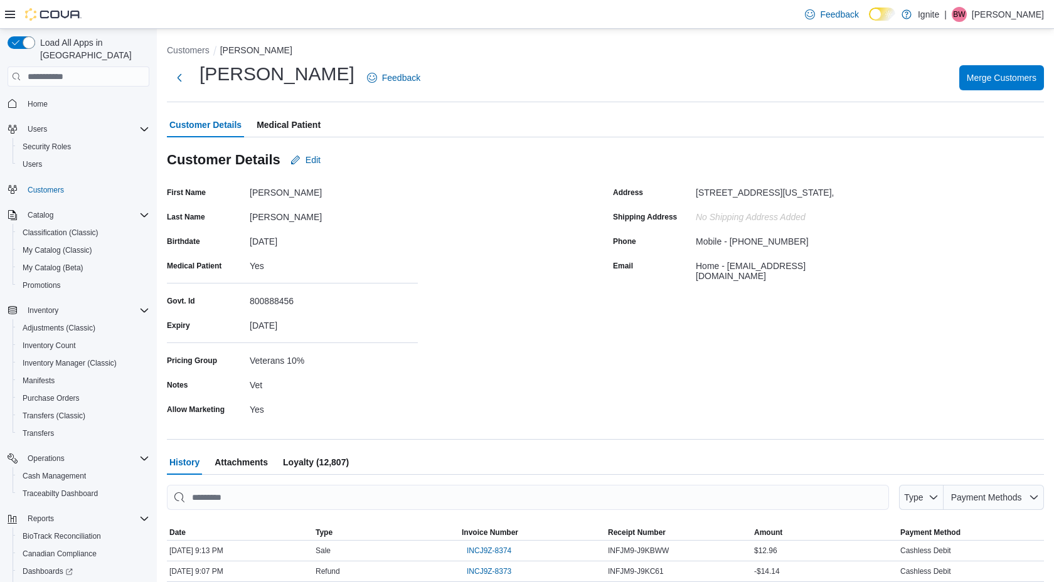
click at [309, 127] on span "Medical Patient" at bounding box center [289, 124] width 64 height 25
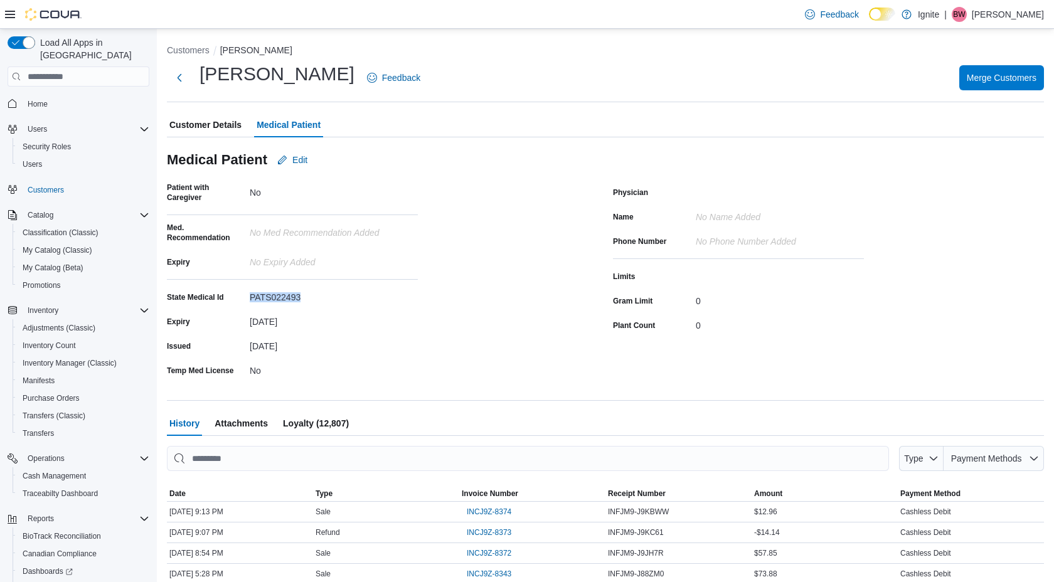
drag, startPoint x: 303, startPoint y: 295, endPoint x: 249, endPoint y: 294, distance: 53.9
click at [248, 295] on div "State Medical Id PATS022493" at bounding box center [292, 296] width 251 height 19
copy div "PATS022493"
click at [197, 124] on span "Customer Details" at bounding box center [205, 124] width 72 height 25
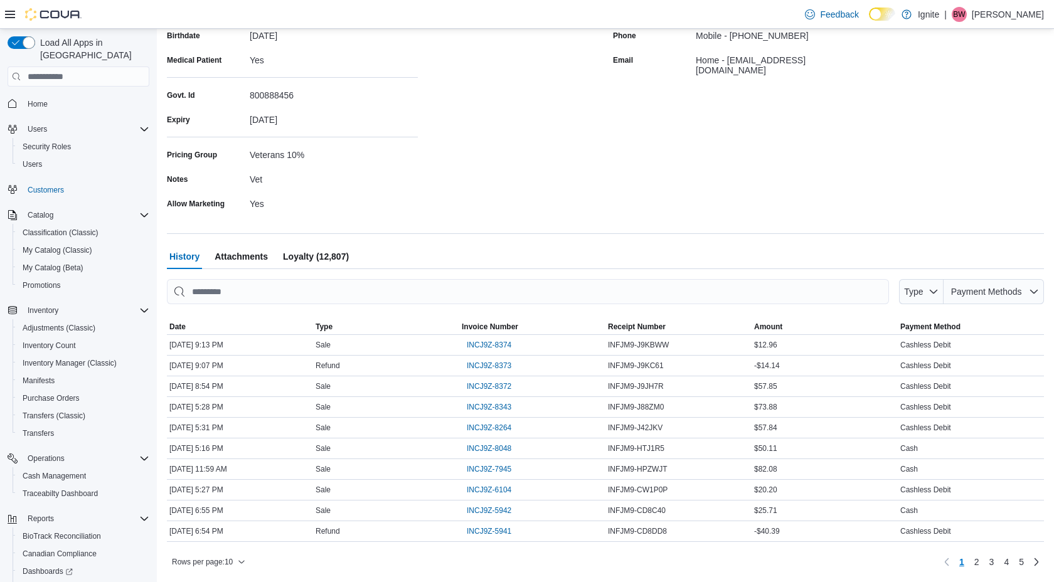
scroll to position [205, 0]
click at [253, 255] on span "Attachments" at bounding box center [240, 257] width 53 height 25
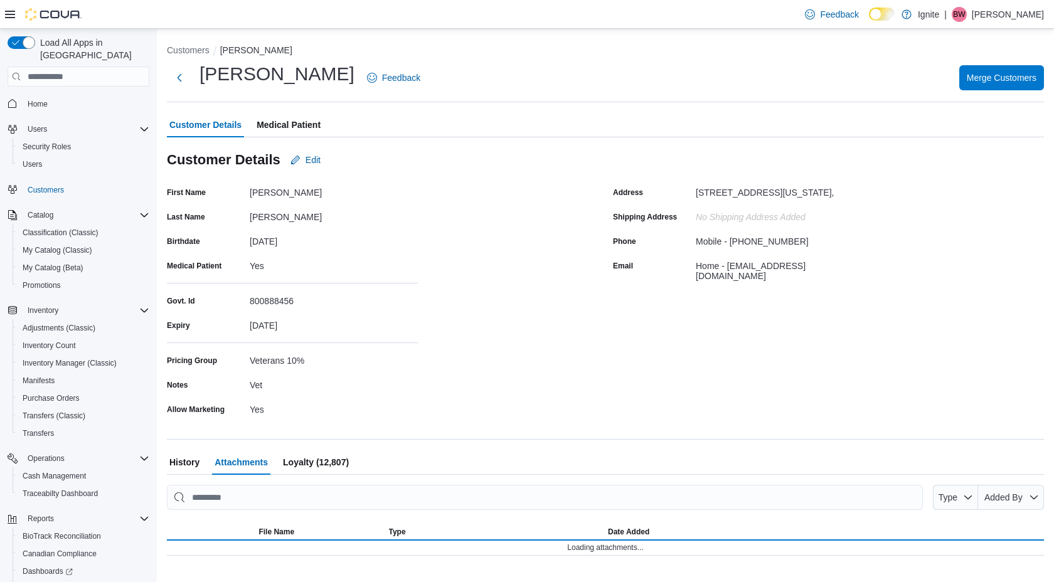
scroll to position [0, 0]
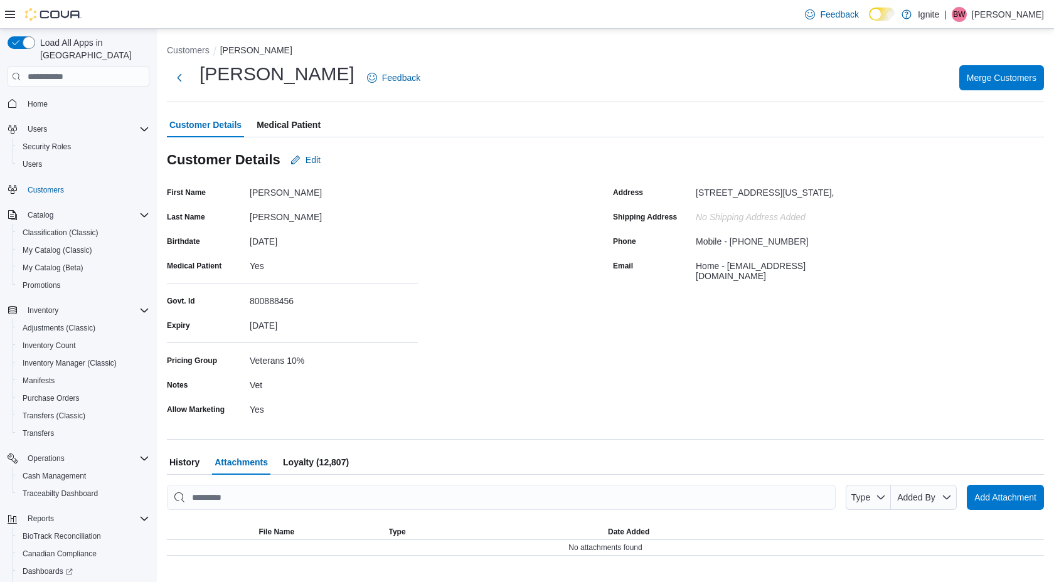
click at [300, 127] on span "Medical Patient" at bounding box center [289, 124] width 64 height 25
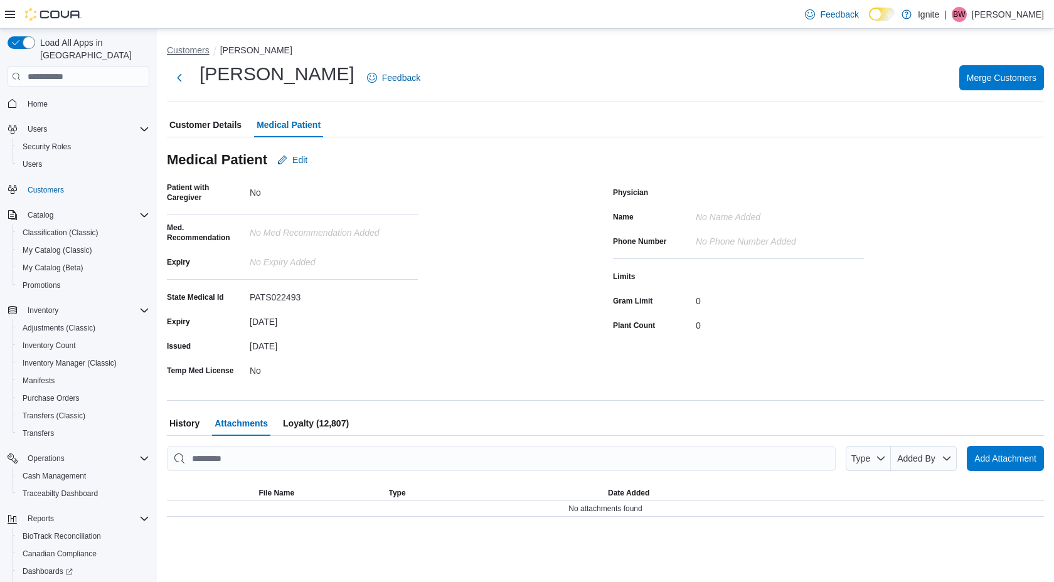
click at [184, 50] on button "Customers" at bounding box center [188, 50] width 43 height 10
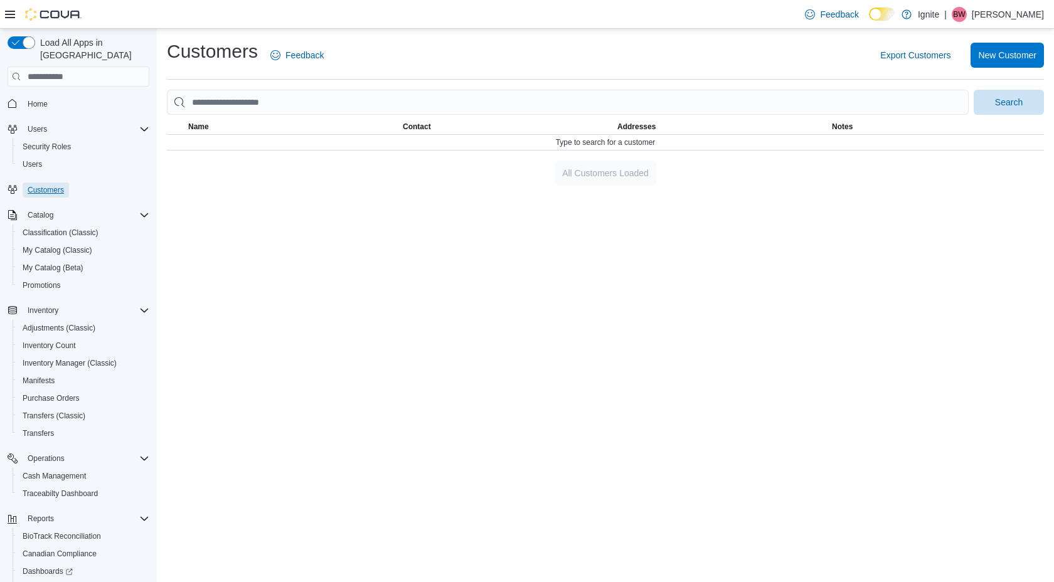
click at [41, 185] on span "Customers" at bounding box center [46, 190] width 36 height 10
click at [64, 471] on span "Cash Management" at bounding box center [54, 476] width 63 height 10
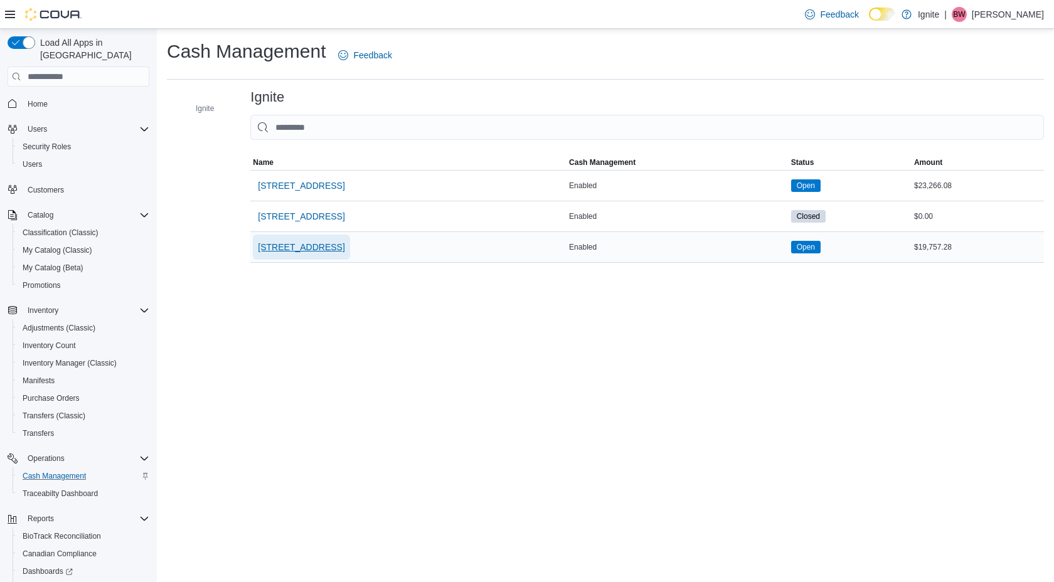
click at [343, 246] on span "5440 I-55 Frontage Road N" at bounding box center [301, 247] width 87 height 13
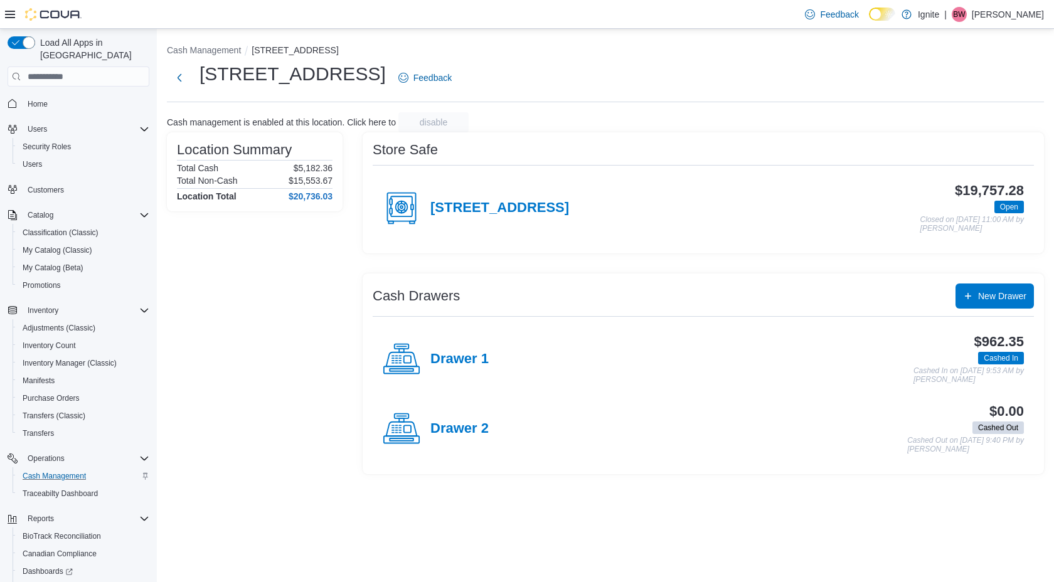
click at [408, 362] on rect at bounding box center [407, 359] width 7 height 7
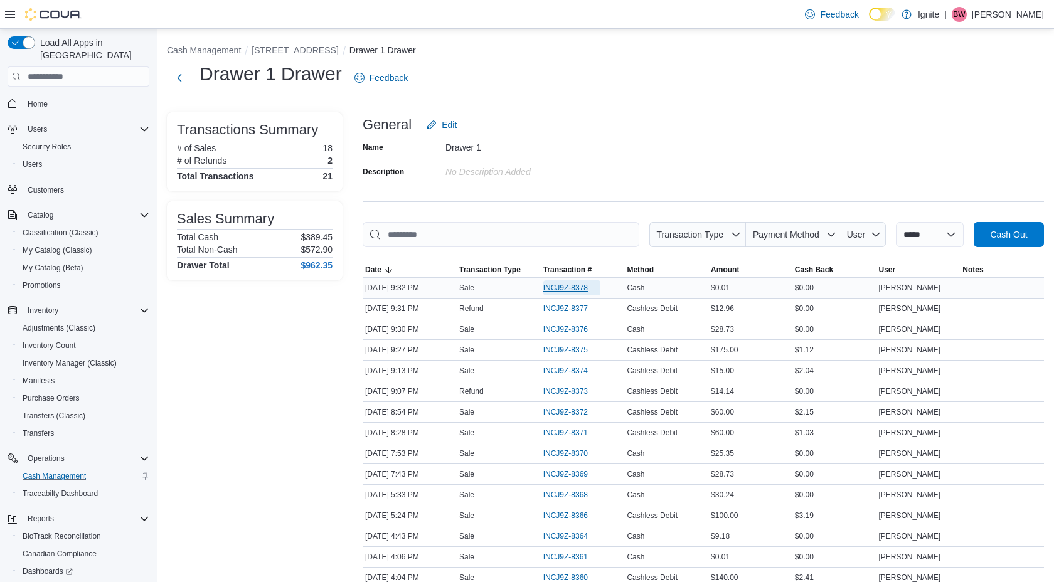
click at [577, 288] on span "INCJ9Z-8378" at bounding box center [565, 288] width 45 height 10
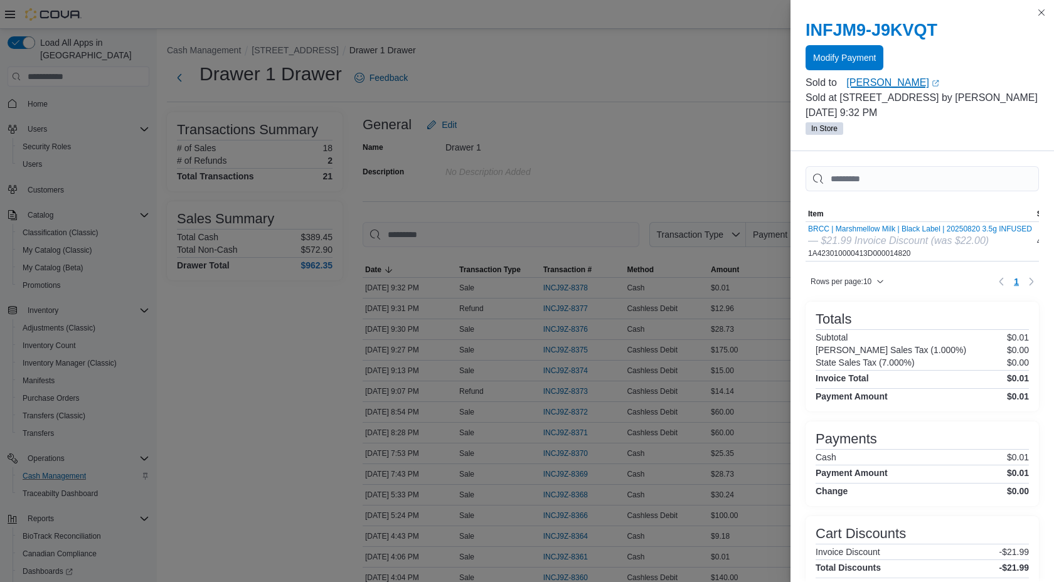
click at [870, 83] on link "Betty Wilson (opens in a new tab or window)" at bounding box center [942, 82] width 193 height 15
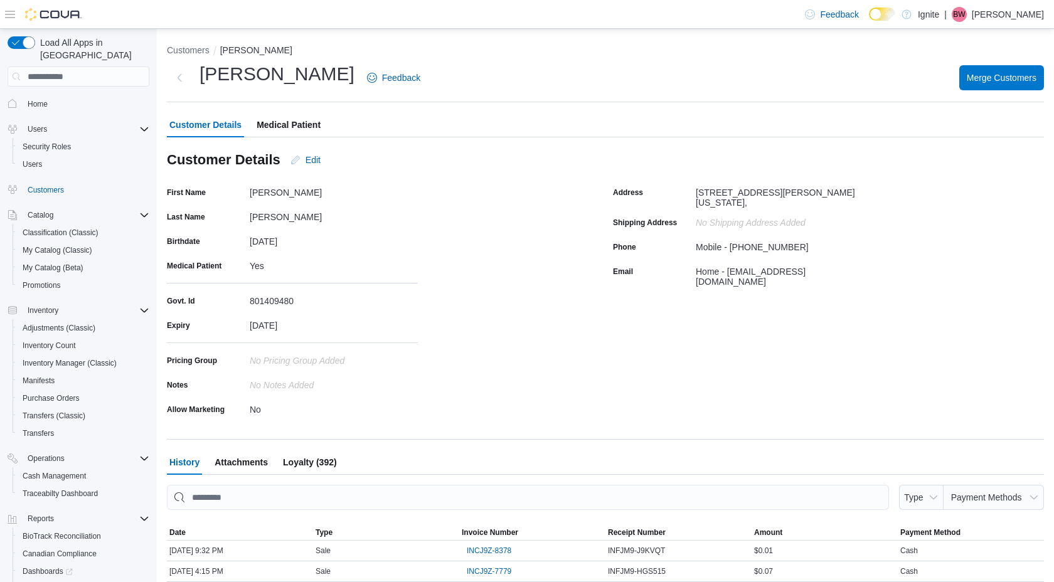
click at [305, 121] on span "Medical Patient" at bounding box center [289, 124] width 64 height 25
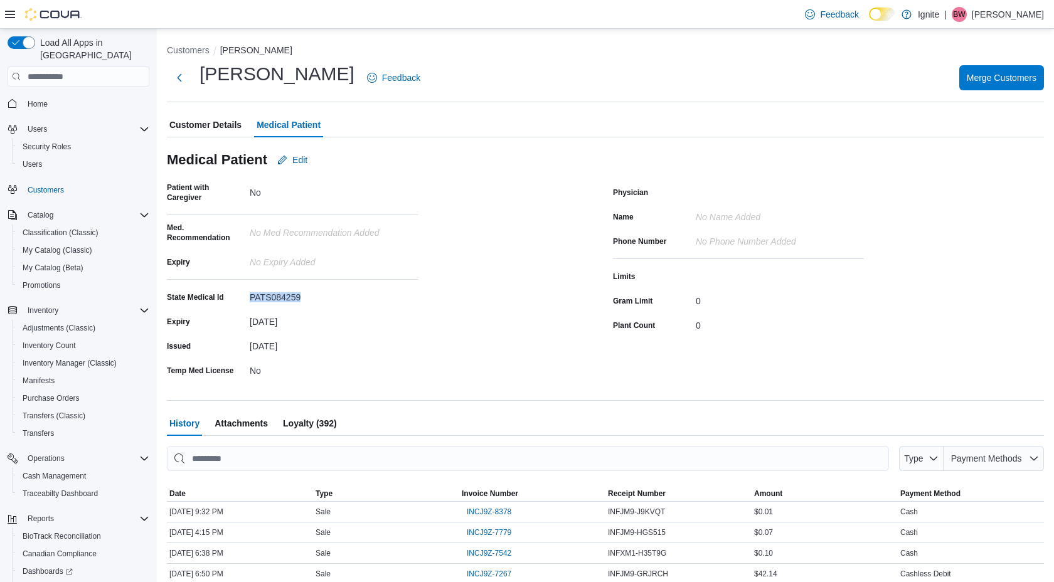
drag, startPoint x: 306, startPoint y: 294, endPoint x: 249, endPoint y: 292, distance: 57.1
click at [248, 292] on div "State Medical Id PATS084259" at bounding box center [292, 296] width 251 height 19
copy div "PATS084259"
